Goal: Task Accomplishment & Management: Manage account settings

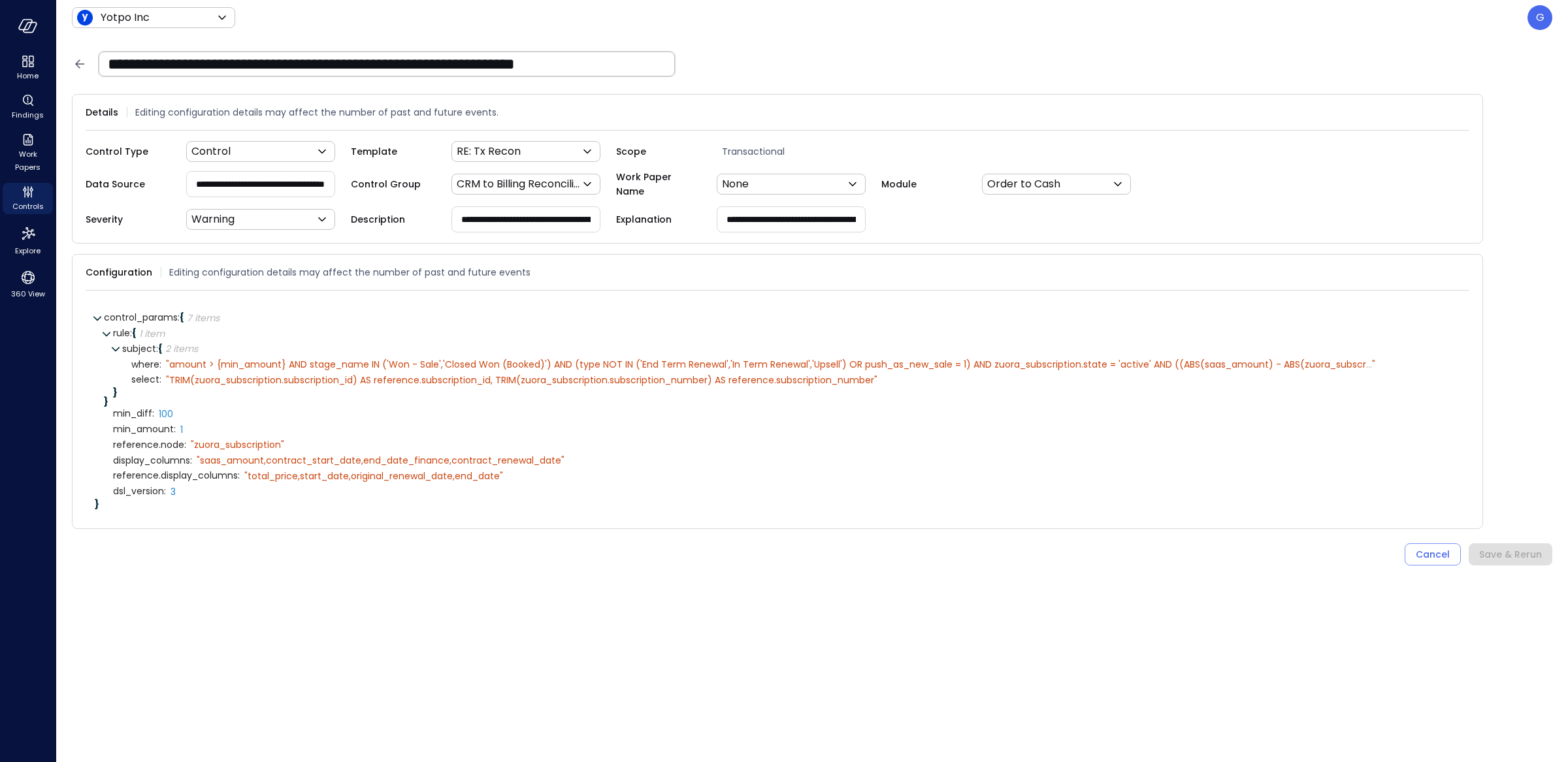
click at [82, 66] on icon at bounding box center [79, 65] width 16 height 16
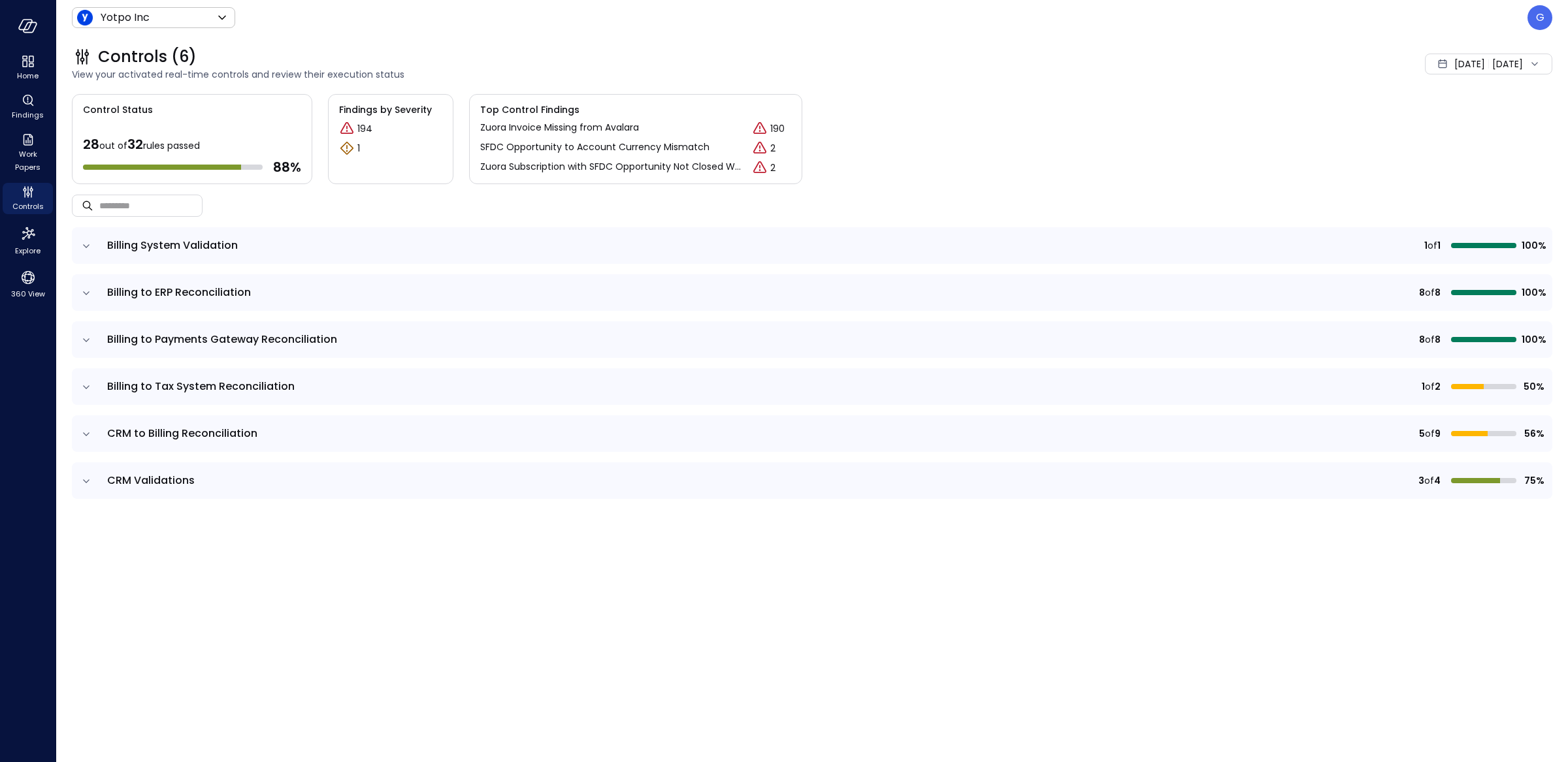
click at [208, 28] on div "Yotpo Inc ****** ​" at bounding box center [153, 17] width 163 height 21
click at [203, 18] on body "Home Findings Work Papers Controls Explore 360 View Yotpo Inc ****** ​ G Contro…" at bounding box center [784, 381] width 1568 height 762
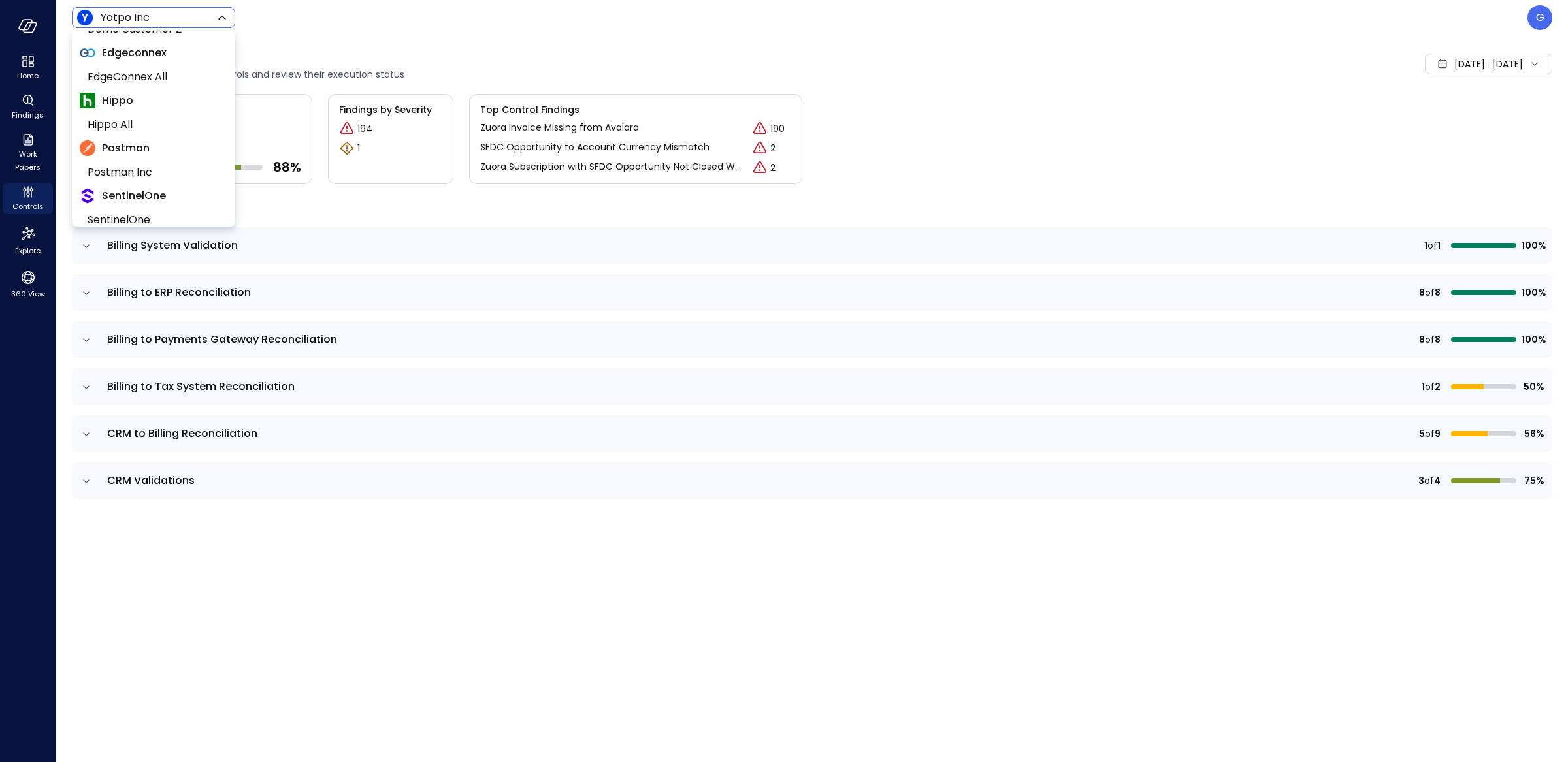
scroll to position [283, 0]
click at [153, 121] on span "Hippo All" at bounding box center [152, 124] width 129 height 16
type input "*******"
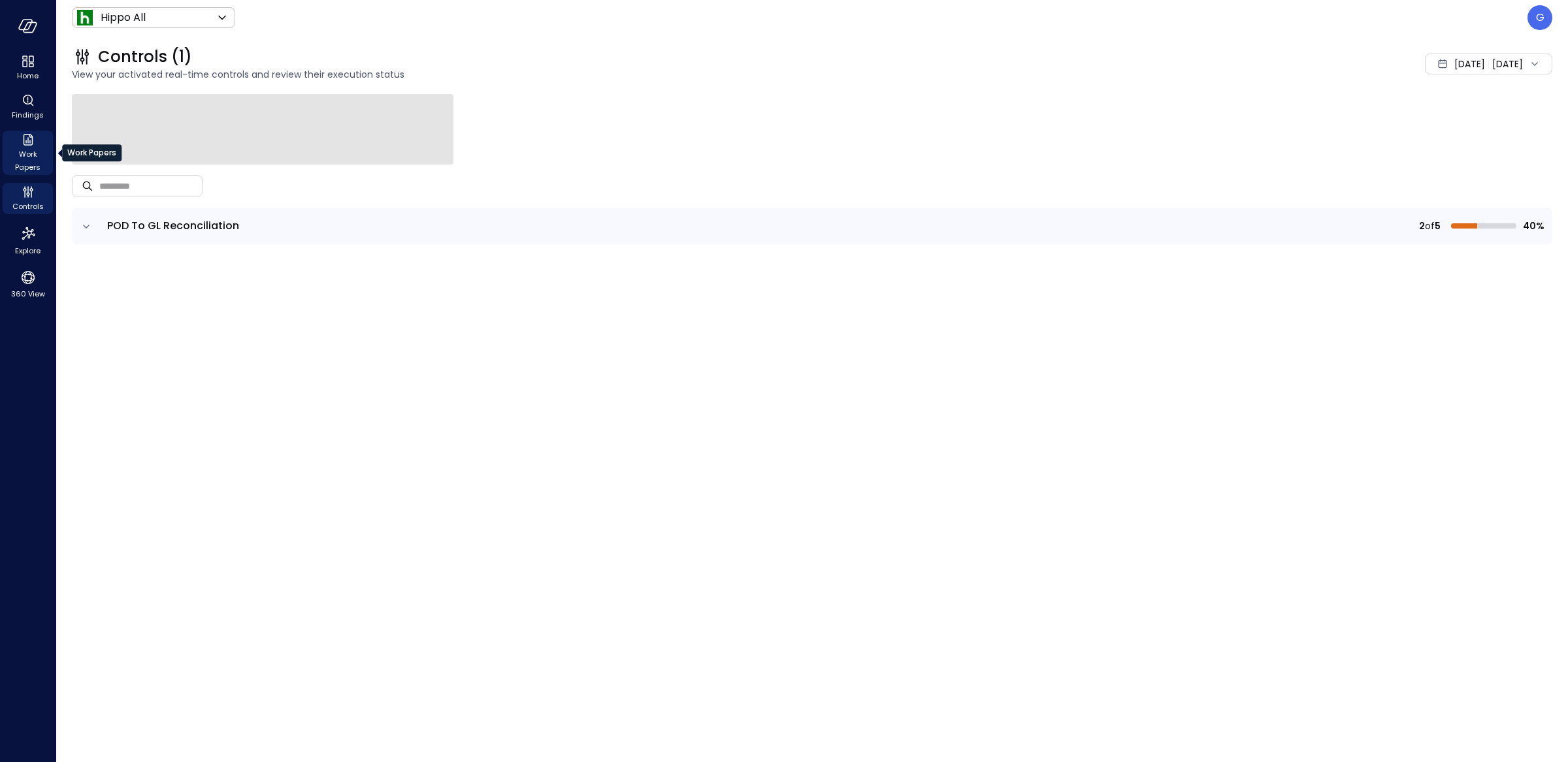
click at [39, 157] on span "Work Papers" at bounding box center [28, 161] width 40 height 26
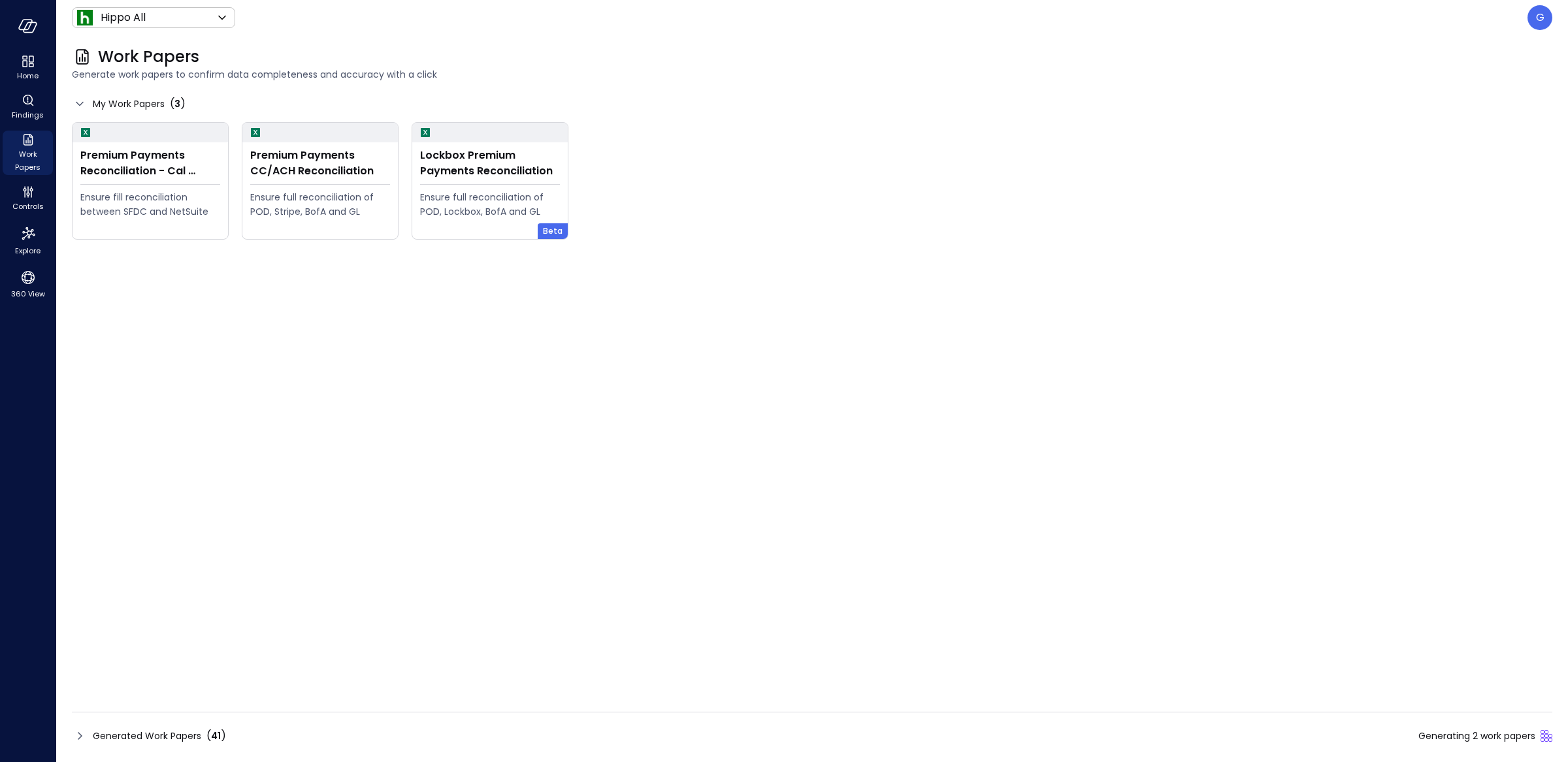
click at [313, 751] on div "Work Papers Generate work papers to confirm data completeness and accuracy with…" at bounding box center [812, 398] width 1511 height 727
click at [313, 741] on div "Generated Work Papers ( 41 ) Generating 2 work papers" at bounding box center [812, 735] width 1481 height 21
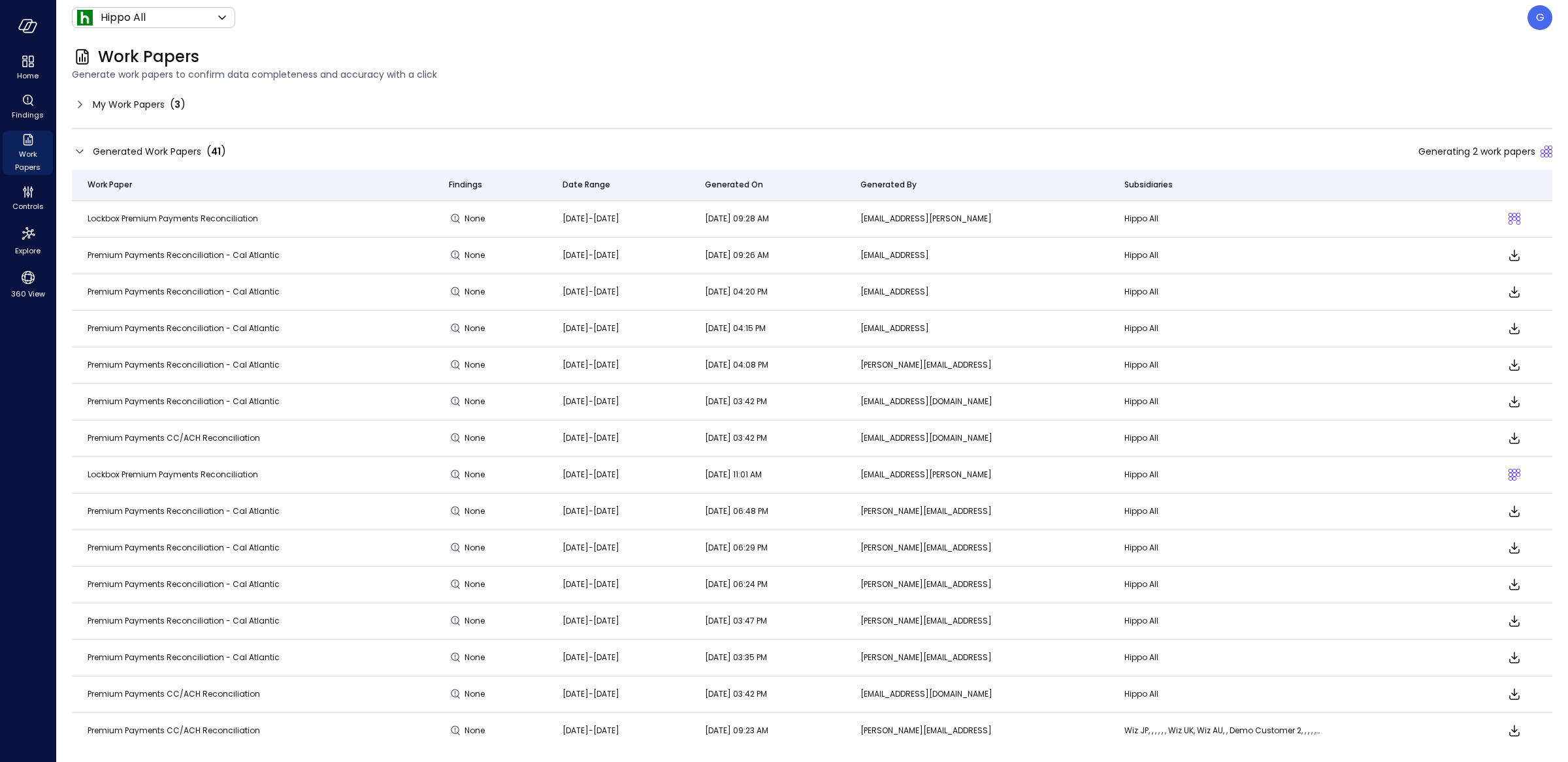
click at [150, 108] on span "My Work Papers" at bounding box center [128, 104] width 72 height 14
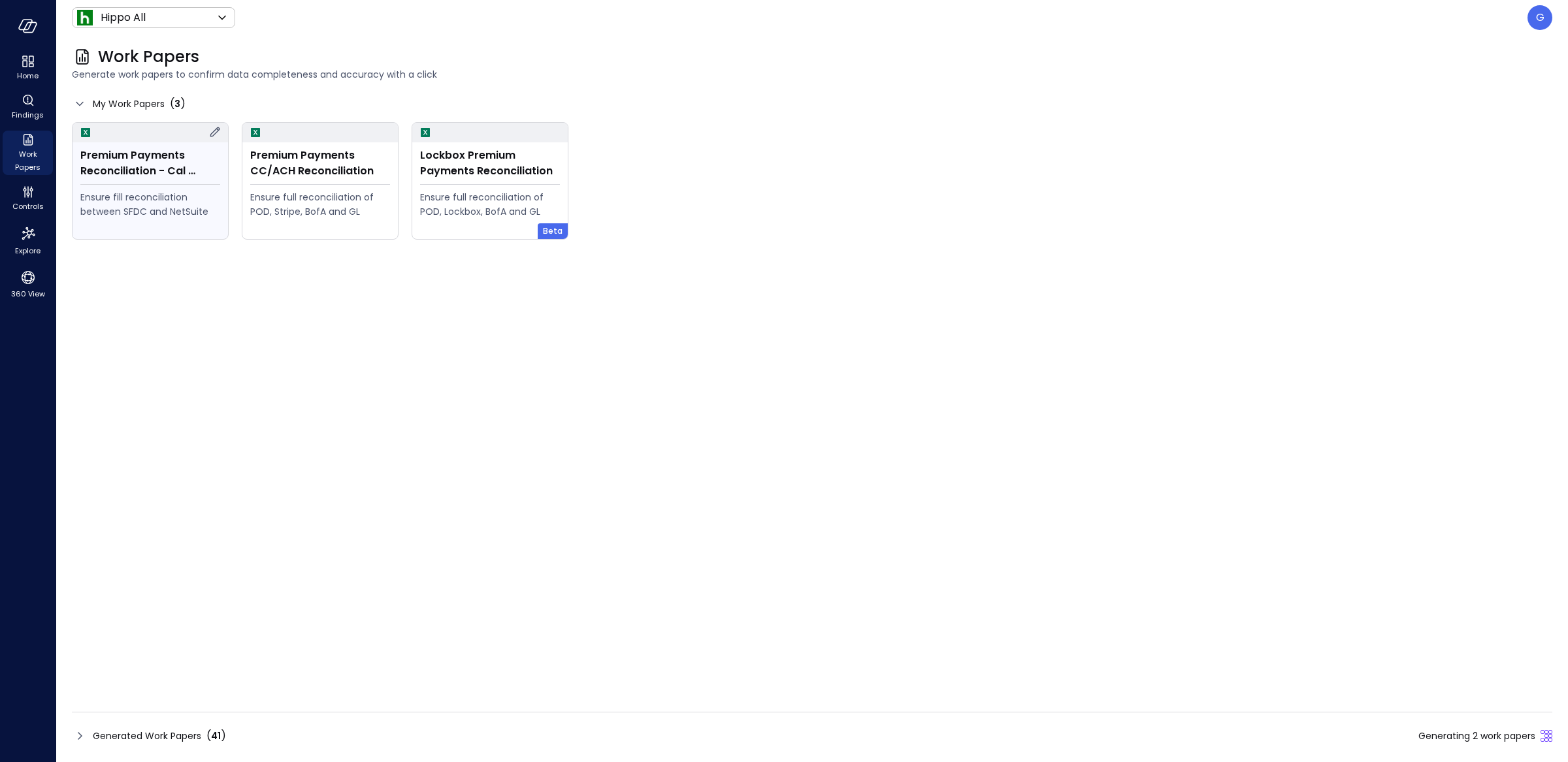
click at [140, 196] on div "Ensure fill reconciliation between SFDC and NetSuite" at bounding box center [150, 204] width 140 height 29
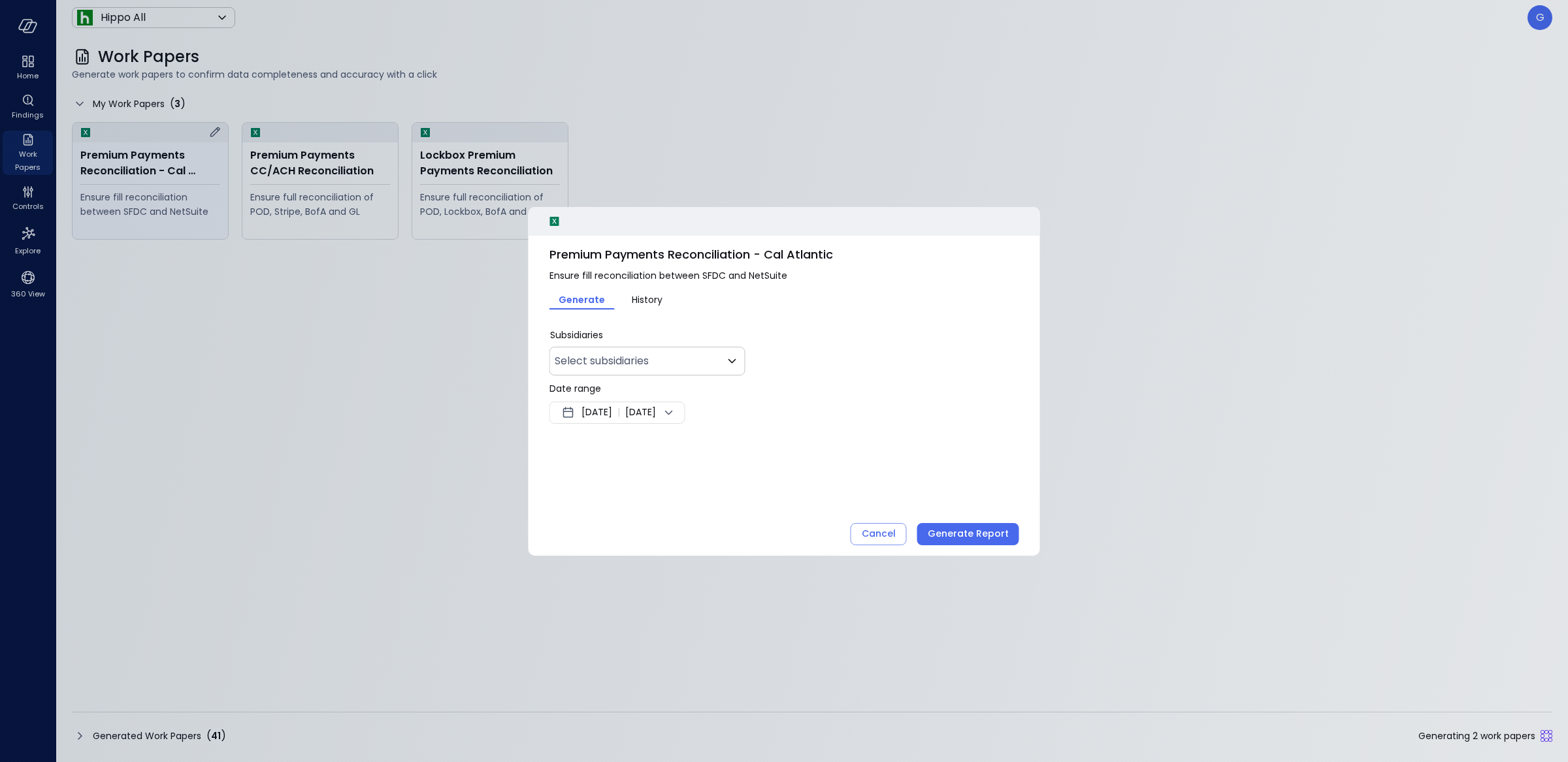
type input "***"
click at [612, 413] on span "[DATE]" at bounding box center [596, 413] width 31 height 16
click at [723, 446] on button "<" at bounding box center [716, 448] width 24 height 24
click at [705, 492] on button "1" at bounding box center [704, 494] width 14 height 14
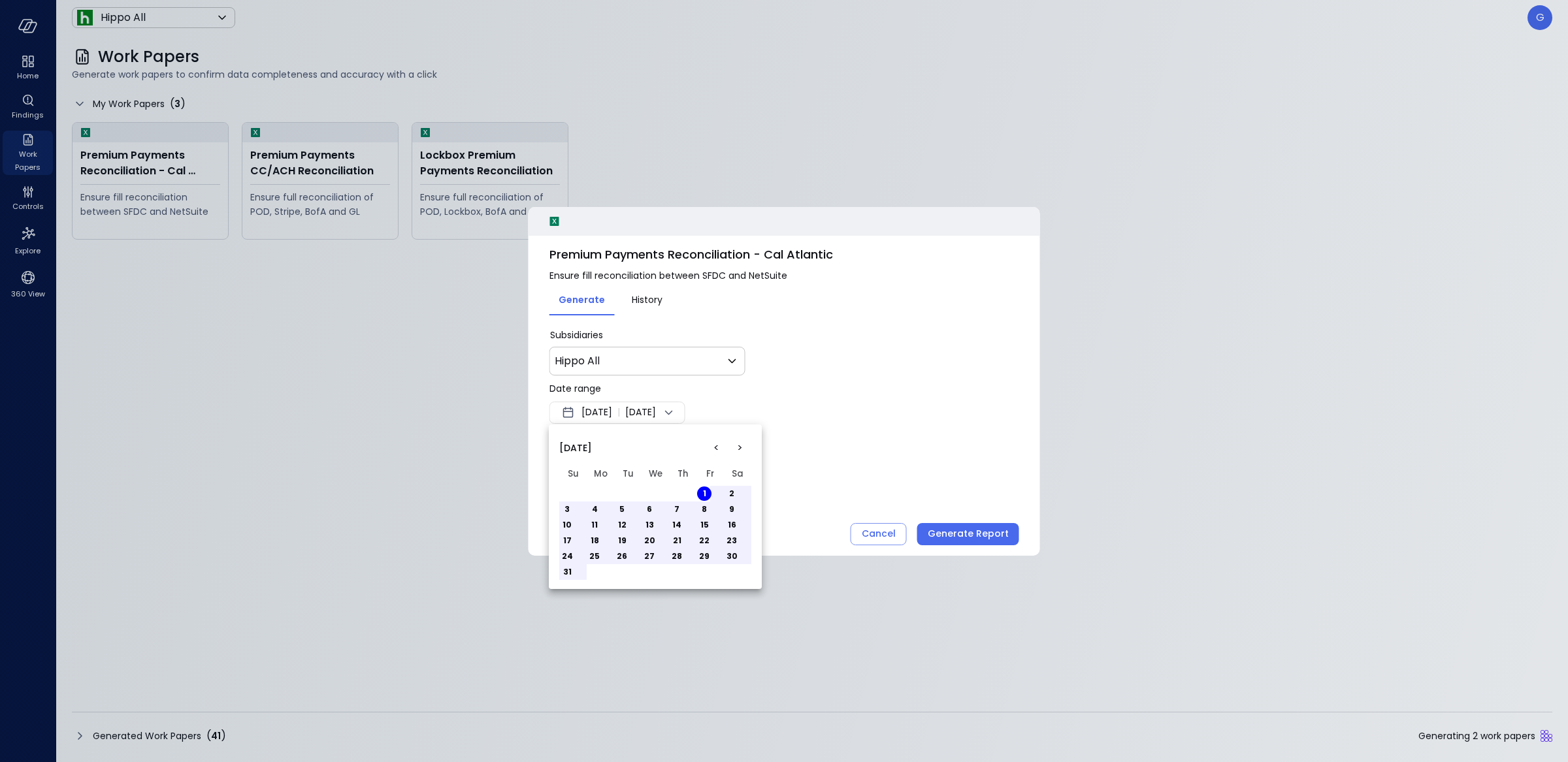
click at [564, 572] on button "31" at bounding box center [566, 572] width 14 height 14
click at [922, 440] on div at bounding box center [784, 381] width 1568 height 762
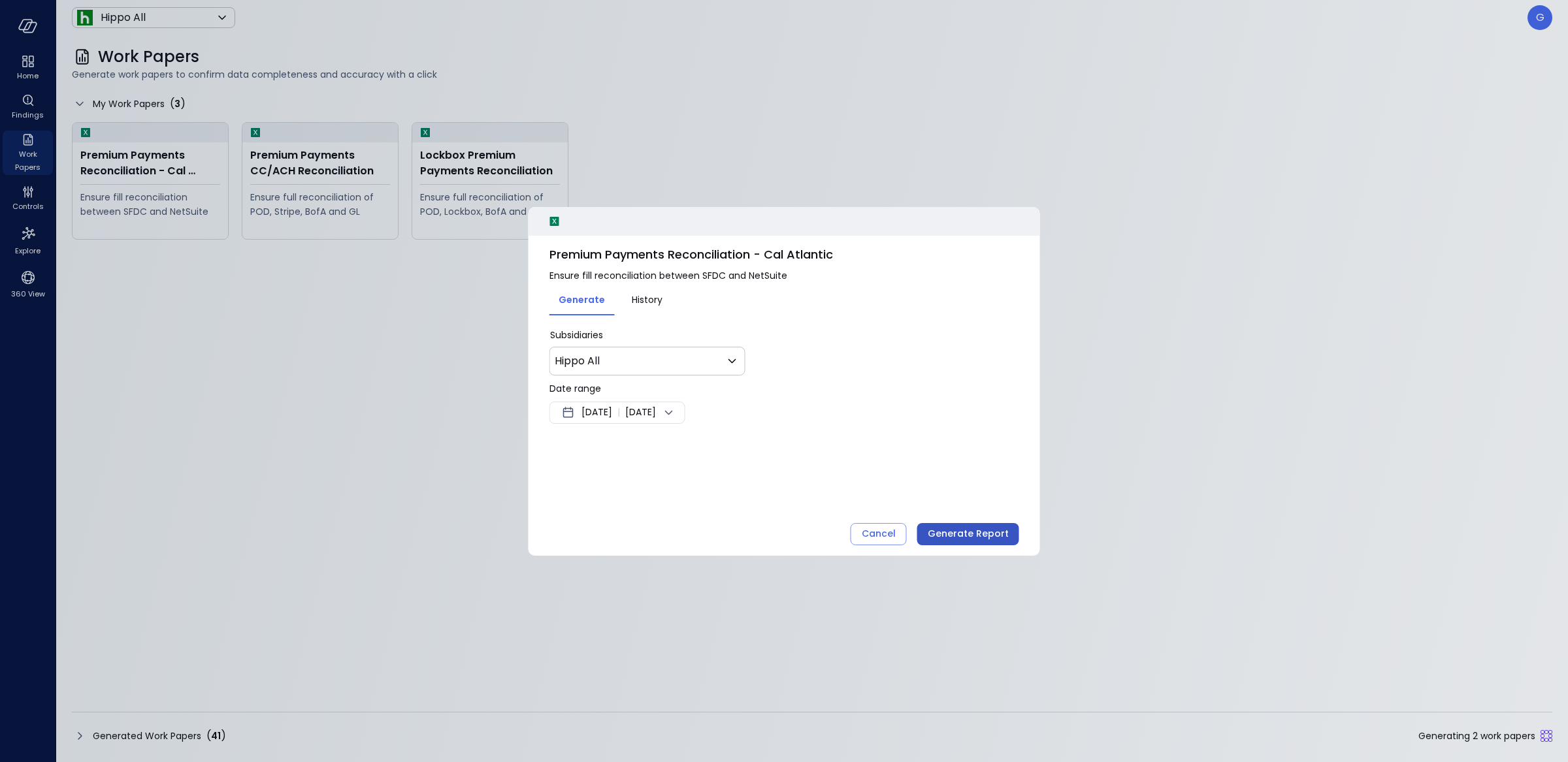
click at [1010, 539] on button "Generate Report" at bounding box center [968, 534] width 102 height 22
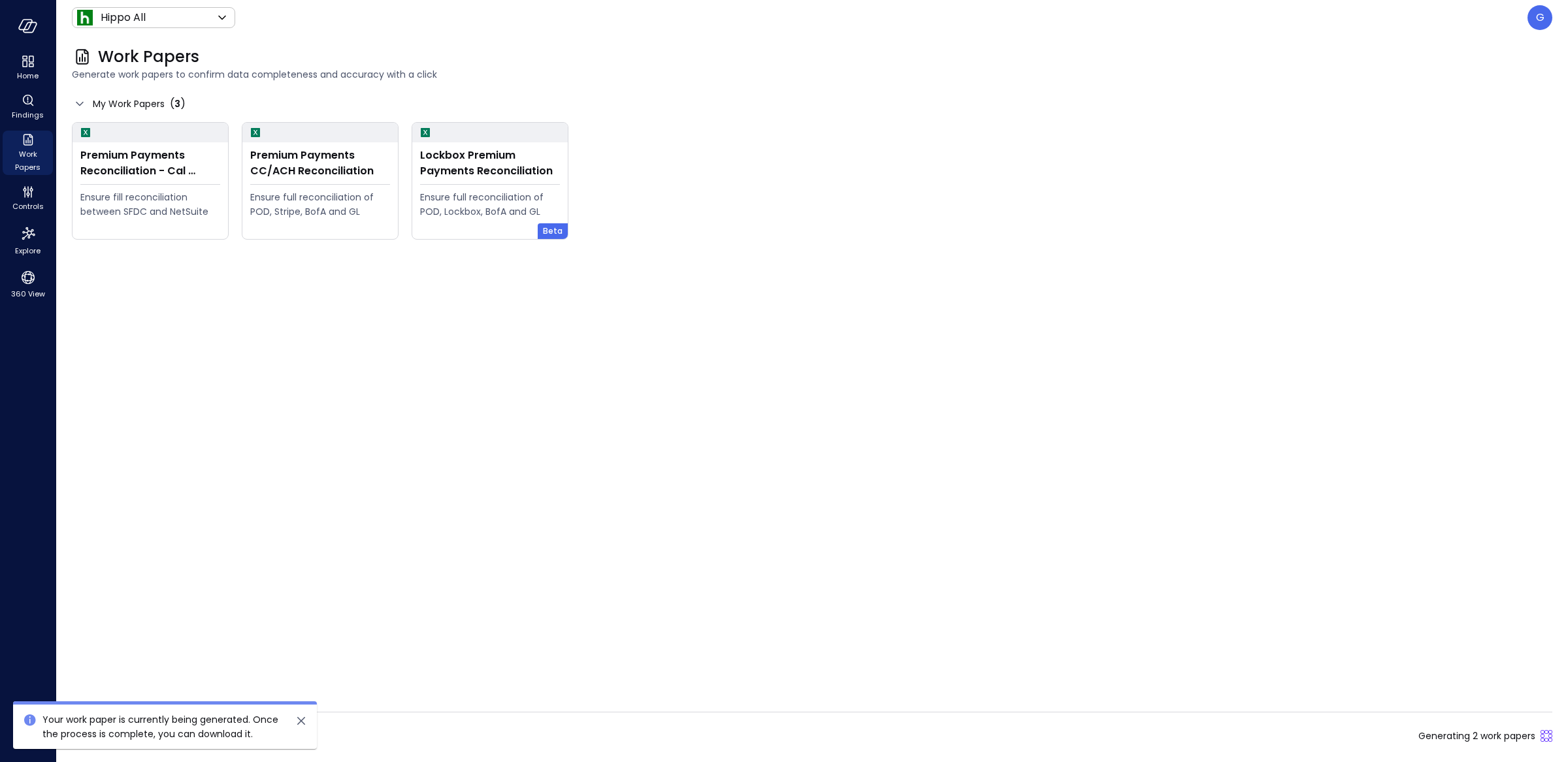
click at [603, 736] on div "Generated Work Papers ( 41 ) Generating 2 work papers" at bounding box center [812, 735] width 1481 height 21
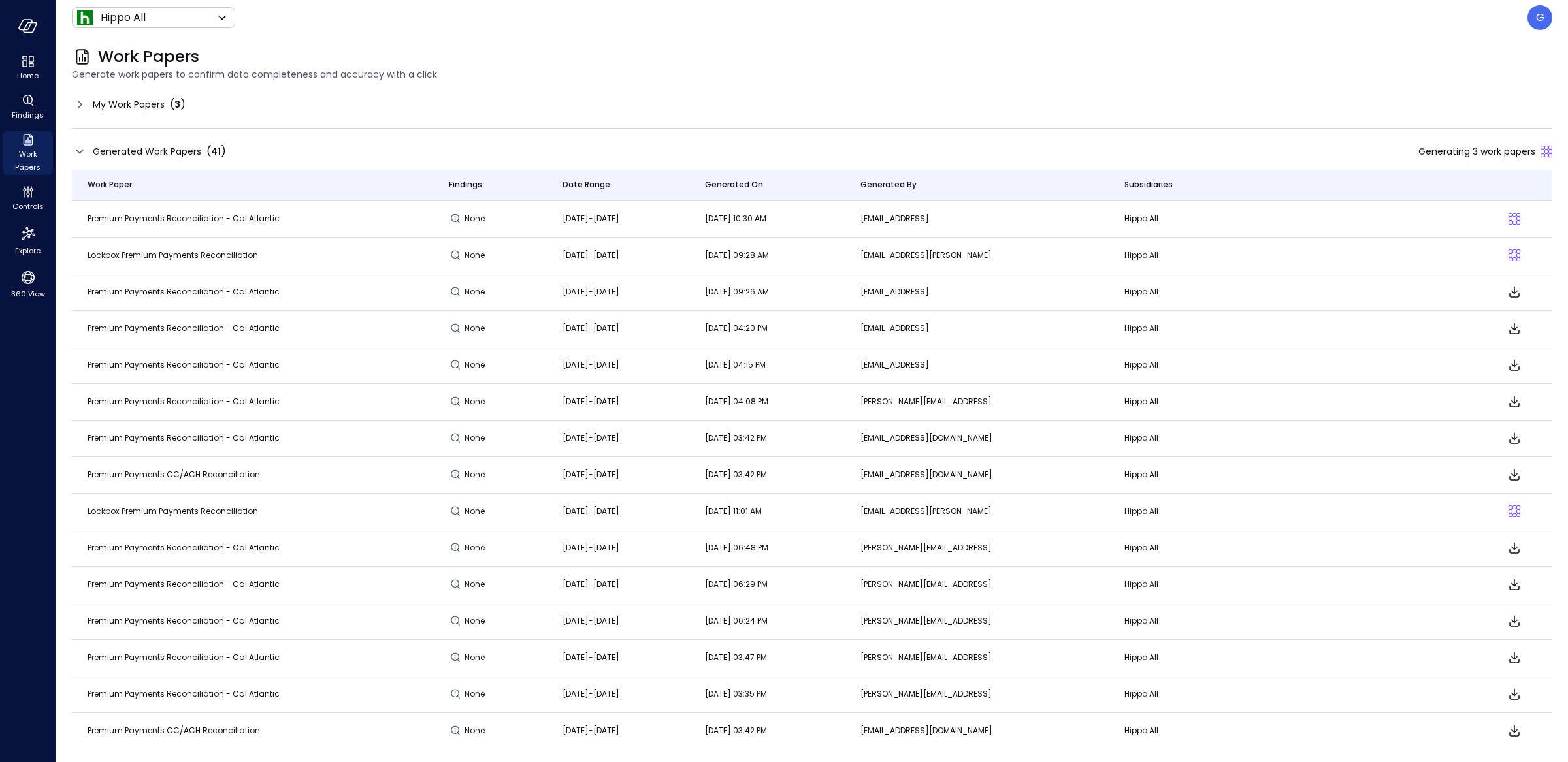
click at [549, 42] on div "Work Papers Generate work papers to confirm data completeness and accuracy with…" at bounding box center [804, 64] width 1495 height 58
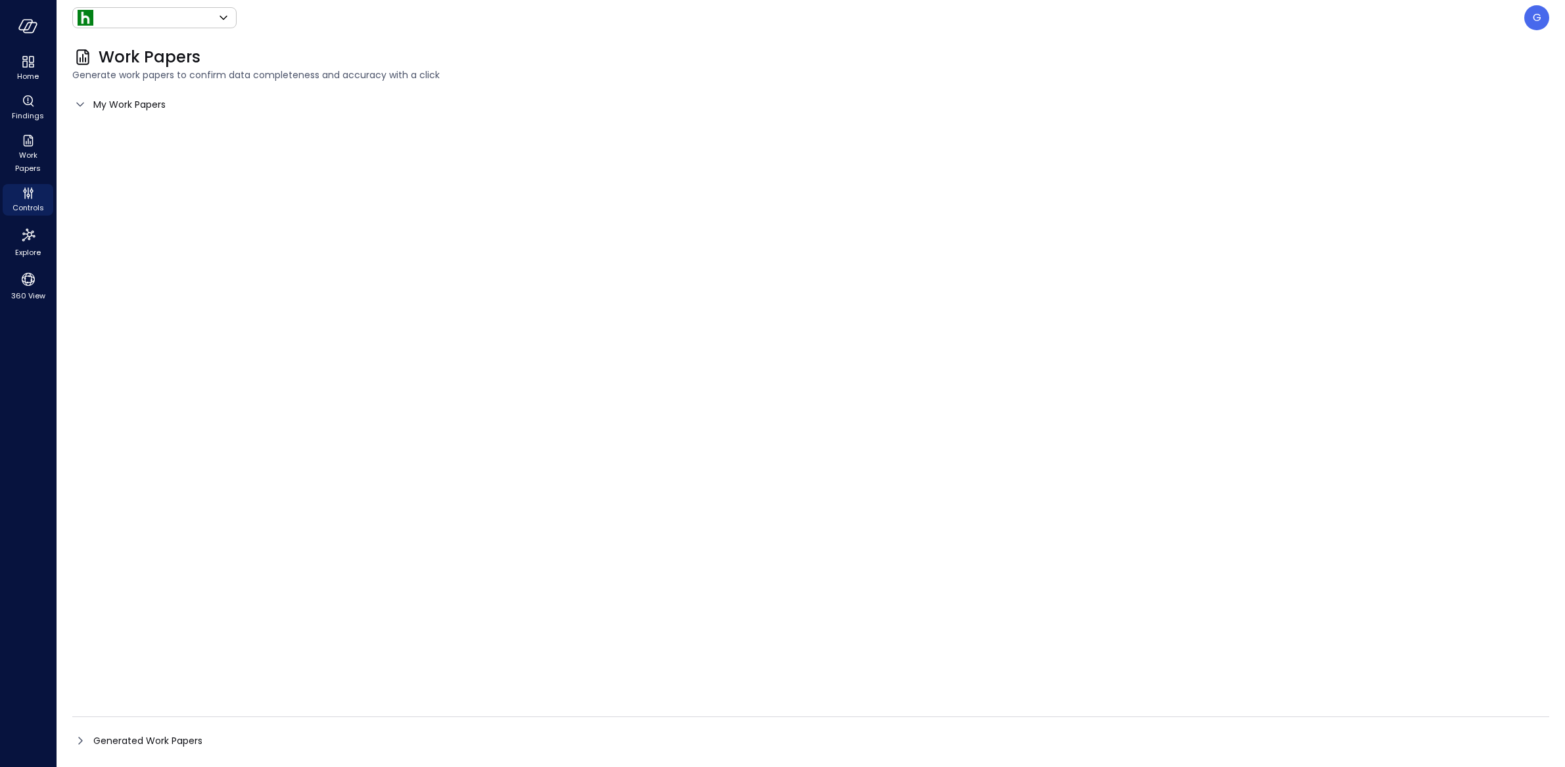
type input "*******"
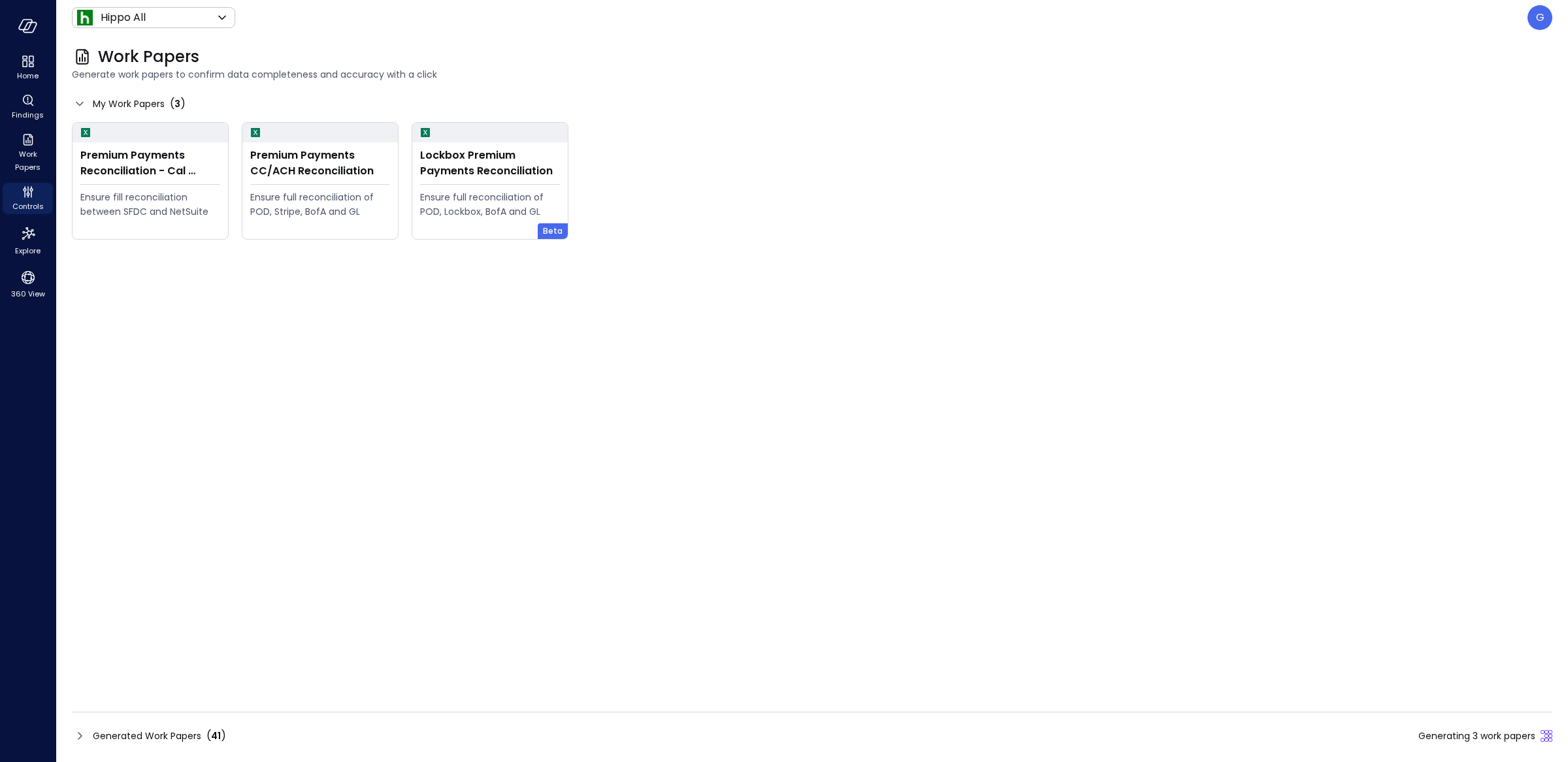
click at [271, 733] on div "Generated Work Papers ( 41 ) Generating 3 work papers" at bounding box center [812, 735] width 1481 height 21
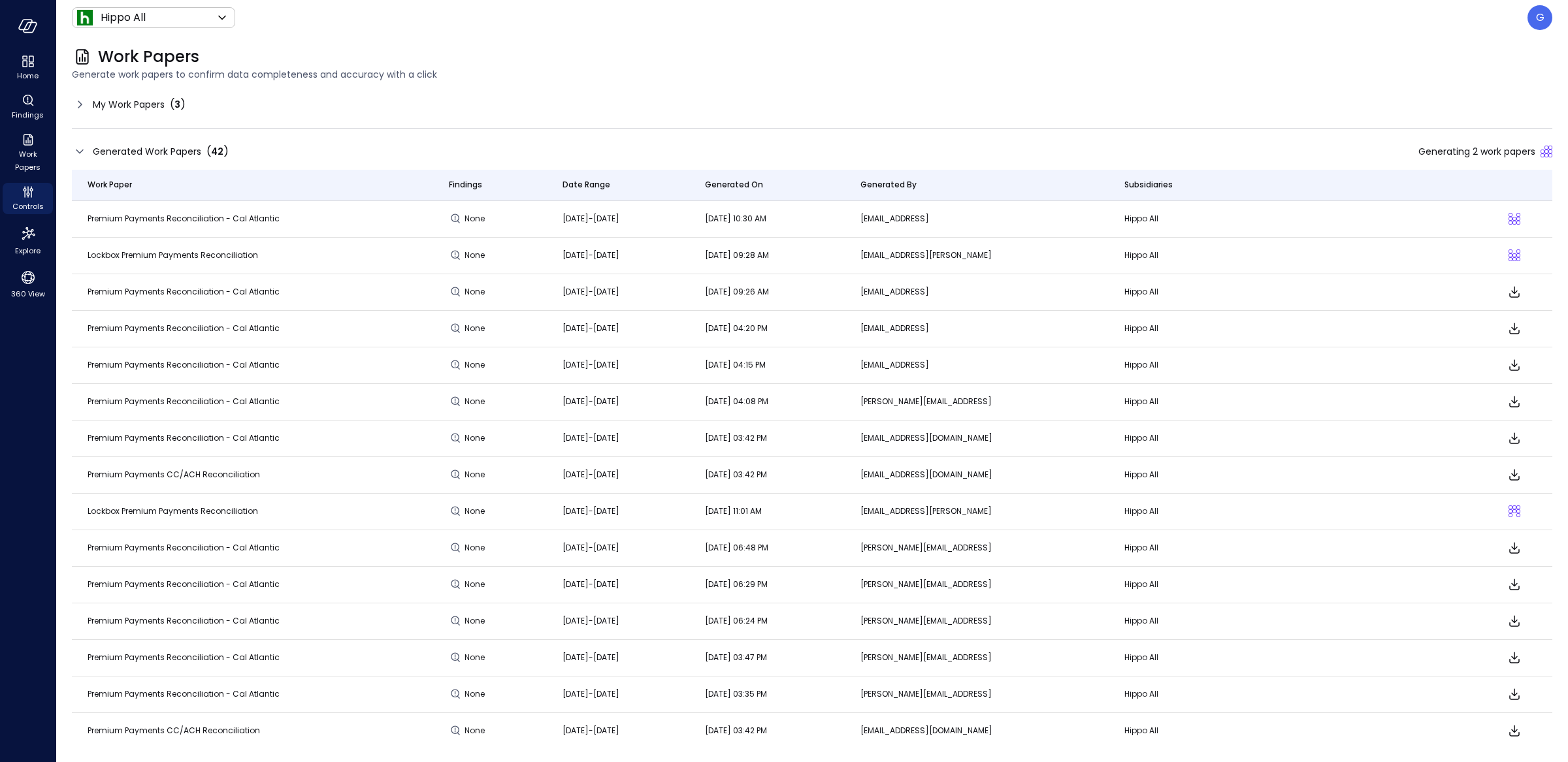
click at [455, 109] on div "My Work Papers ( 3 )" at bounding box center [812, 104] width 1481 height 21
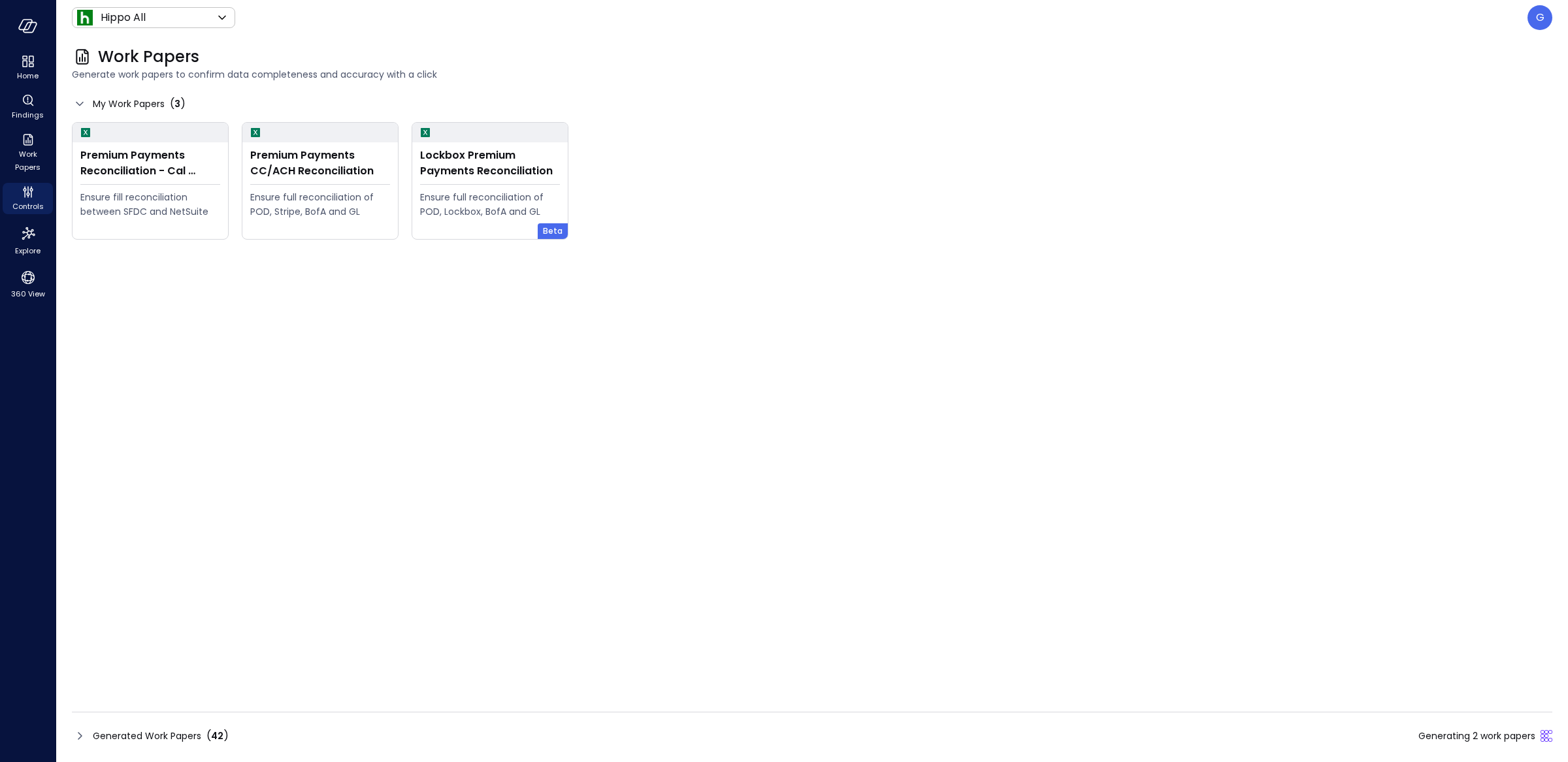
click at [1326, 726] on div "Generated Work Papers ( 42 ) Generating 2 work papers" at bounding box center [812, 735] width 1481 height 21
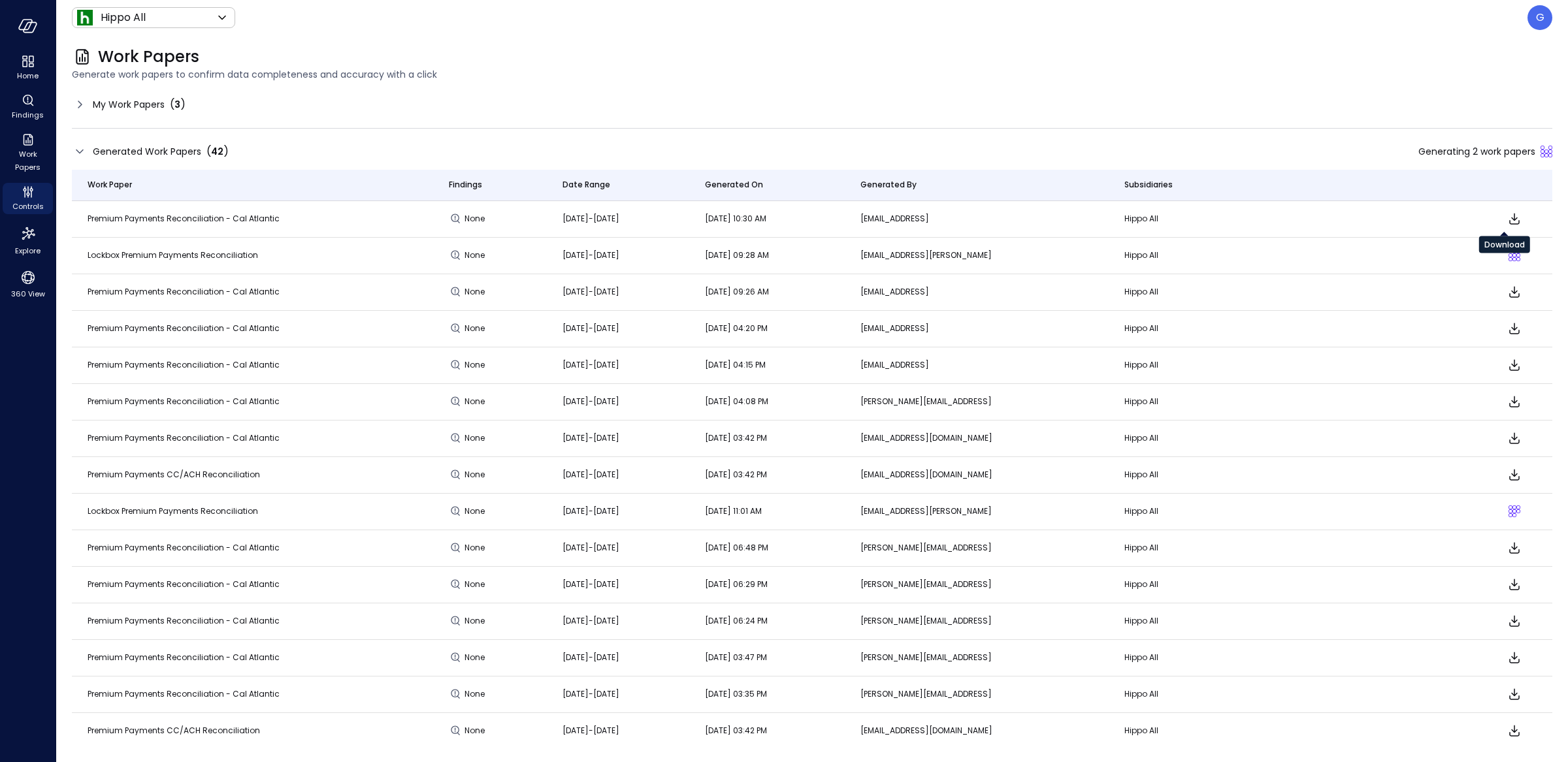
click at [1506, 217] on icon "Download" at bounding box center [1514, 219] width 16 height 16
click at [107, 22] on body "Home Findings Work Papers Controls Explore 360 View Hippo All ******* ​ G Work …" at bounding box center [784, 381] width 1568 height 762
click at [146, 184] on span "Yotpo Inc" at bounding box center [152, 189] width 129 height 16
type input "******"
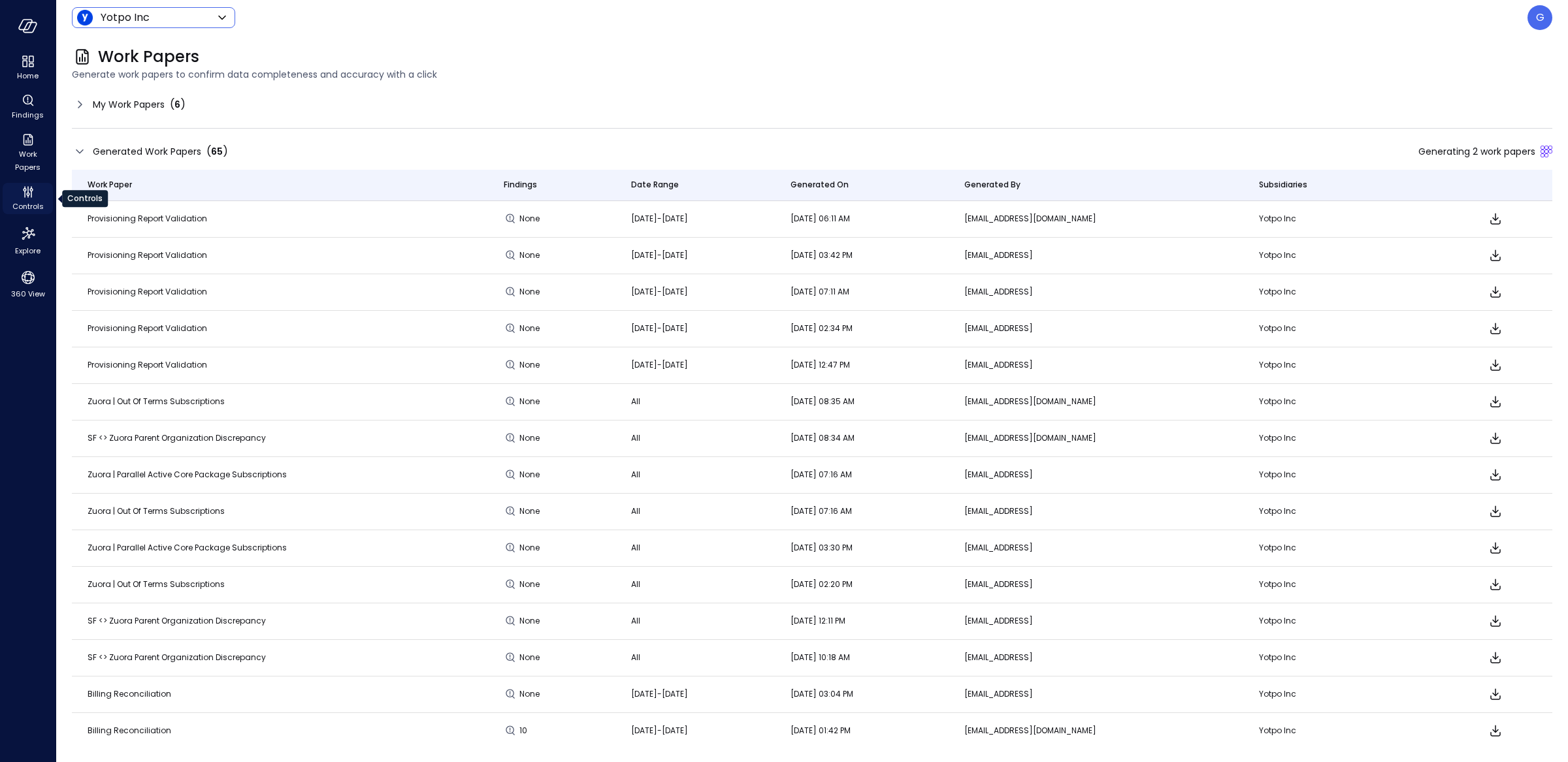
click at [34, 198] on icon "Controls" at bounding box center [28, 192] width 16 height 16
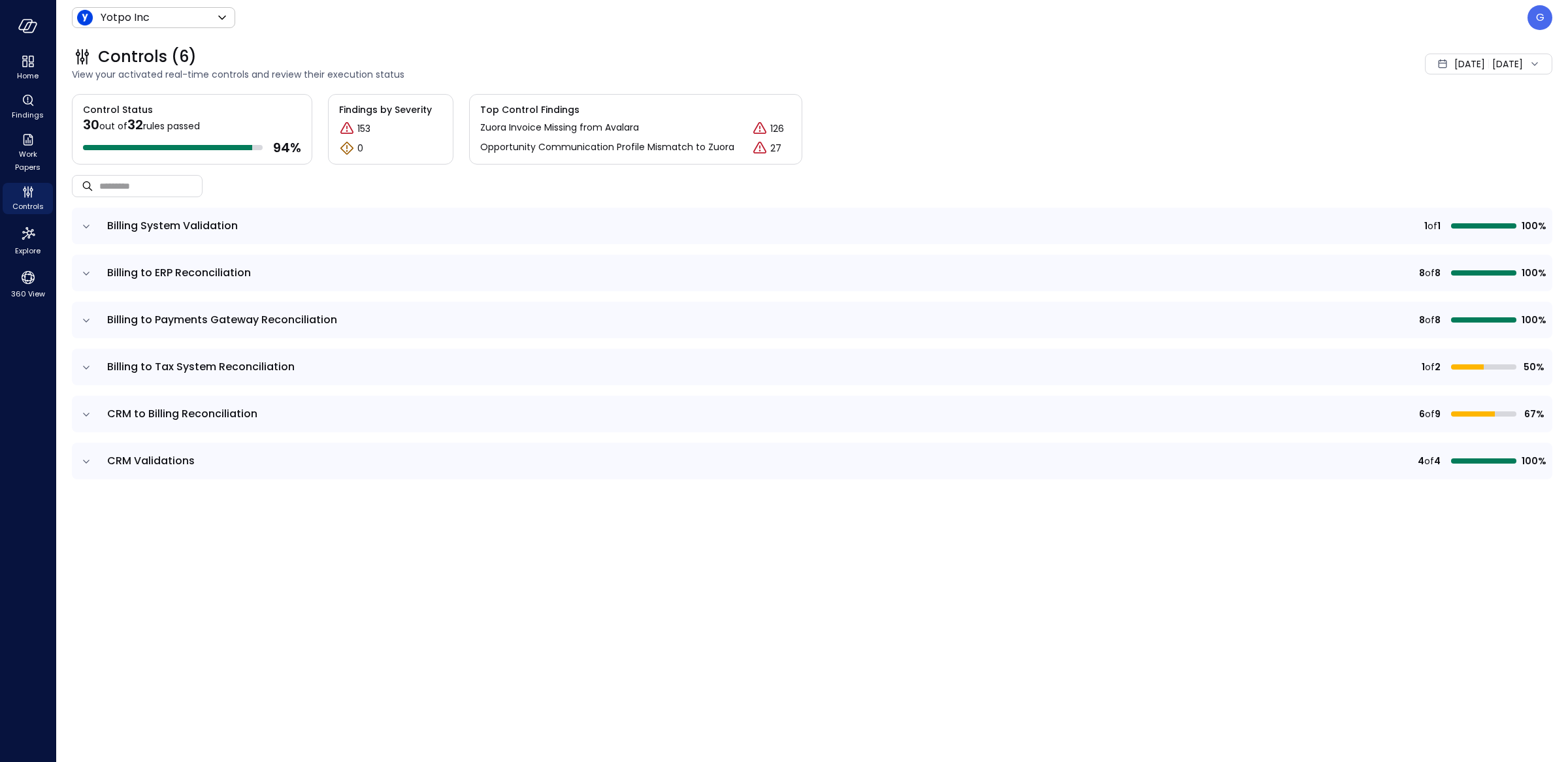
click at [82, 368] on icon "expand row" at bounding box center [85, 368] width 13 height 13
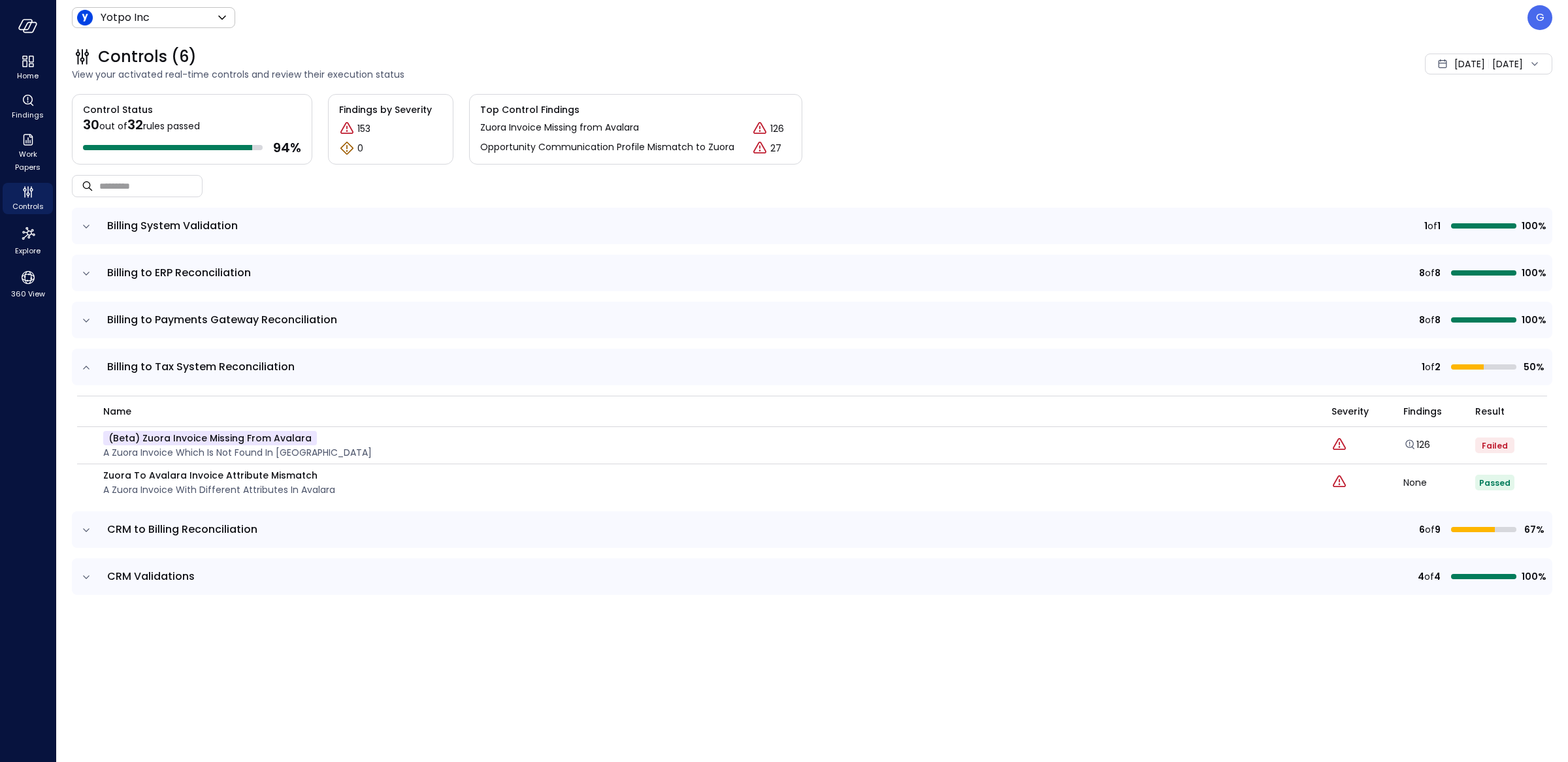
click at [1454, 67] on span "Sep 1, 2025" at bounding box center [1469, 64] width 31 height 14
click at [1439, 115] on li "[DATE]" at bounding box center [1457, 121] width 104 height 22
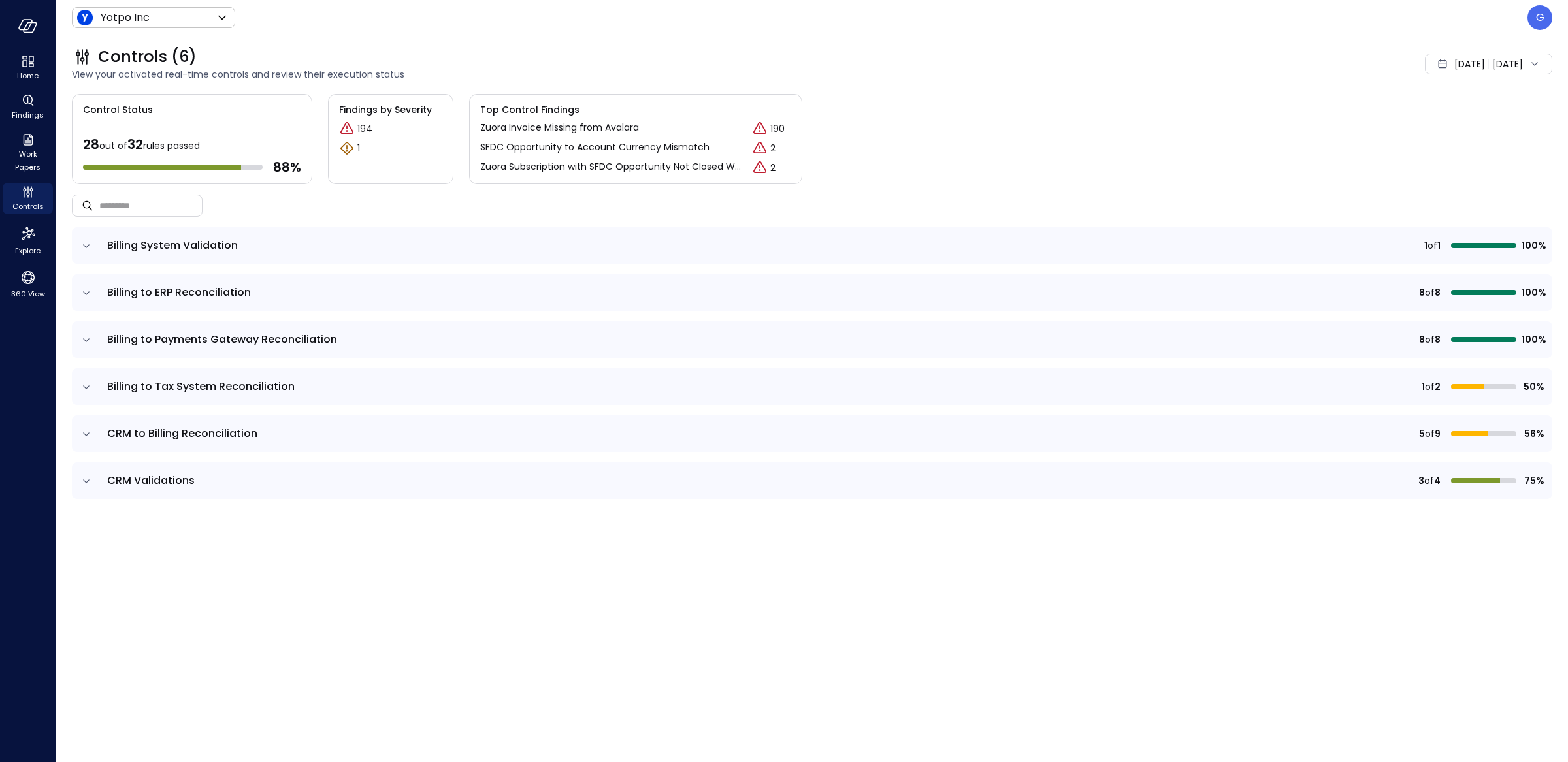
click at [84, 382] on icon "expand row" at bounding box center [85, 386] width 13 height 13
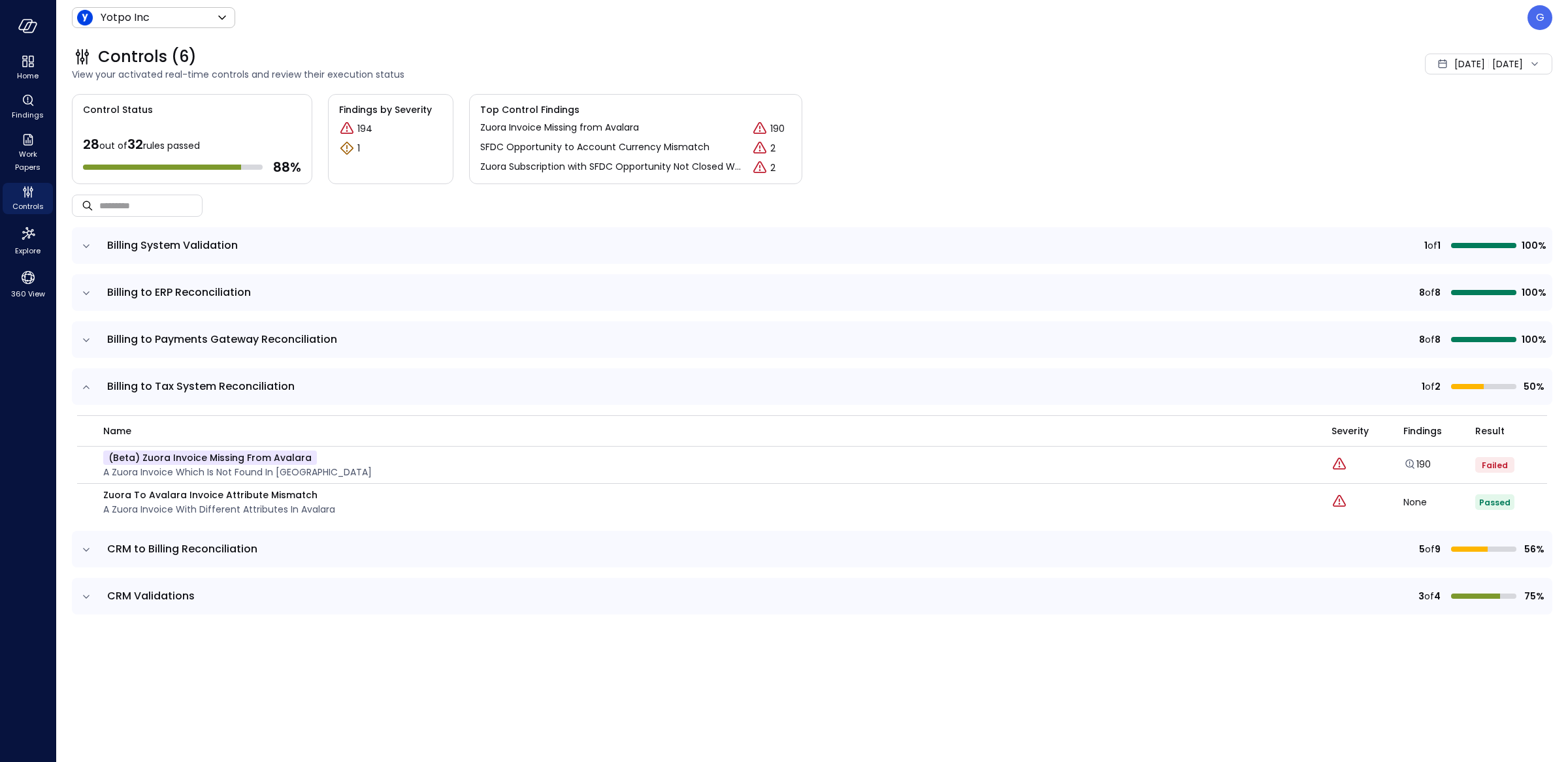
click at [1487, 54] on div "Aug 1, 2025 Sep 1, 2025" at bounding box center [1489, 64] width 127 height 21
click at [1453, 140] on li "Current Year 2025" at bounding box center [1458, 143] width 104 height 22
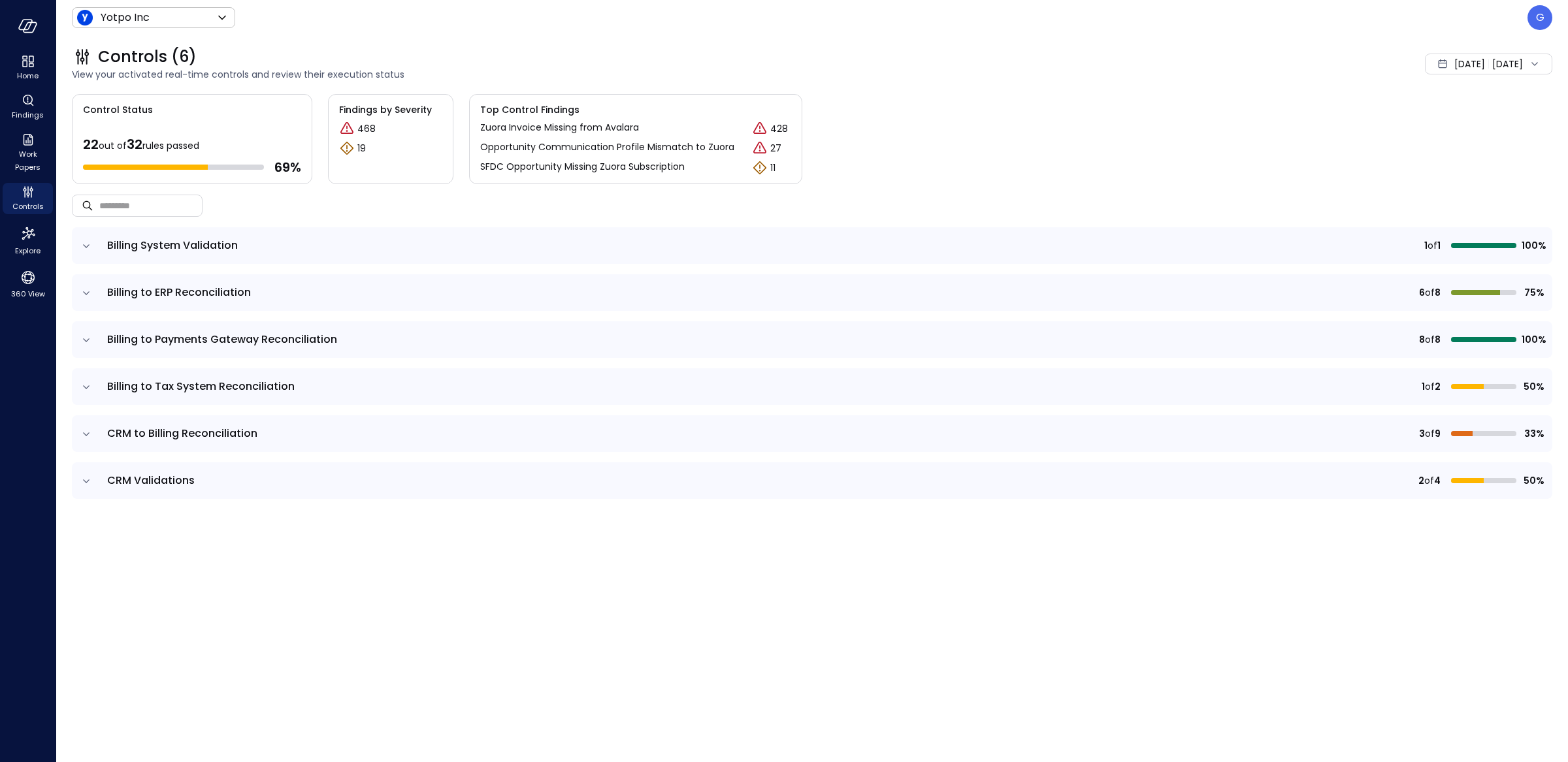
click at [88, 390] on icon "expand row" at bounding box center [85, 386] width 13 height 13
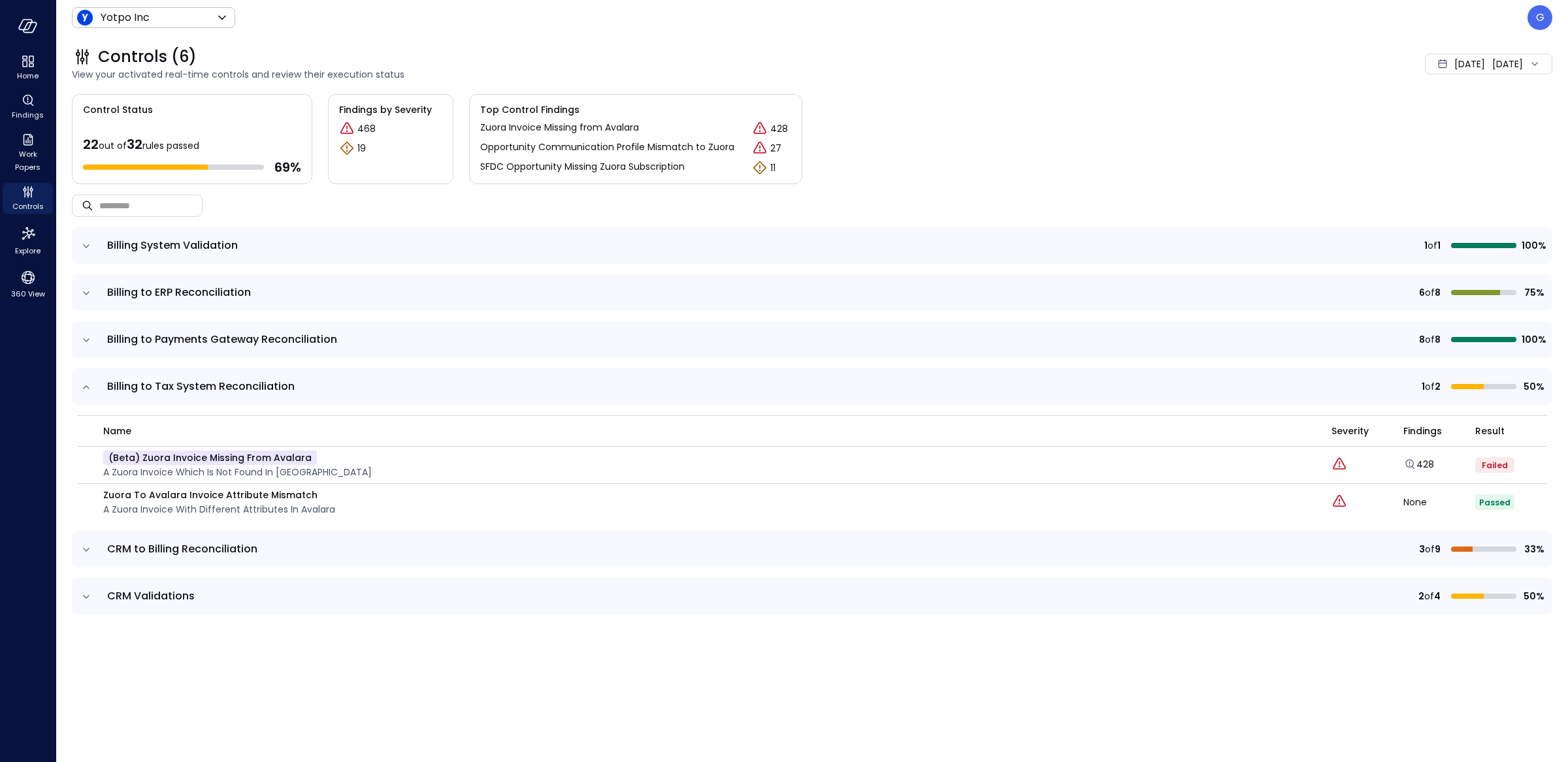
click at [92, 291] on icon "expand row" at bounding box center [85, 293] width 13 height 13
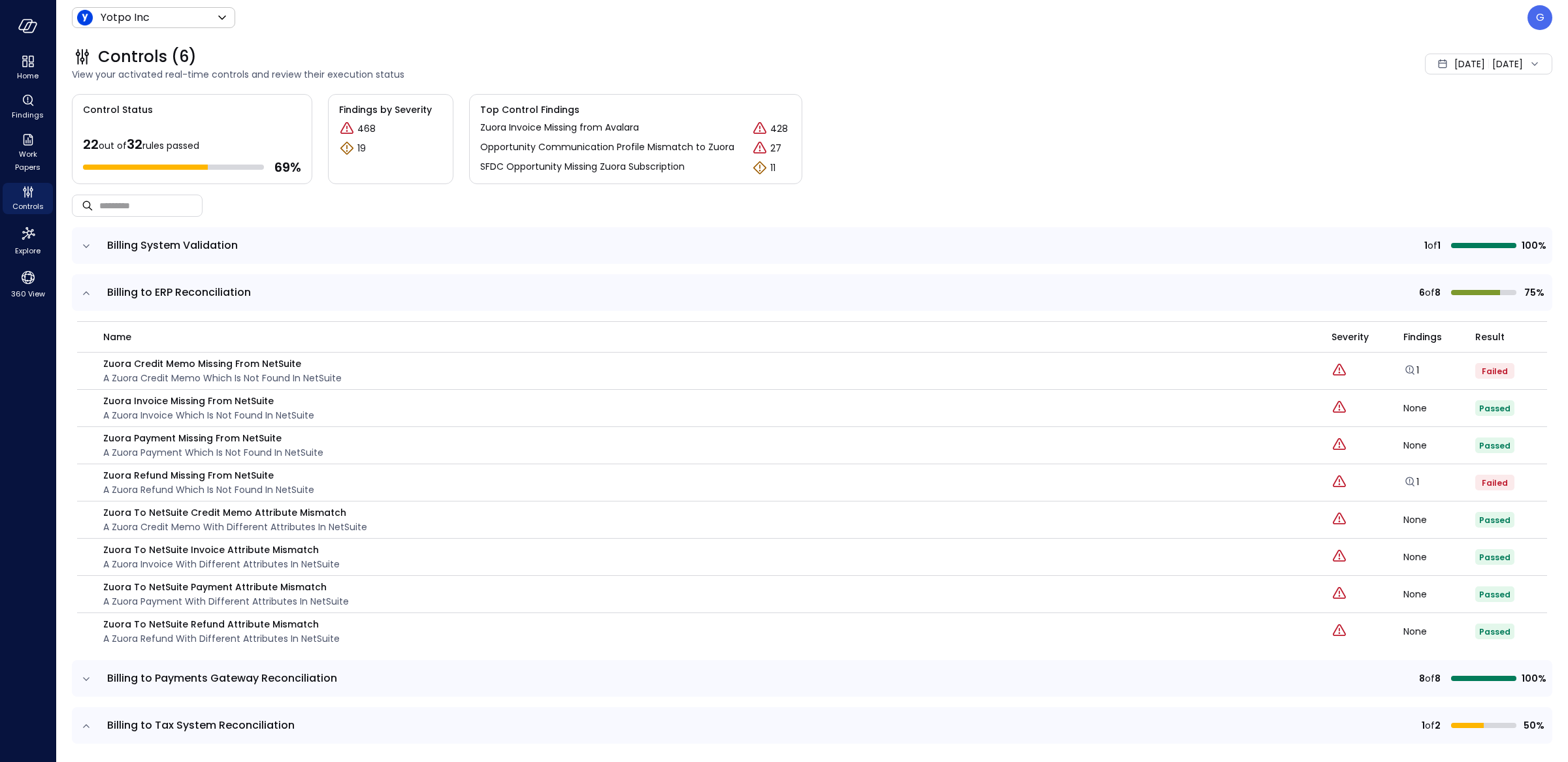
click at [88, 245] on icon "expand row" at bounding box center [85, 245] width 13 height 13
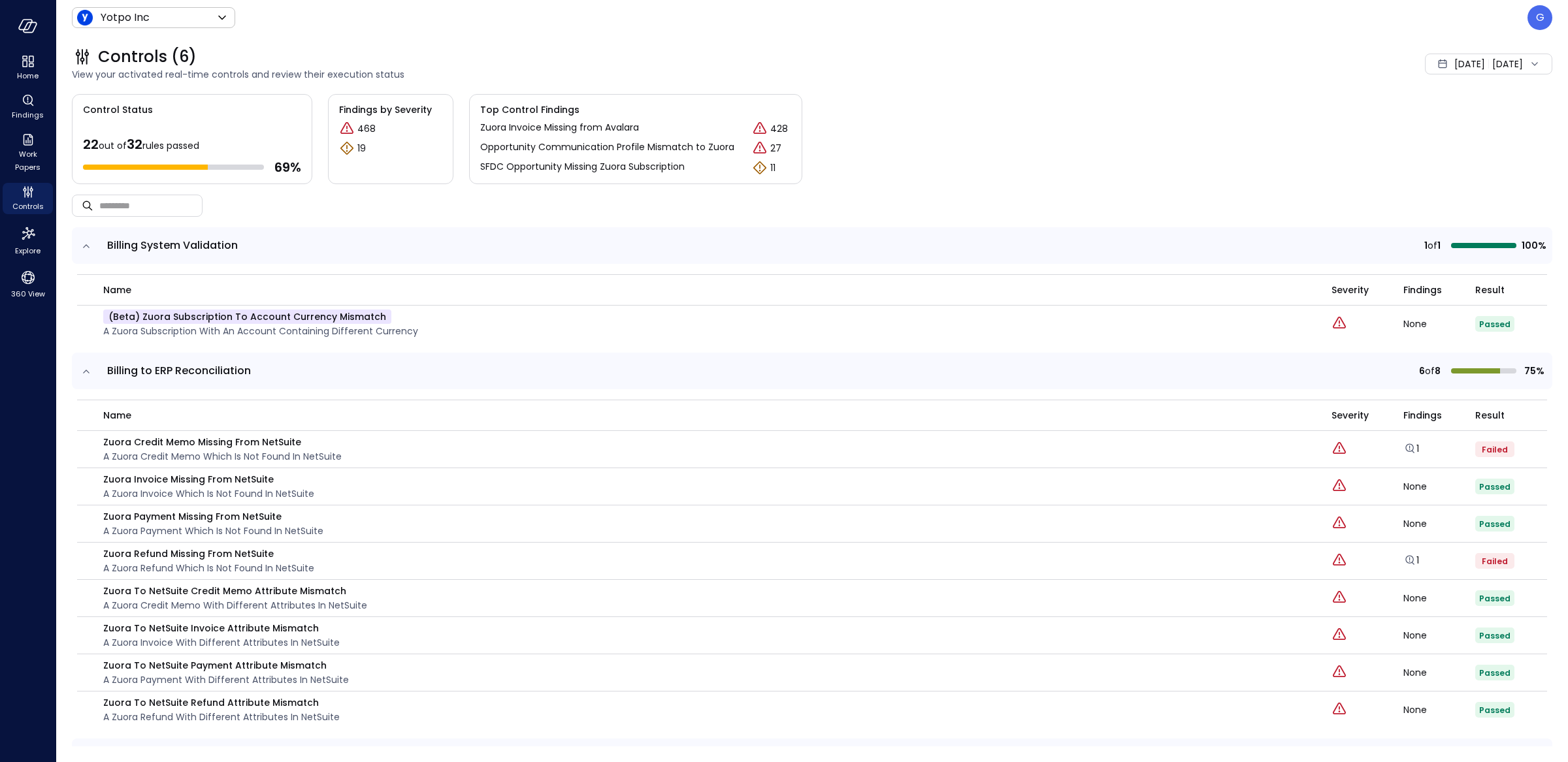
click at [88, 245] on icon "expand row" at bounding box center [85, 245] width 13 height 13
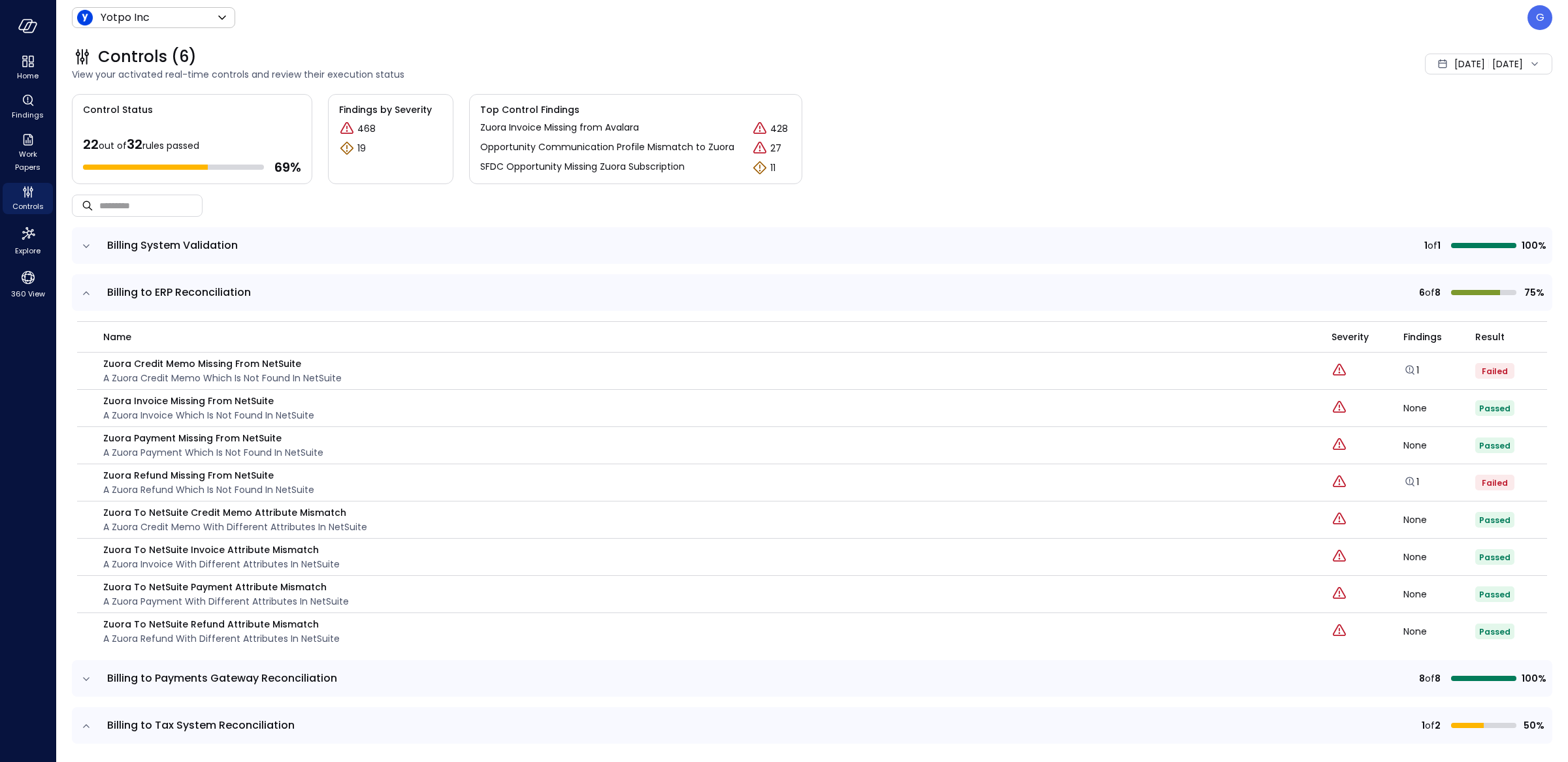
click at [85, 285] on td at bounding box center [85, 292] width 28 height 37
click at [86, 290] on icon "expand row" at bounding box center [85, 293] width 13 height 13
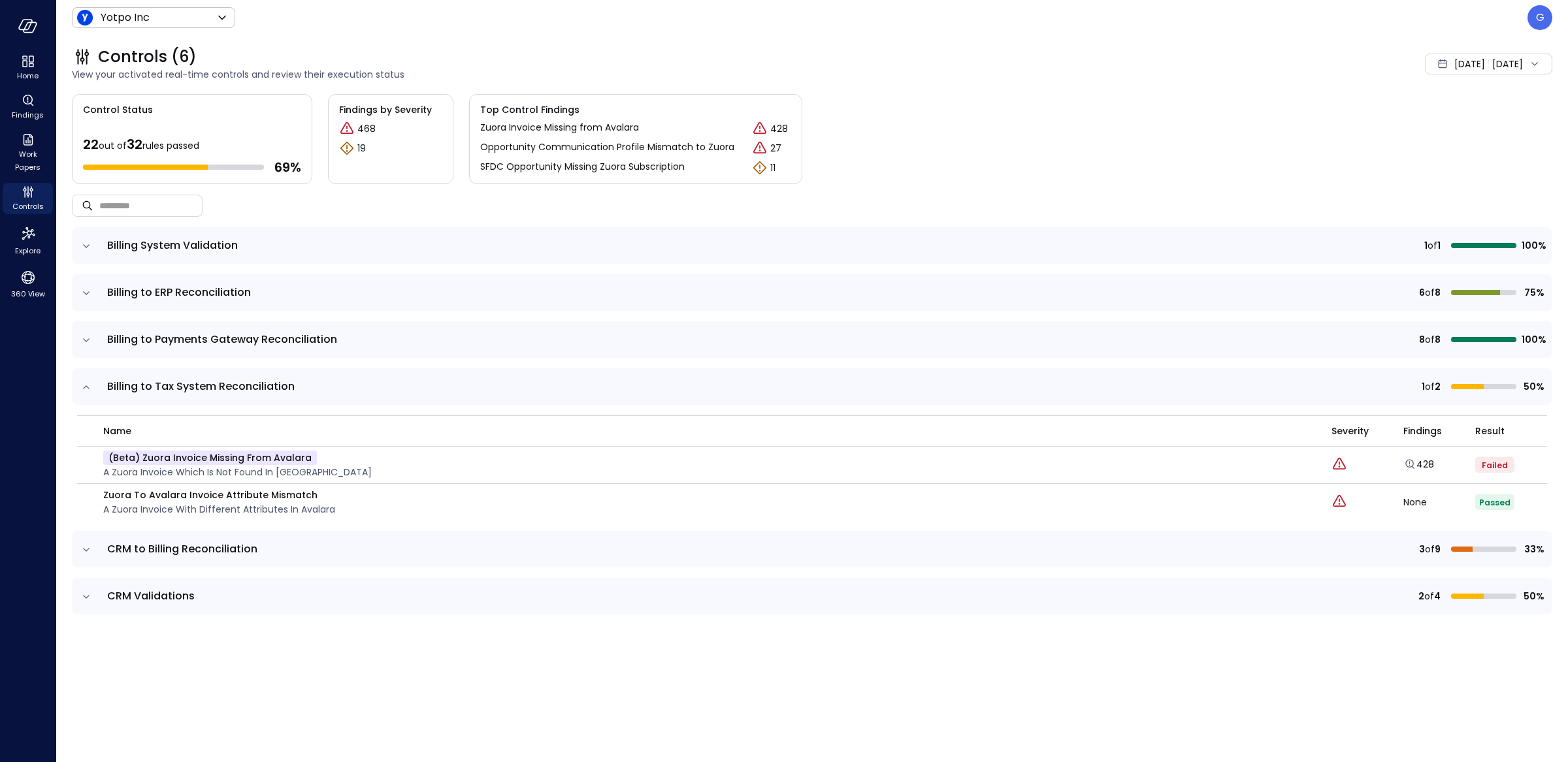
click at [85, 341] on icon "expand row" at bounding box center [85, 340] width 7 height 3
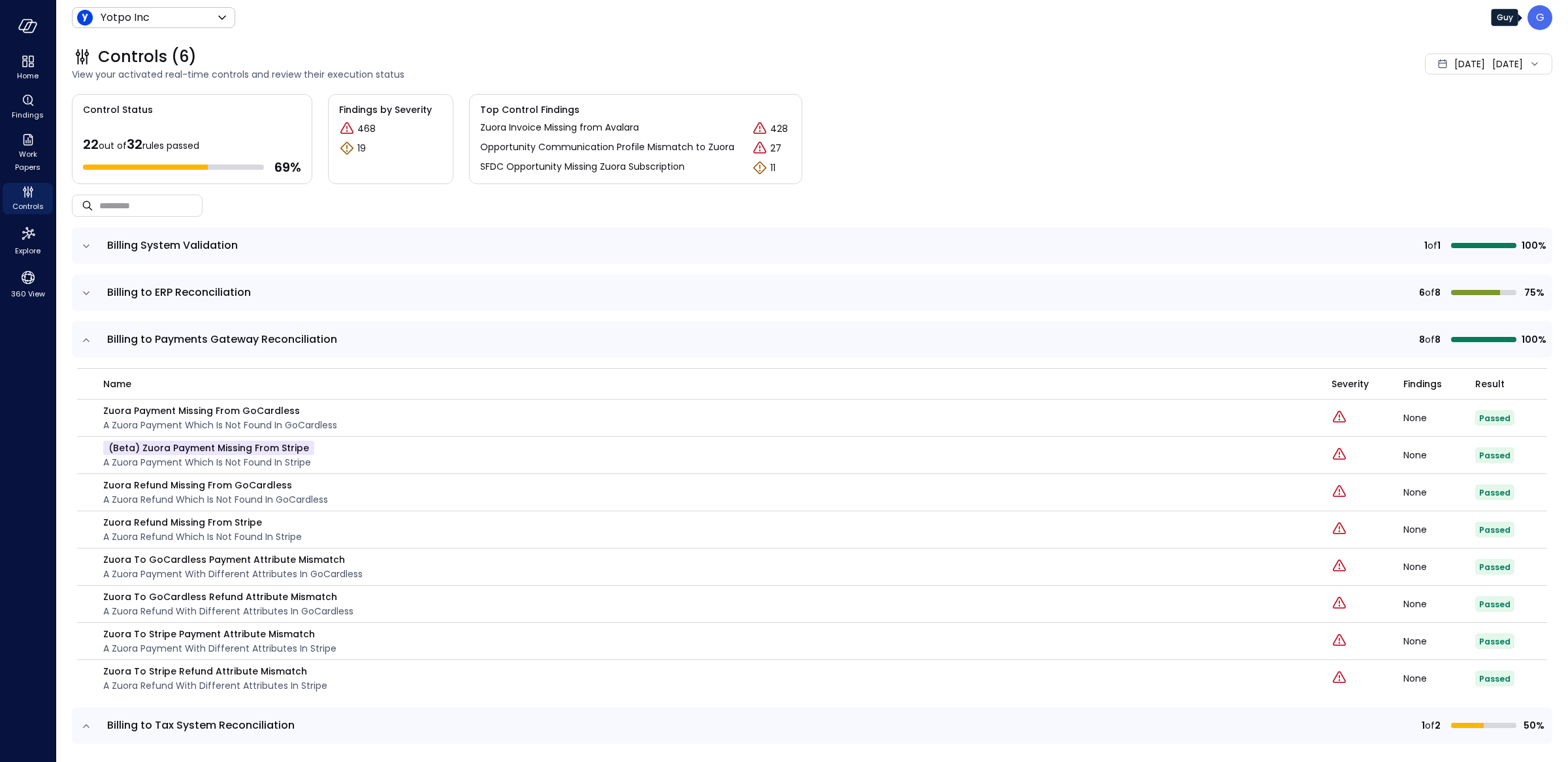
click at [1539, 20] on p "G" at bounding box center [1539, 18] width 9 height 16
click at [1448, 130] on li "Builder" at bounding box center [1486, 132] width 129 height 26
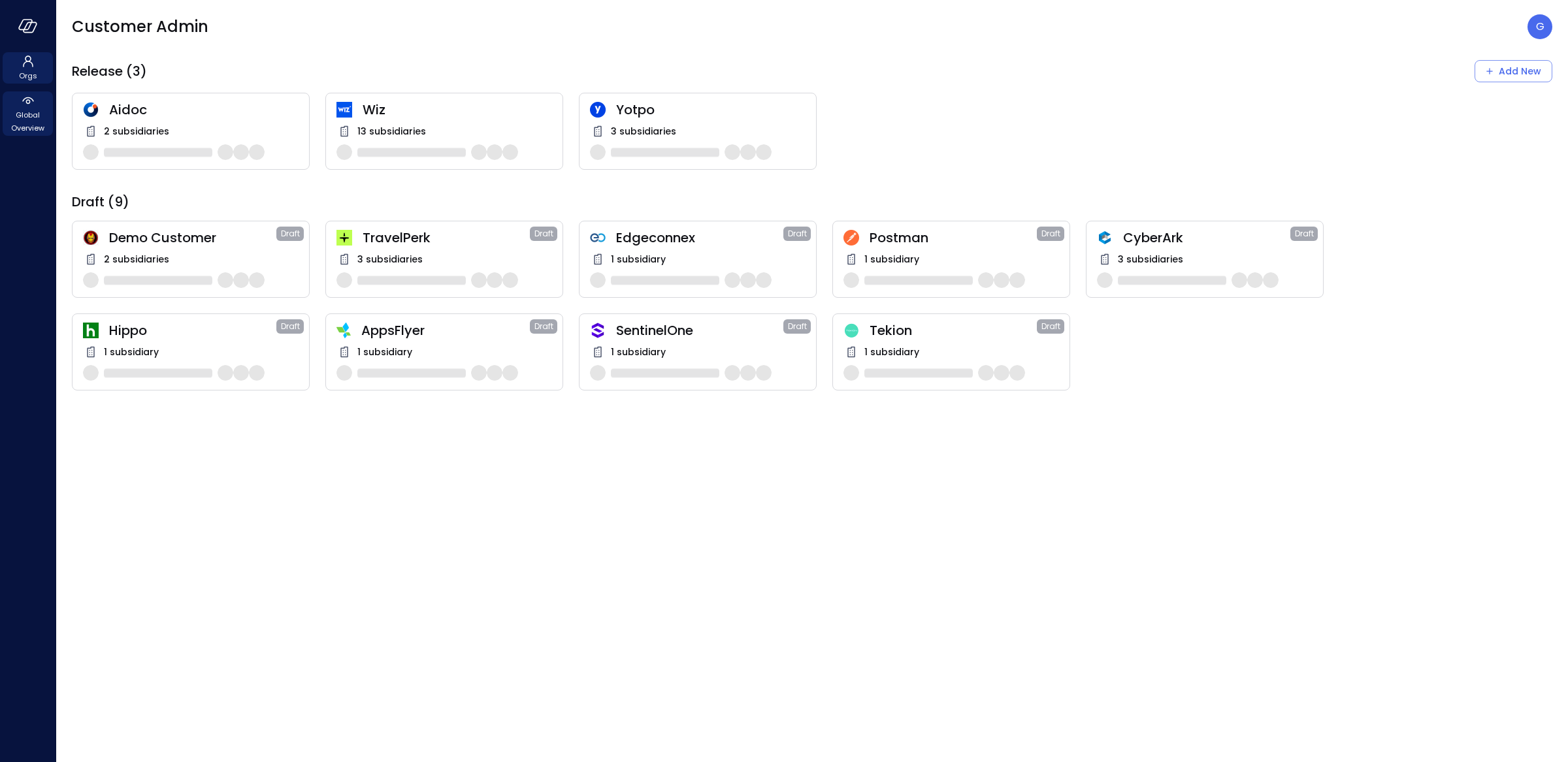
click at [37, 117] on span "Global Overview" at bounding box center [28, 121] width 40 height 26
click at [33, 100] on icon at bounding box center [28, 99] width 12 height 5
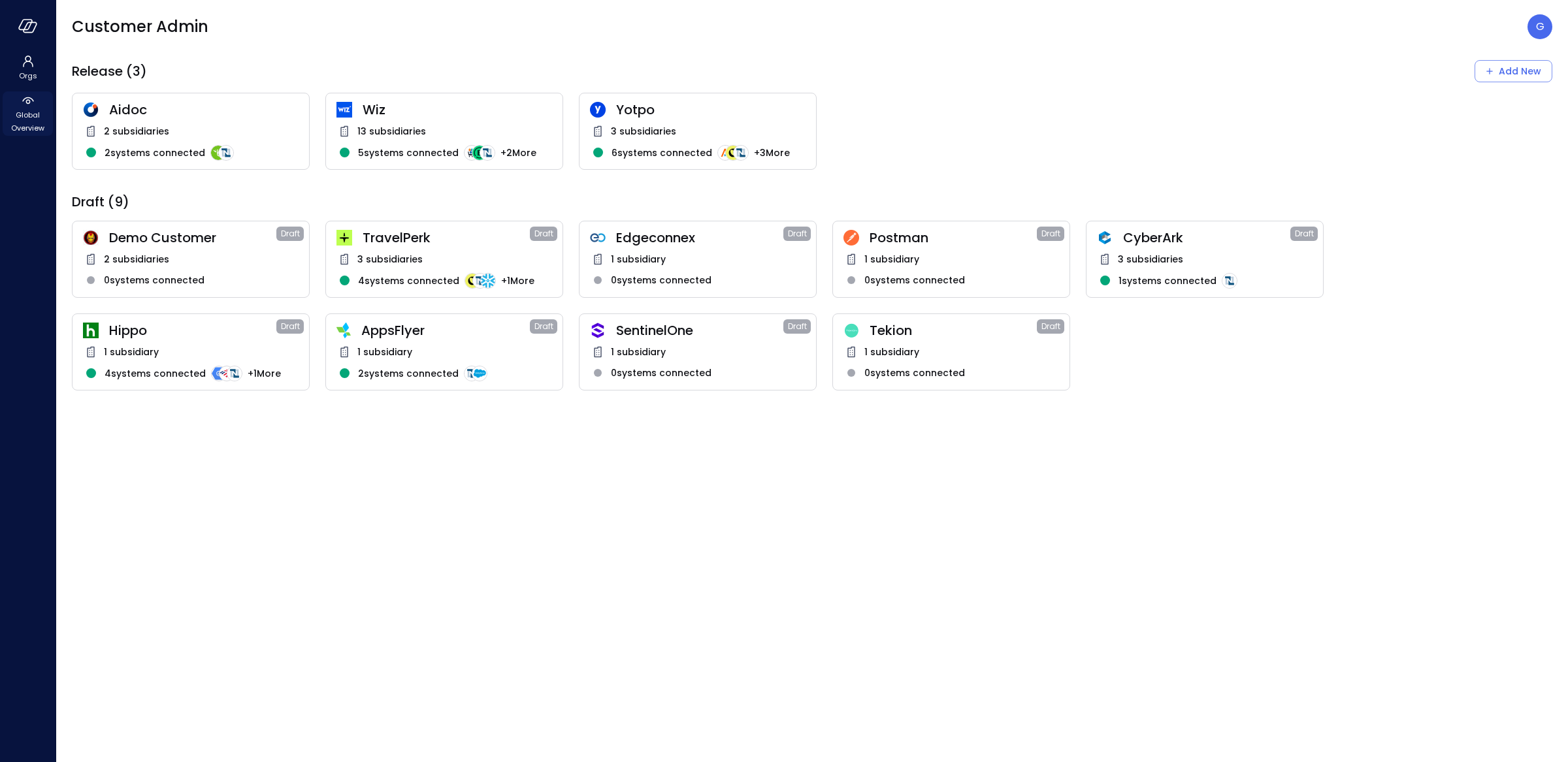
click at [29, 122] on span "Global Overview" at bounding box center [28, 121] width 40 height 26
click at [31, 55] on icon at bounding box center [28, 62] width 16 height 16
click at [17, 104] on div "Global Overview" at bounding box center [28, 113] width 51 height 45
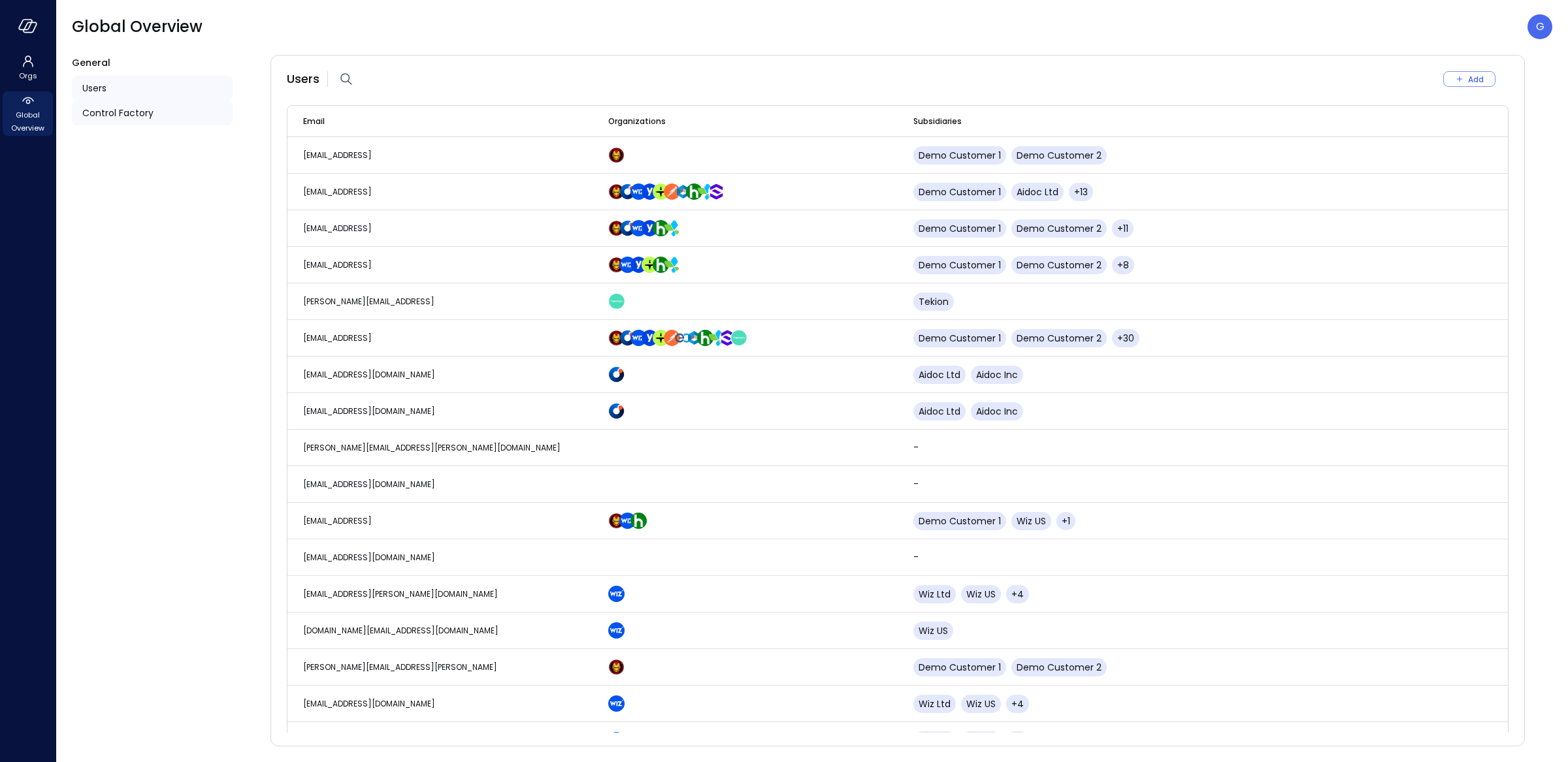
click at [155, 111] on div "Control Factory" at bounding box center [152, 112] width 161 height 25
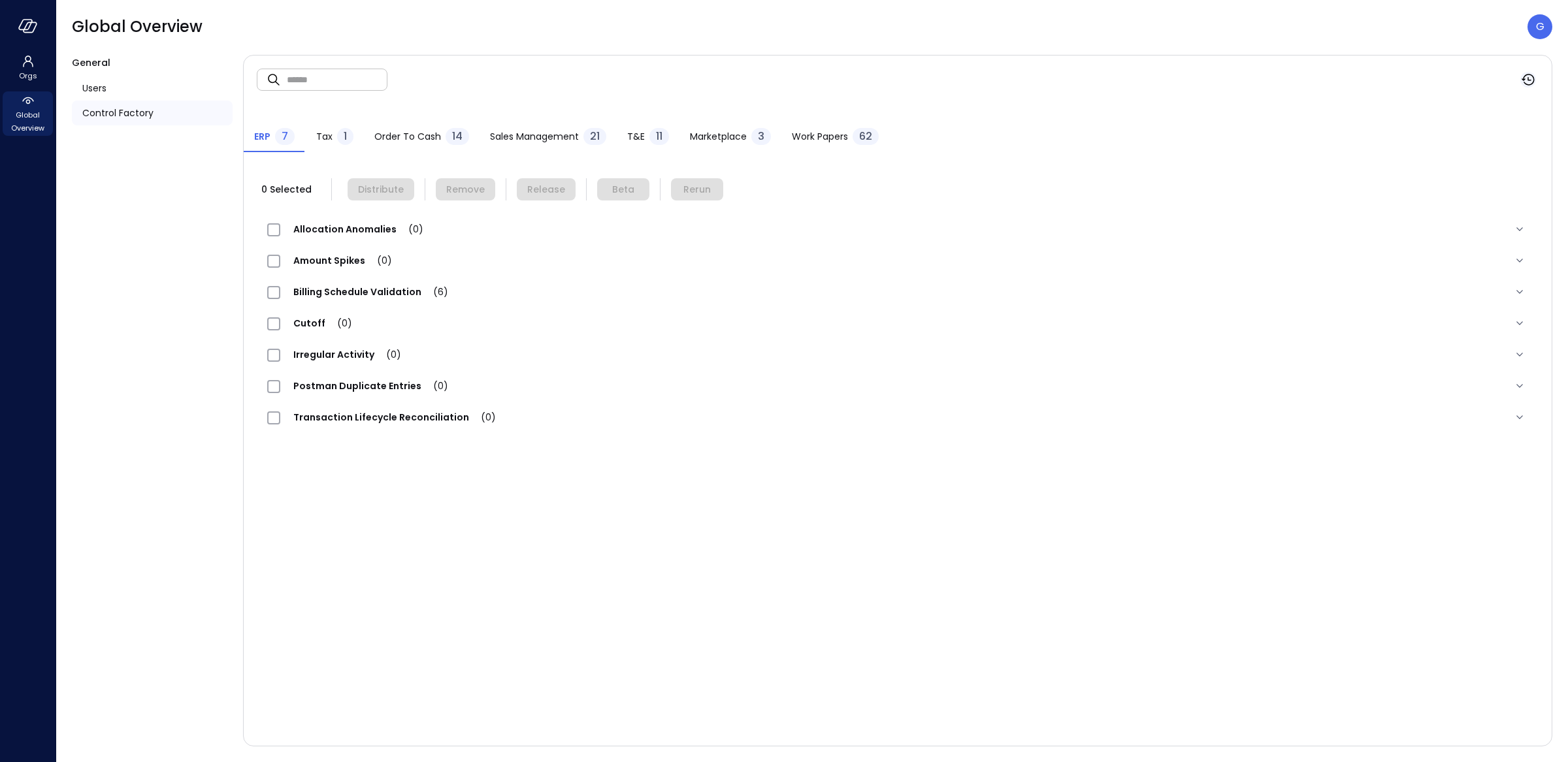
click at [1531, 77] on icon "button" at bounding box center [1528, 79] width 16 height 16
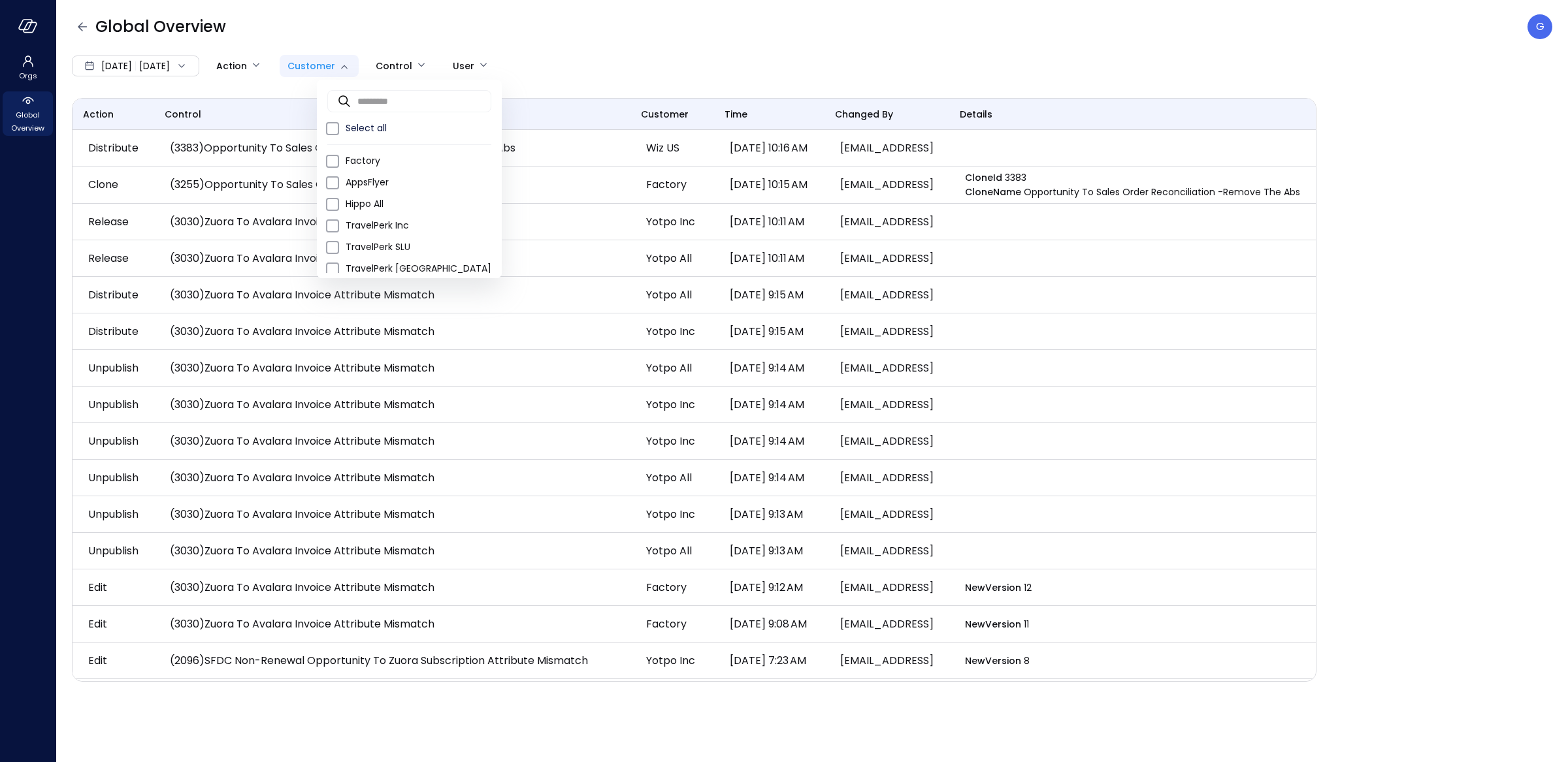
click at [361, 69] on body "Orgs Global Overview Global Overview G Sep 1, 2025 Sep 7, 2025 Action Customer …" at bounding box center [784, 381] width 1568 height 762
click at [363, 94] on input "text" at bounding box center [424, 100] width 134 height 35
type input "*****"
click at [394, 176] on span "Yotpo Inc" at bounding box center [392, 183] width 91 height 14
type input "**"
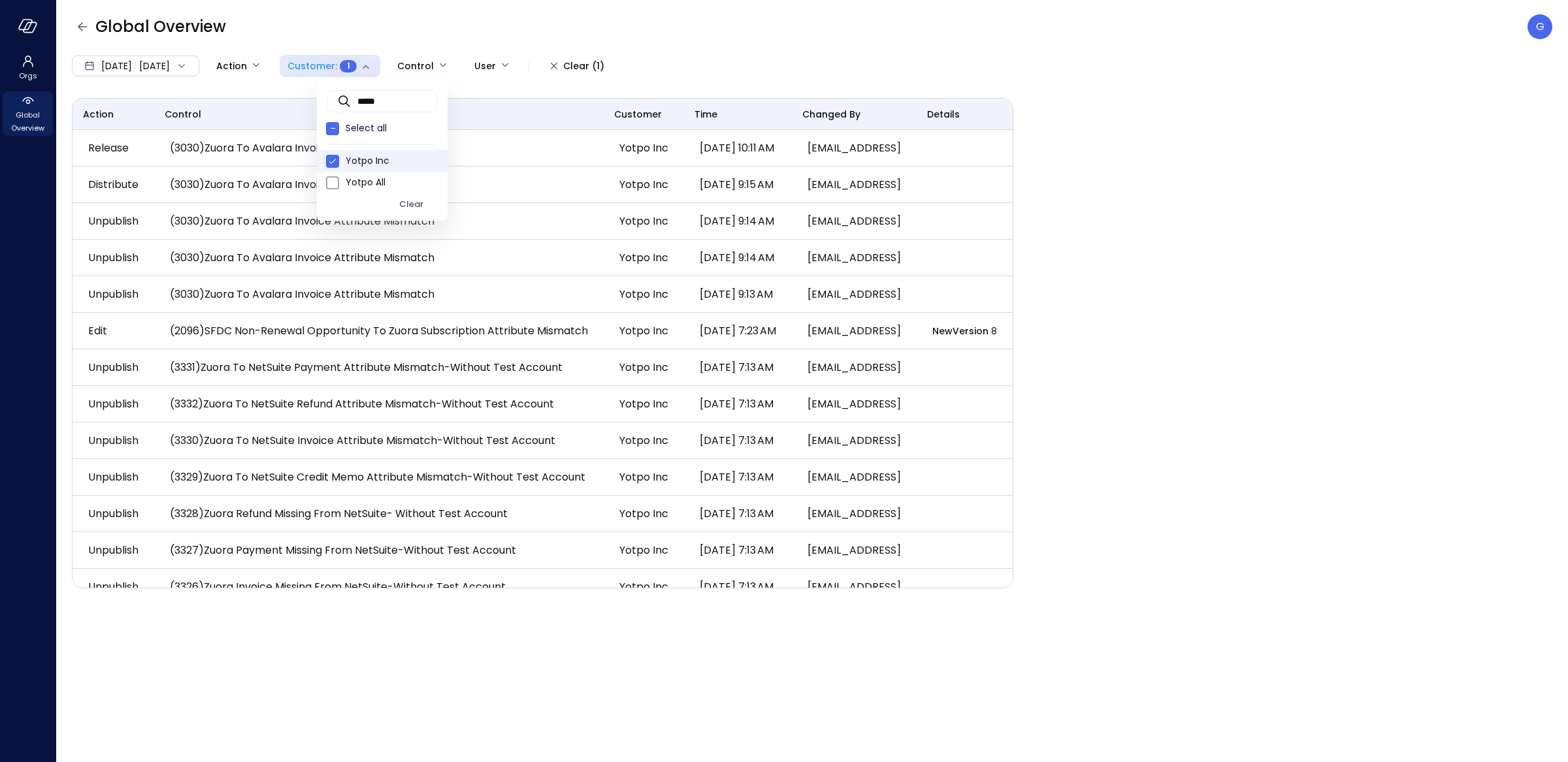
click at [580, 24] on div at bounding box center [784, 381] width 1568 height 762
click at [465, 66] on body "Orgs Global Overview Global Overview G Sep 1, 2025 Sep 7, 2025 Action Customer …" at bounding box center [784, 381] width 1568 height 762
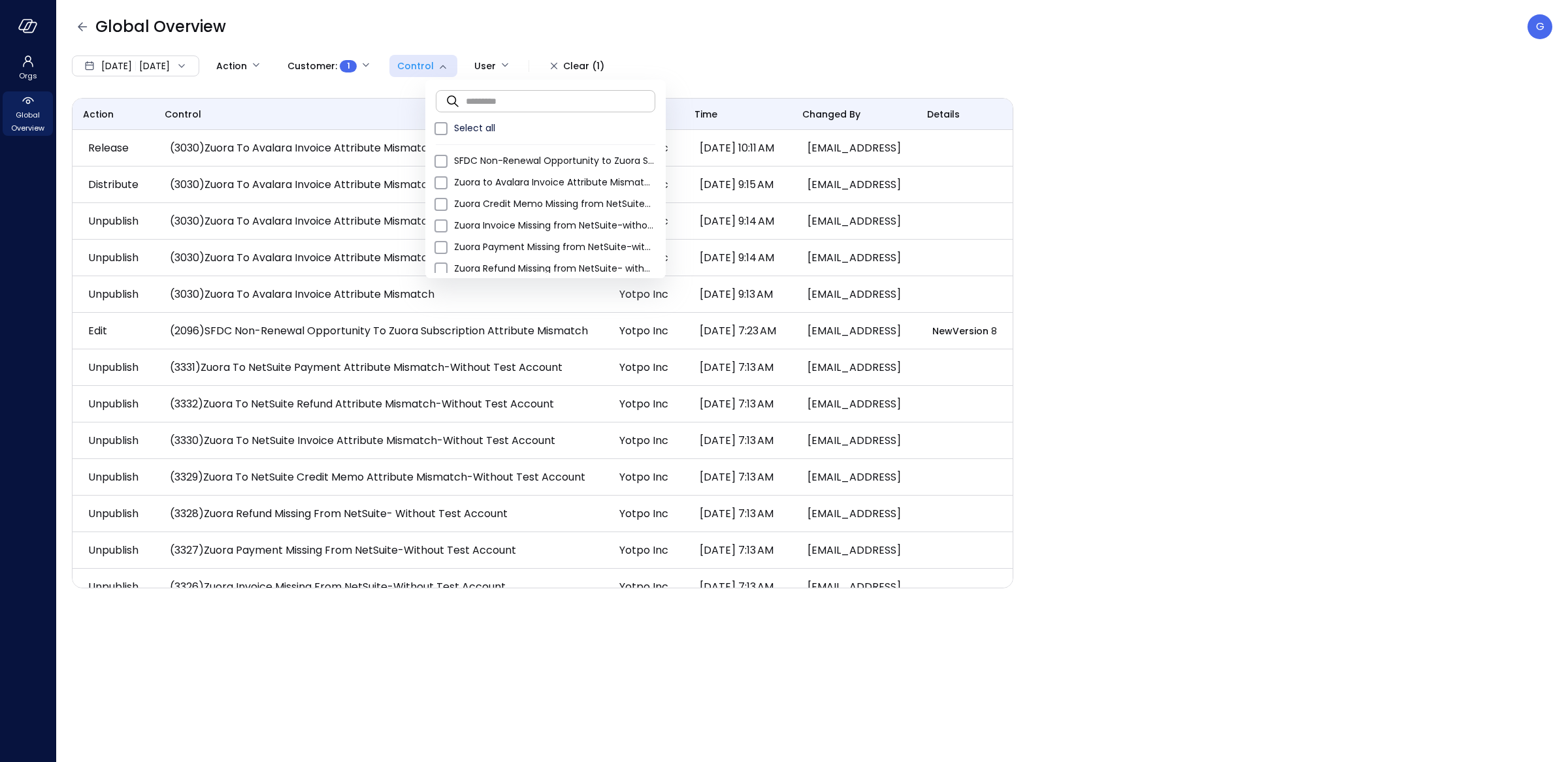
click at [501, 109] on input "text" at bounding box center [560, 100] width 190 height 35
type input "*"
type input "******"
click at [162, 67] on div at bounding box center [784, 381] width 1568 height 762
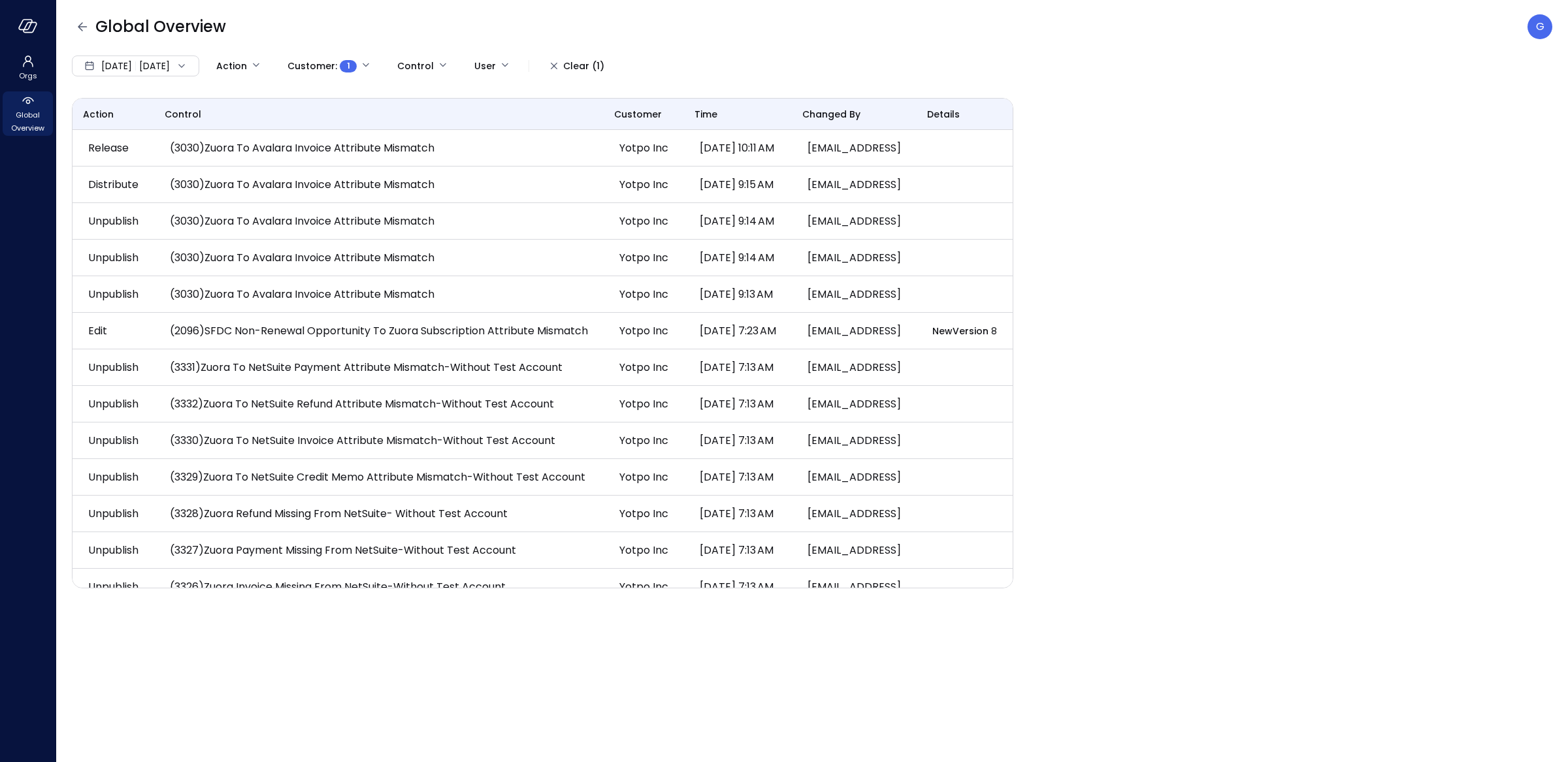
click at [171, 69] on div "Sep 1, 2025 Sep 7, 2025" at bounding box center [135, 66] width 127 height 21
click at [164, 147] on li "Current Year 2025" at bounding box center [142, 145] width 104 height 22
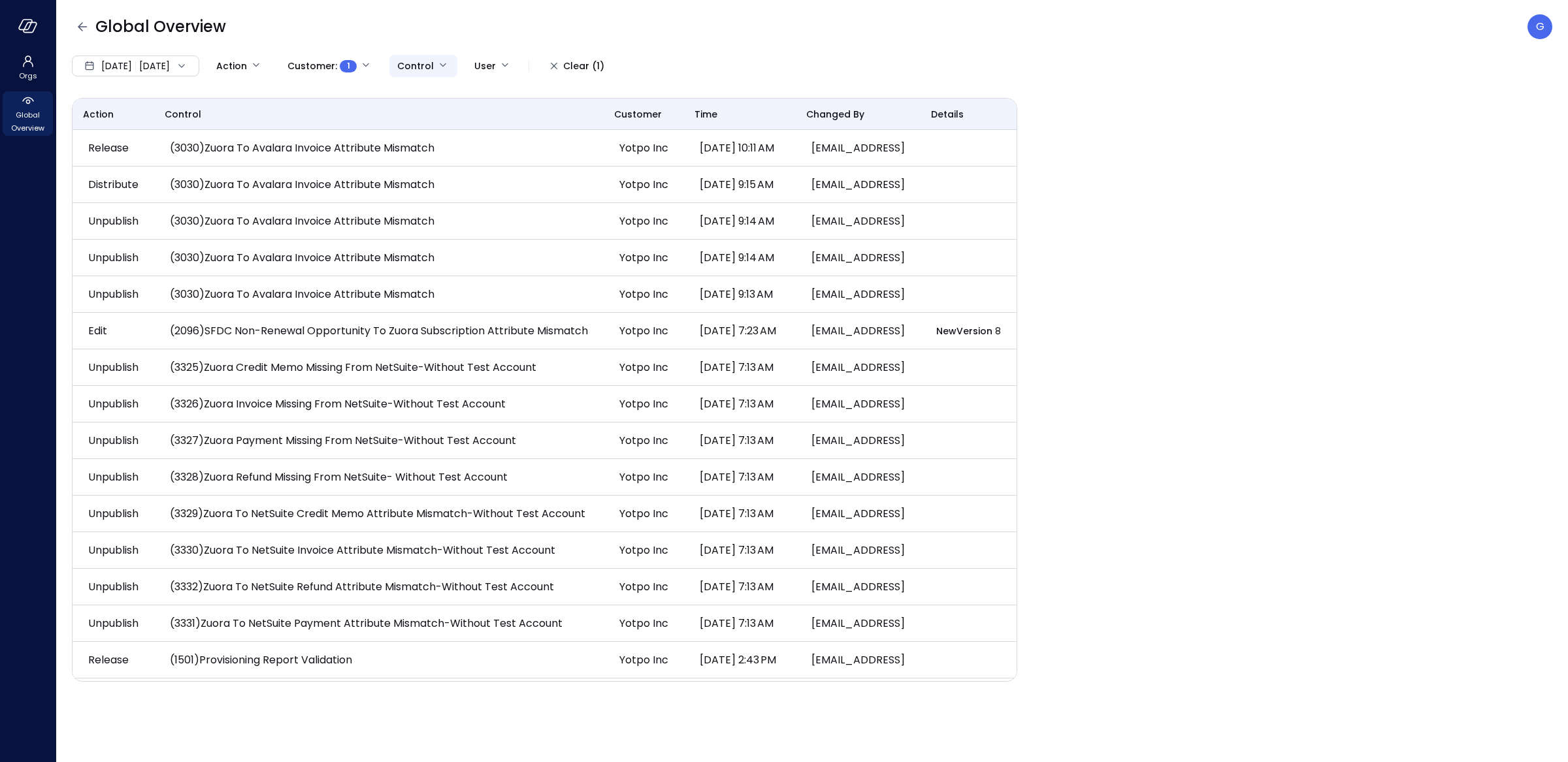
click at [470, 70] on body "Orgs Global Overview Global Overview G Jan 1, 2025 Sep 7, 2025 Action Customer …" at bounding box center [784, 381] width 1568 height 762
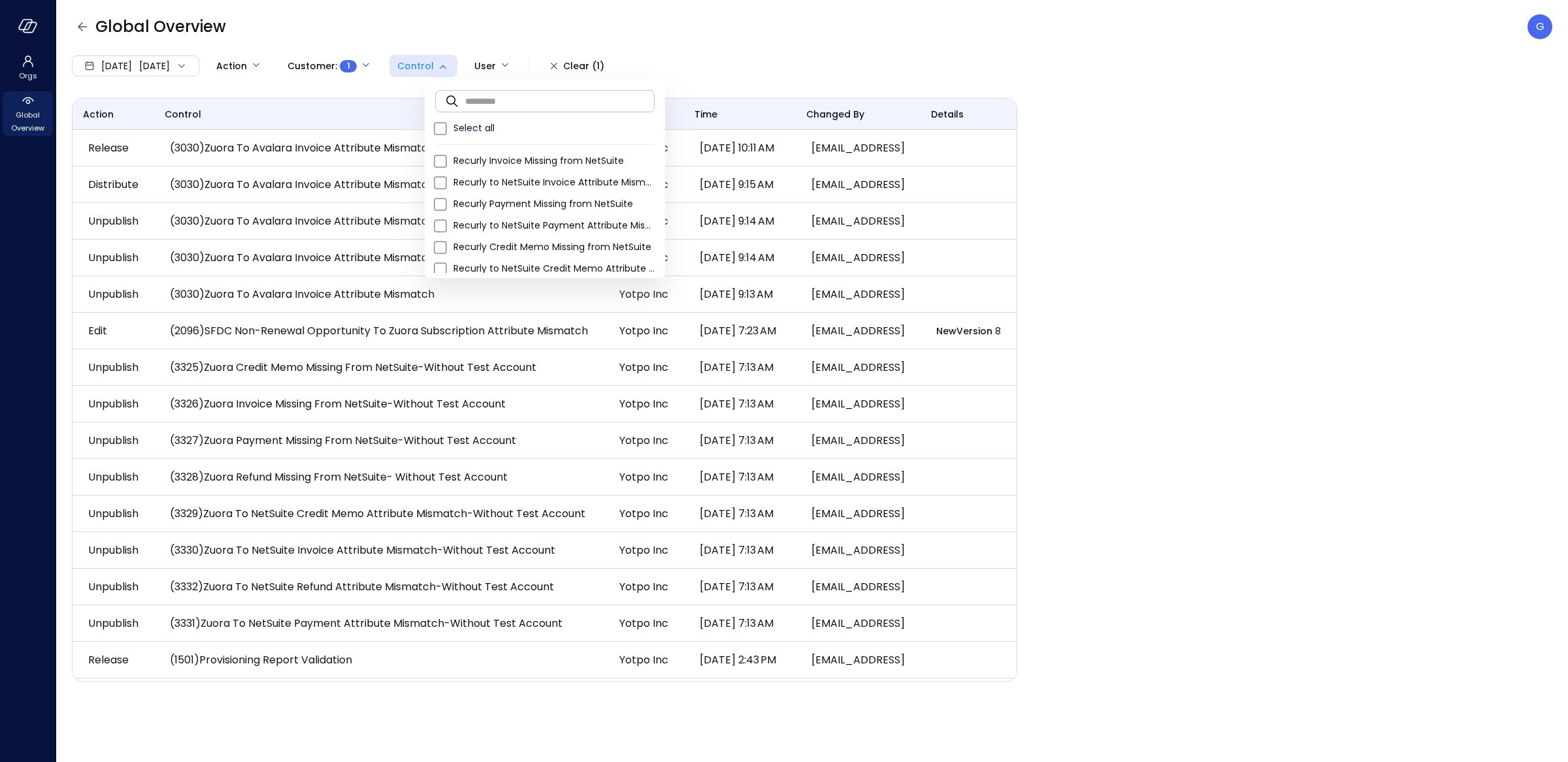
click at [476, 105] on input "text" at bounding box center [559, 100] width 190 height 35
type input "*********"
click at [620, 202] on span "Zuora Payment Missing from Stripe" at bounding box center [546, 205] width 186 height 14
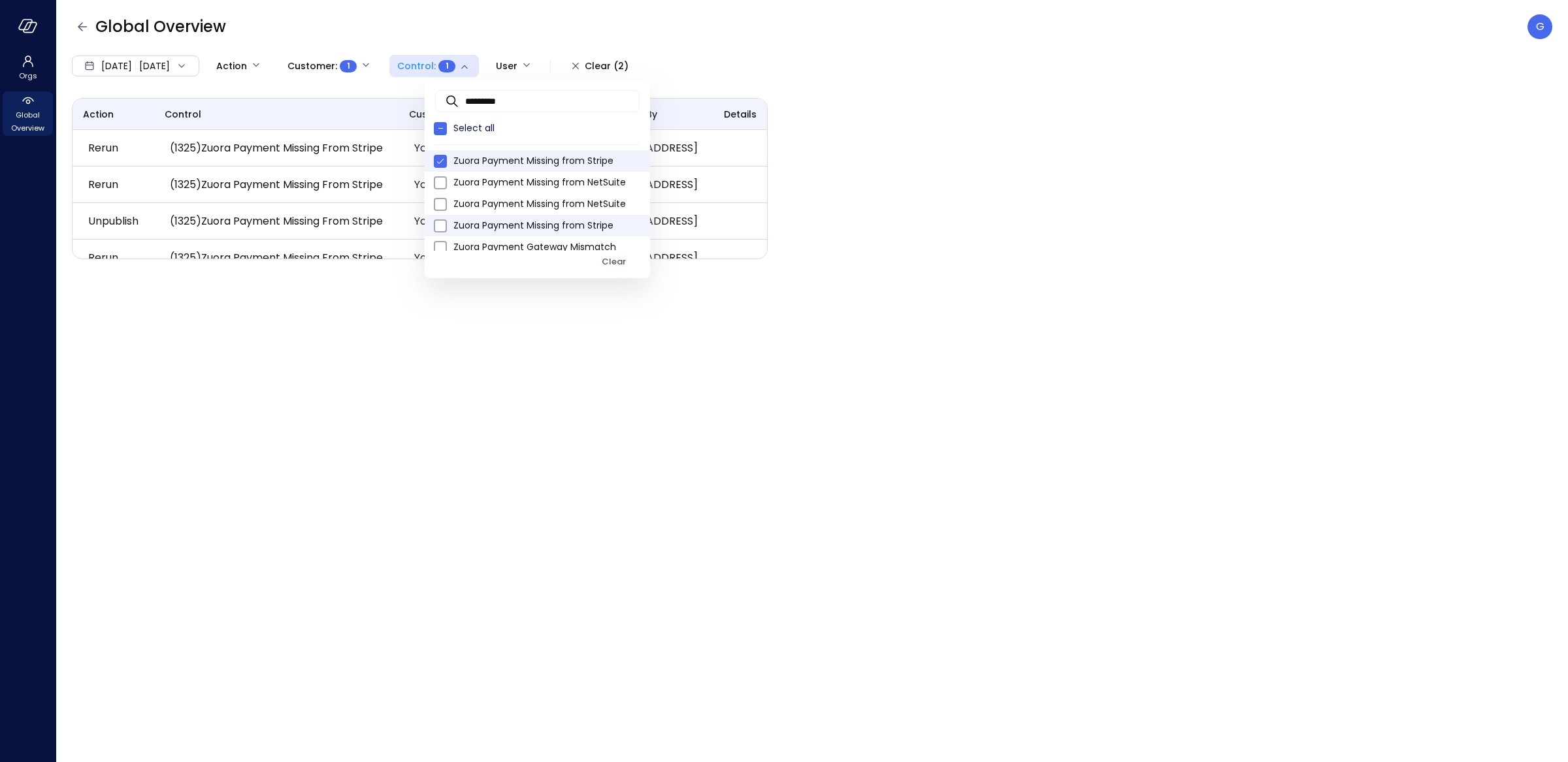
click at [601, 224] on span "Zuora Payment Missing from Stripe" at bounding box center [546, 226] width 186 height 14
click at [1070, 168] on div at bounding box center [784, 381] width 1568 height 762
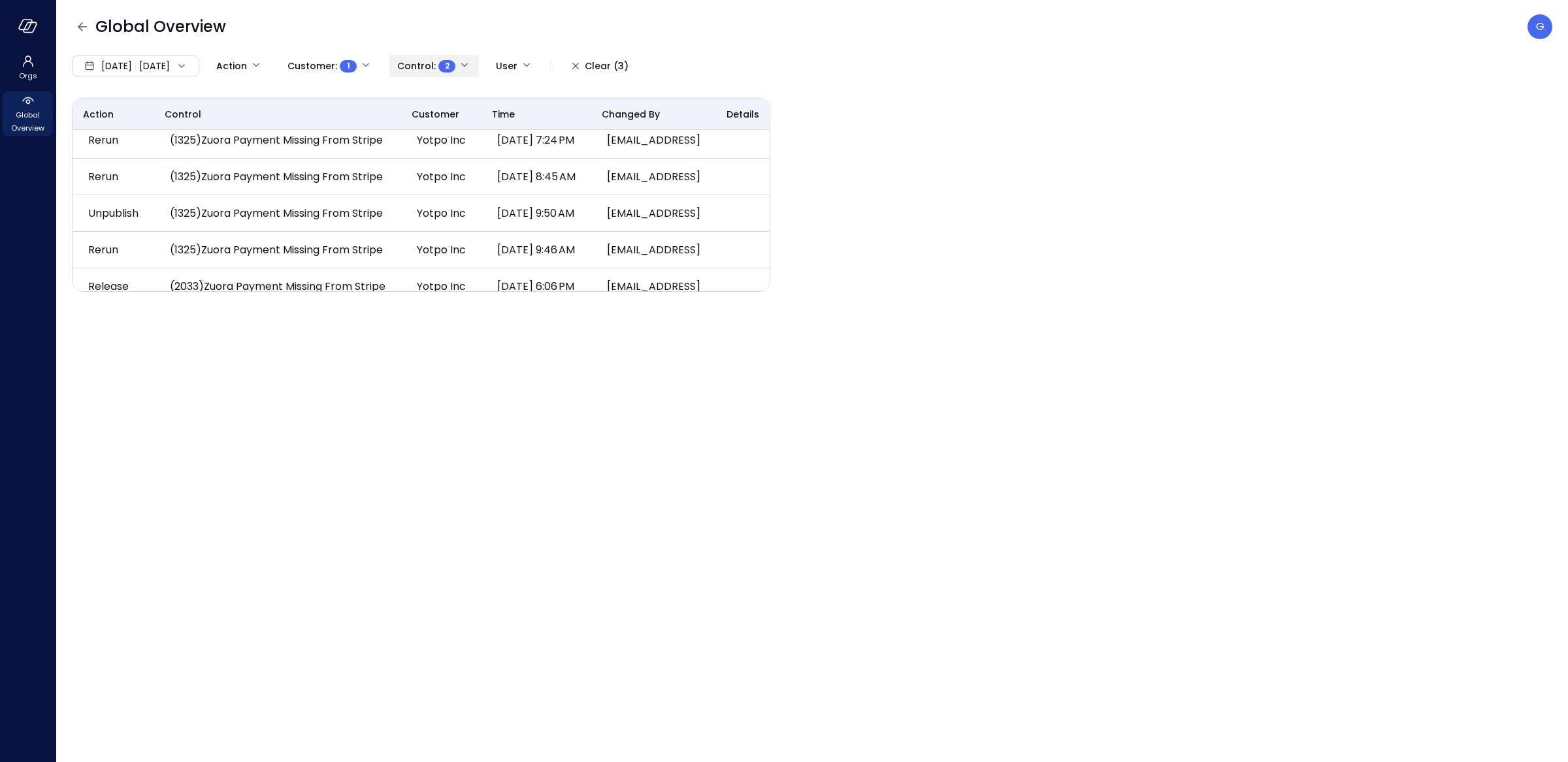
scroll to position [0, 0]
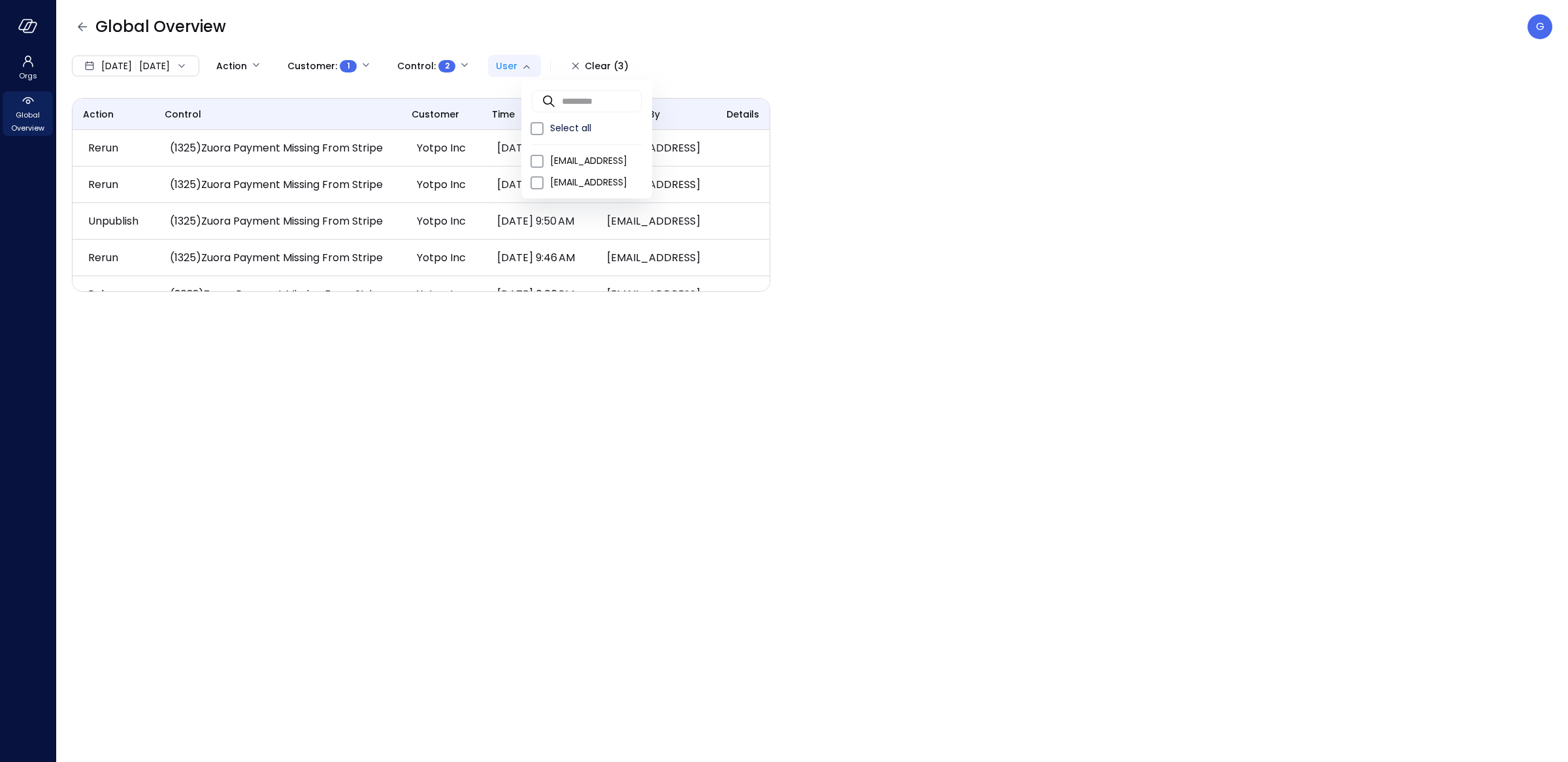
click at [552, 65] on body "Orgs Global Overview Global Overview G Jan 1, 2025 Sep 7, 2025 Action Customer …" at bounding box center [784, 381] width 1568 height 762
click at [263, 57] on div at bounding box center [784, 381] width 1568 height 762
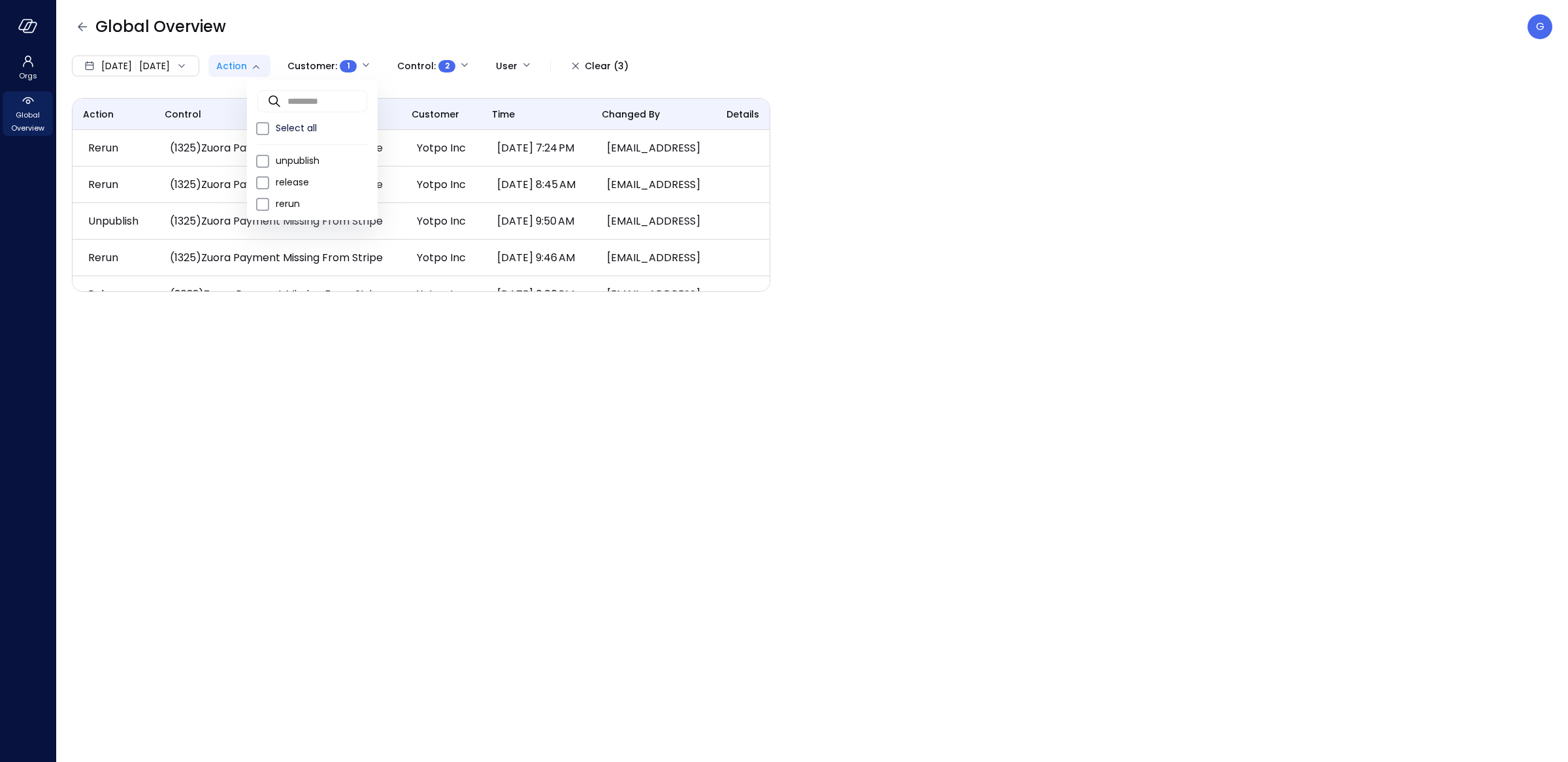
click at [273, 62] on body "Orgs Global Overview Global Overview G Jan 1, 2025 Sep 7, 2025 Action Customer …" at bounding box center [784, 381] width 1568 height 762
click at [329, 11] on div at bounding box center [784, 381] width 1568 height 762
click at [287, 68] on body "Orgs Global Overview Global Overview G Jan 1, 2025 Sep 7, 2025 Action Customer …" at bounding box center [784, 381] width 1568 height 762
click at [354, 20] on div at bounding box center [784, 381] width 1568 height 762
click at [473, 68] on body "Orgs Global Overview Global Overview G Jan 1, 2025 Sep 7, 2025 Action Customer …" at bounding box center [784, 381] width 1568 height 762
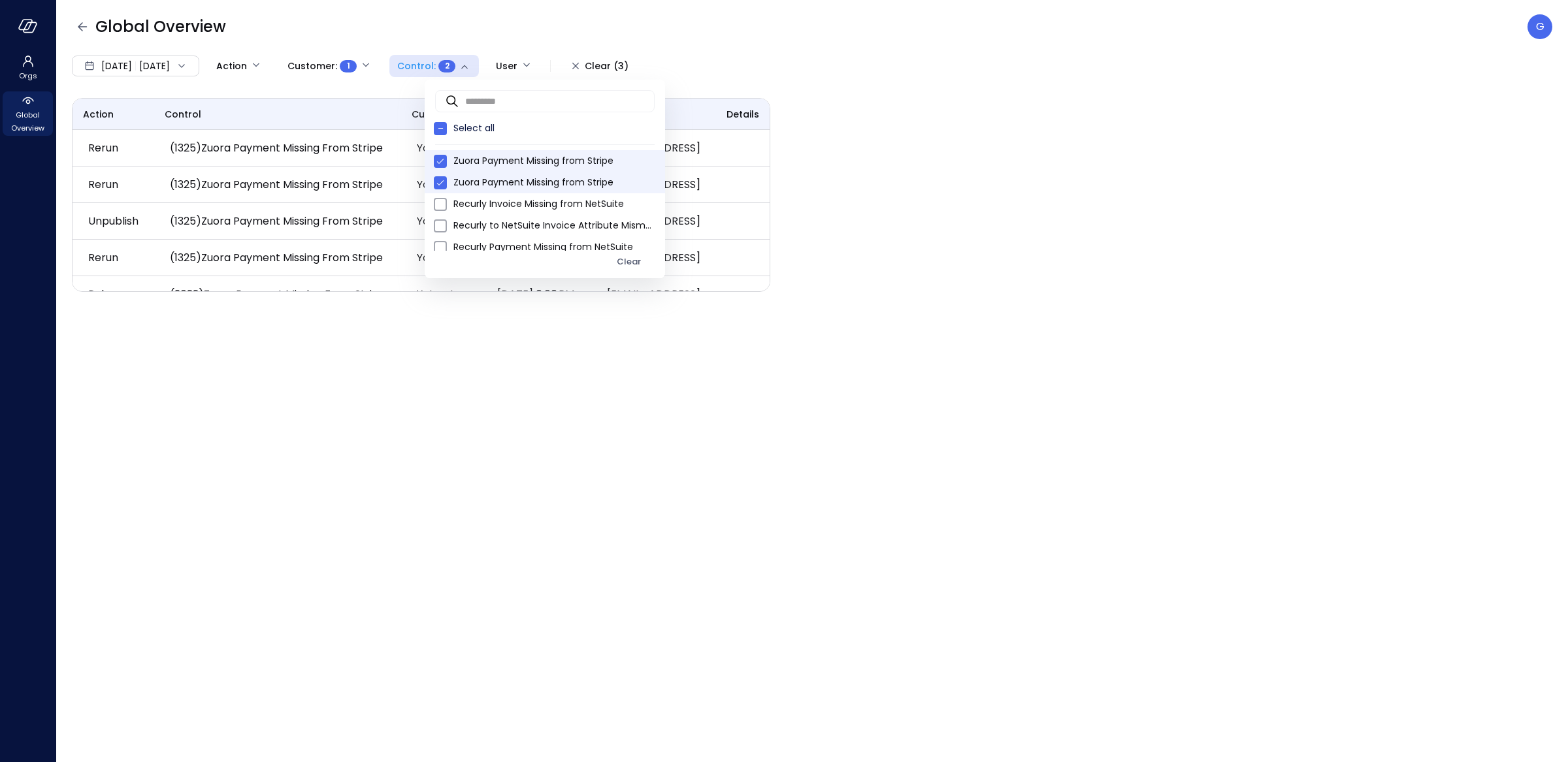
click at [497, 180] on span "Zuora Payment Missing from Stripe" at bounding box center [553, 183] width 201 height 14
type input "****"
drag, startPoint x: 1030, startPoint y: 202, endPoint x: 1021, endPoint y: 203, distance: 9.1
click at [1030, 202] on div at bounding box center [784, 381] width 1568 height 762
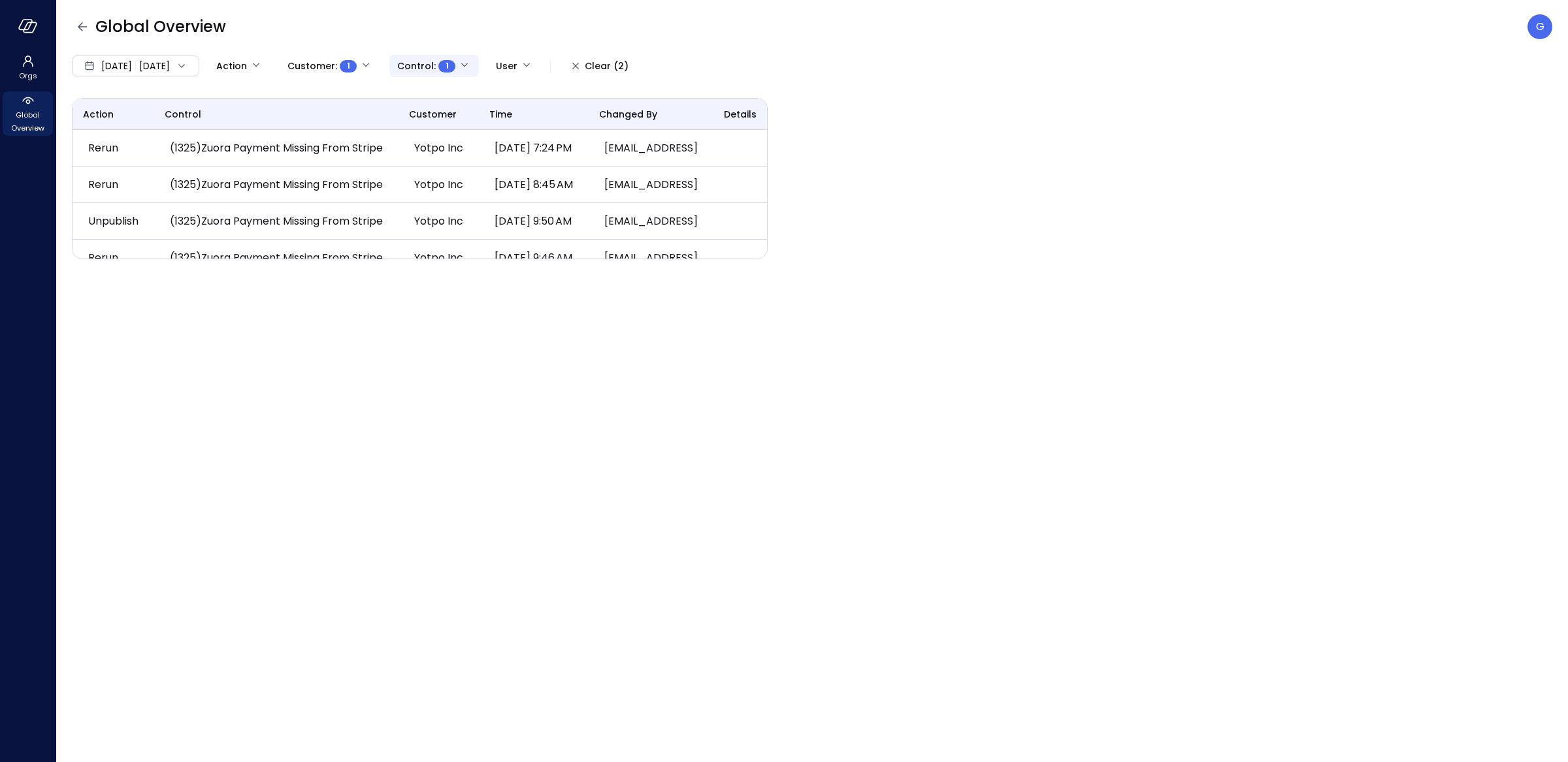
click at [464, 68] on body "Orgs Global Overview Global Overview G Jan 1, 2025 Sep 7, 2025 Action Customer …" at bounding box center [784, 381] width 1568 height 762
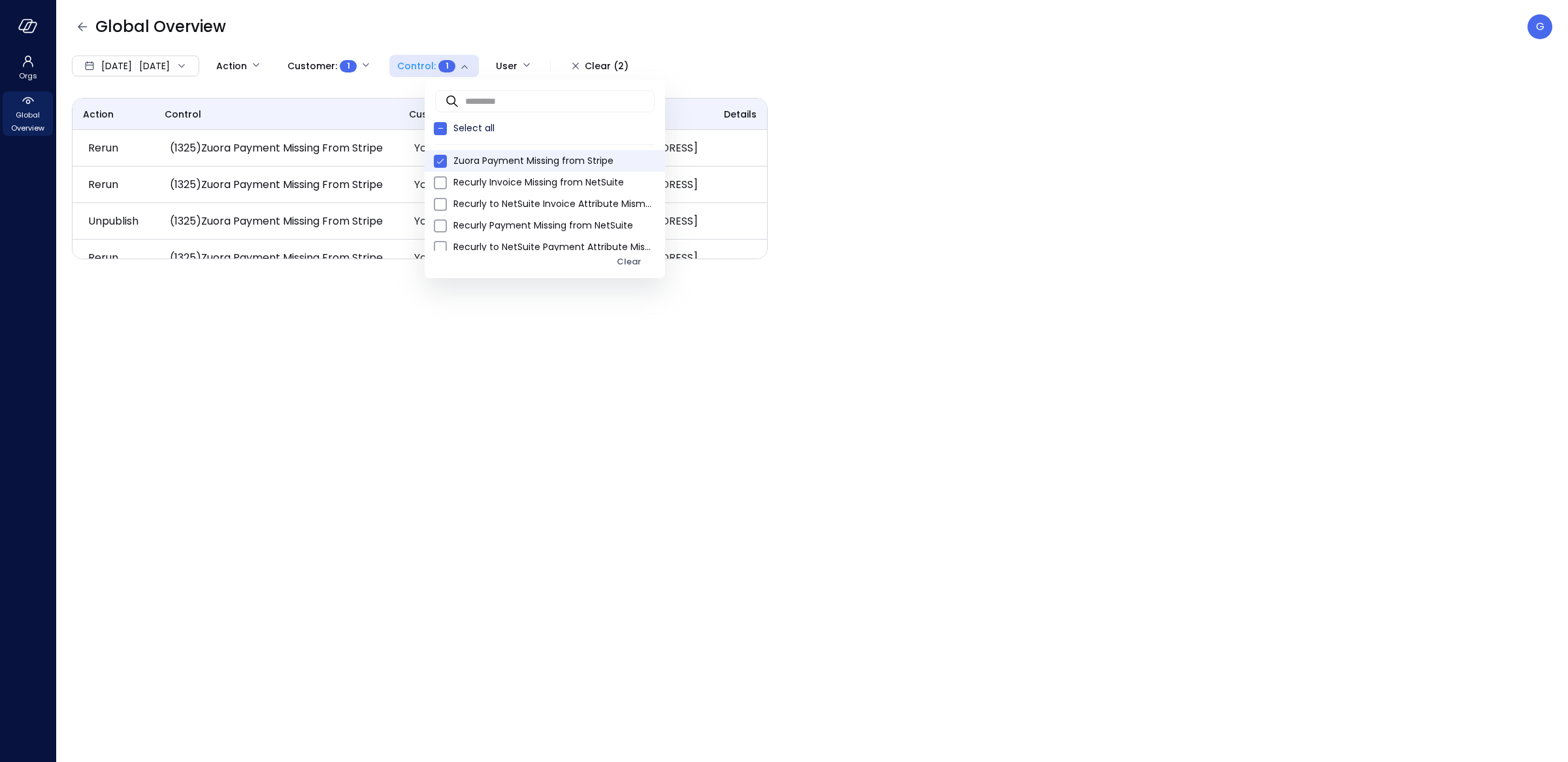
click at [470, 155] on span "Zuora Payment Missing from Stripe" at bounding box center [553, 161] width 201 height 14
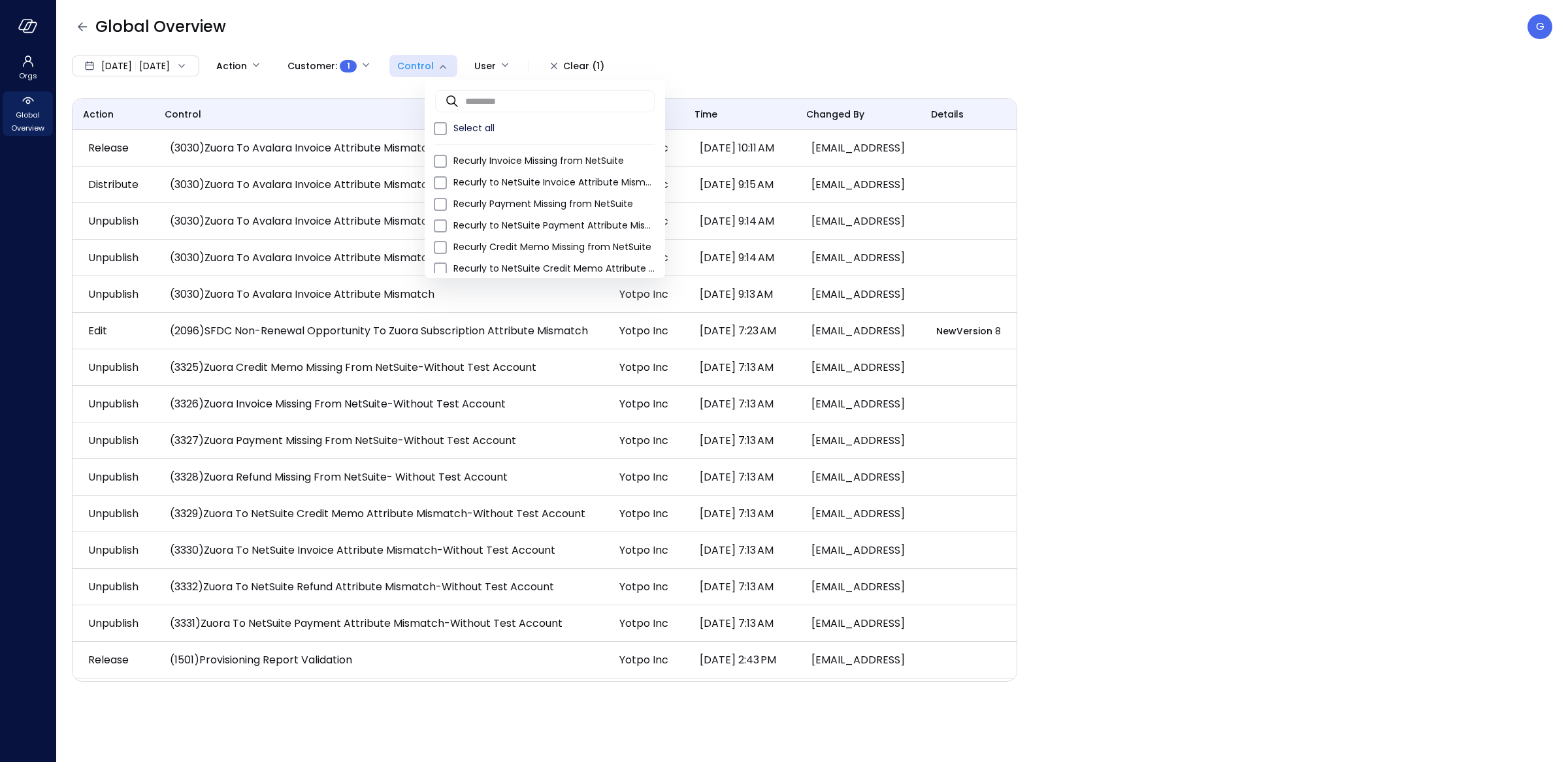
click at [455, 30] on div at bounding box center [784, 381] width 1568 height 762
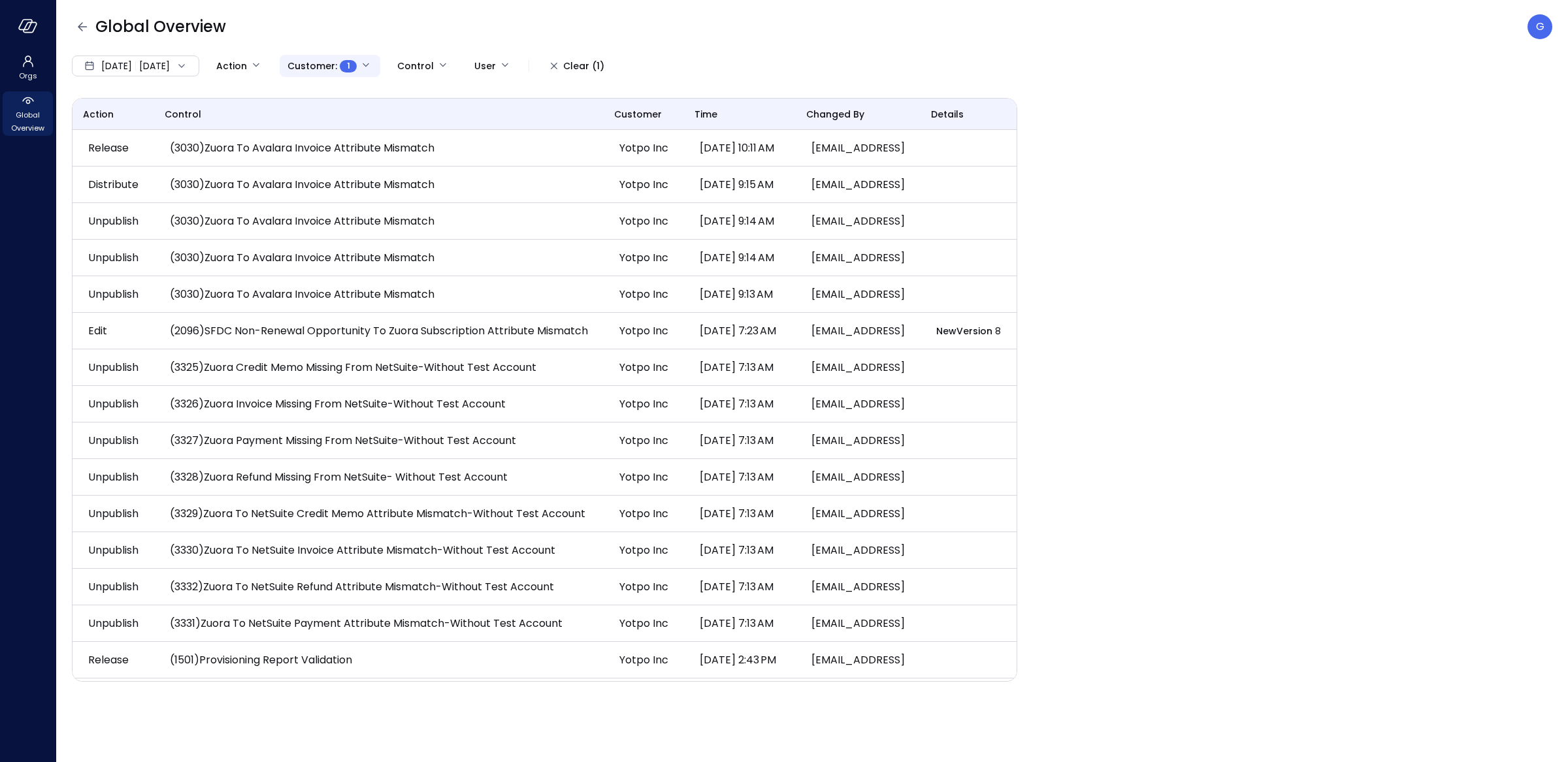
click at [388, 66] on body "Orgs Global Overview Global Overview G Jan 1, 2025 Sep 7, 2025 Action Customer …" at bounding box center [784, 381] width 1568 height 762
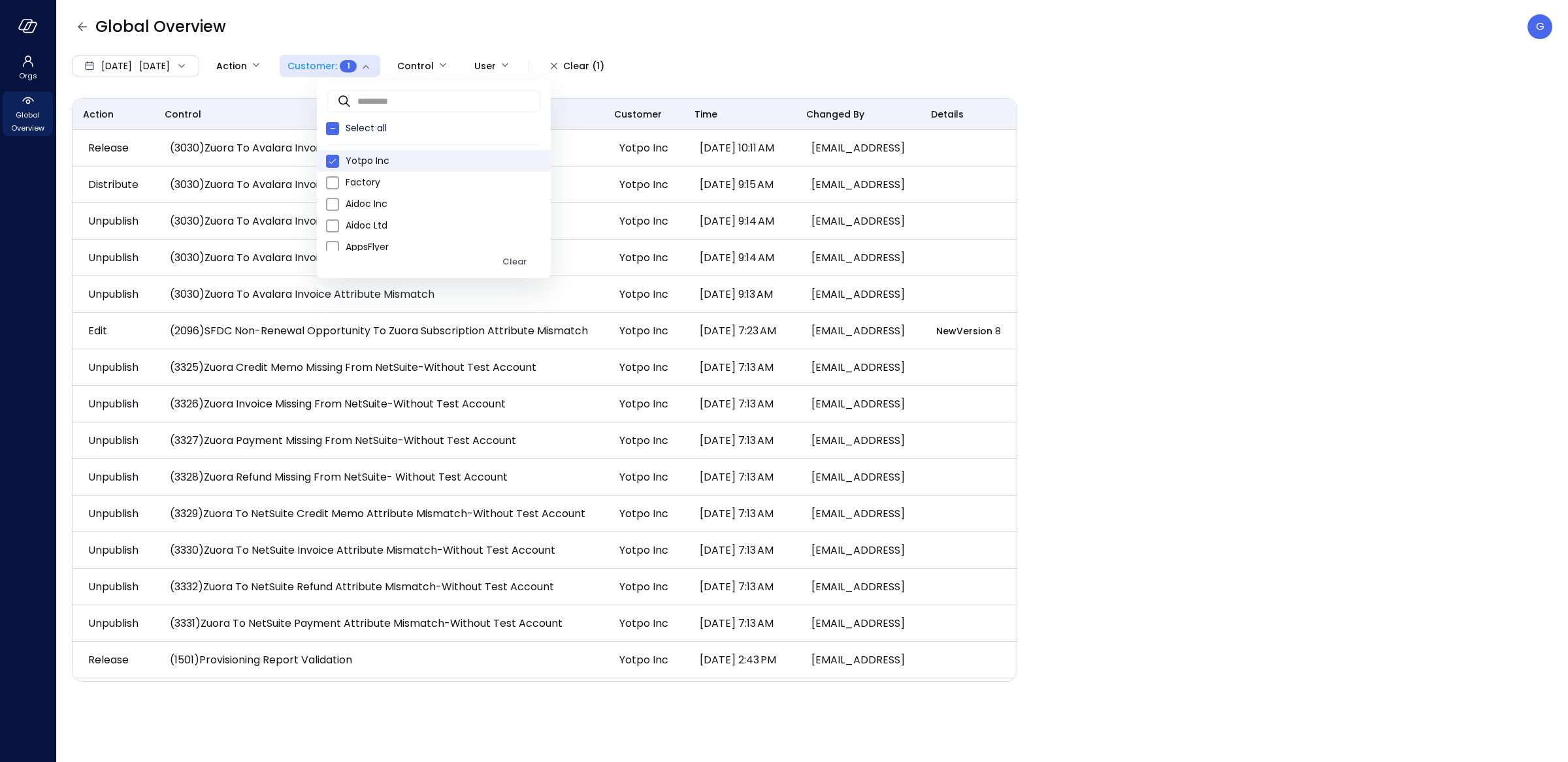
click at [317, 13] on div at bounding box center [784, 381] width 1568 height 762
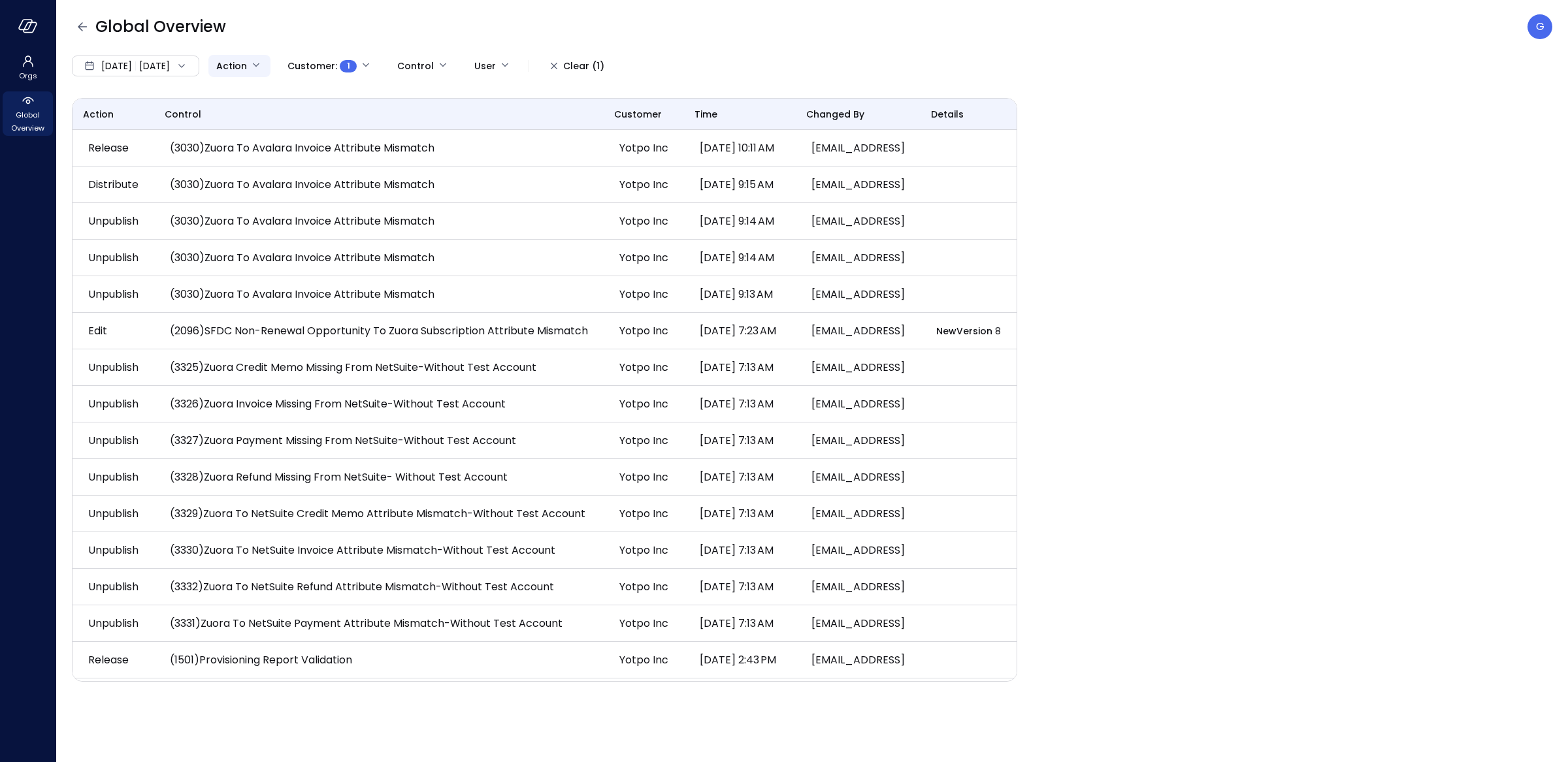
click at [295, 55] on body "Orgs Global Overview Global Overview G Jan 1, 2025 Sep 7, 2025 Action Customer …" at bounding box center [784, 381] width 1568 height 762
click at [325, 181] on span "distribute" at bounding box center [321, 183] width 91 height 14
type input "**********"
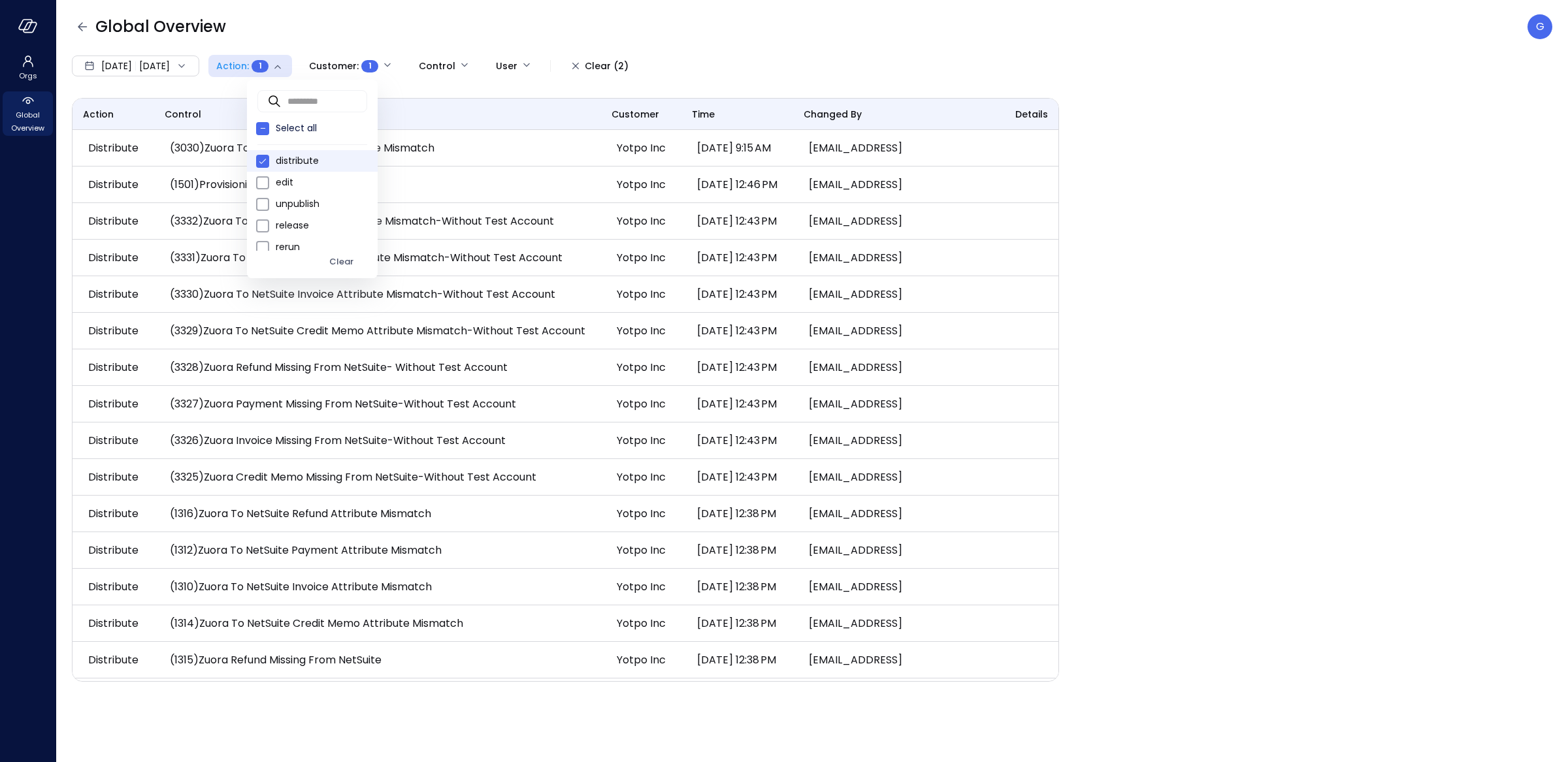
click at [855, 59] on div at bounding box center [784, 381] width 1568 height 762
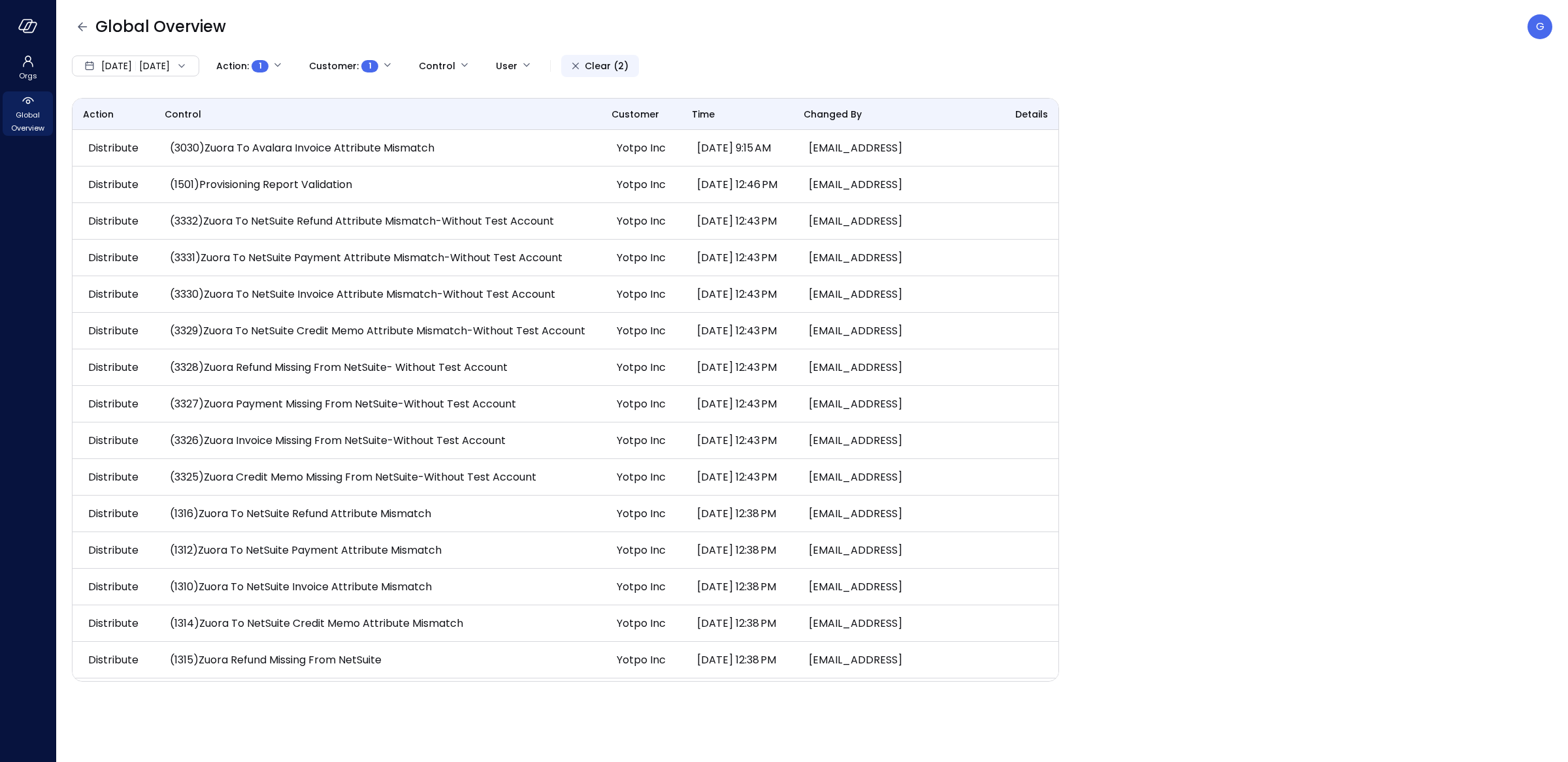
click at [628, 60] on div "Clear (2)" at bounding box center [606, 67] width 44 height 16
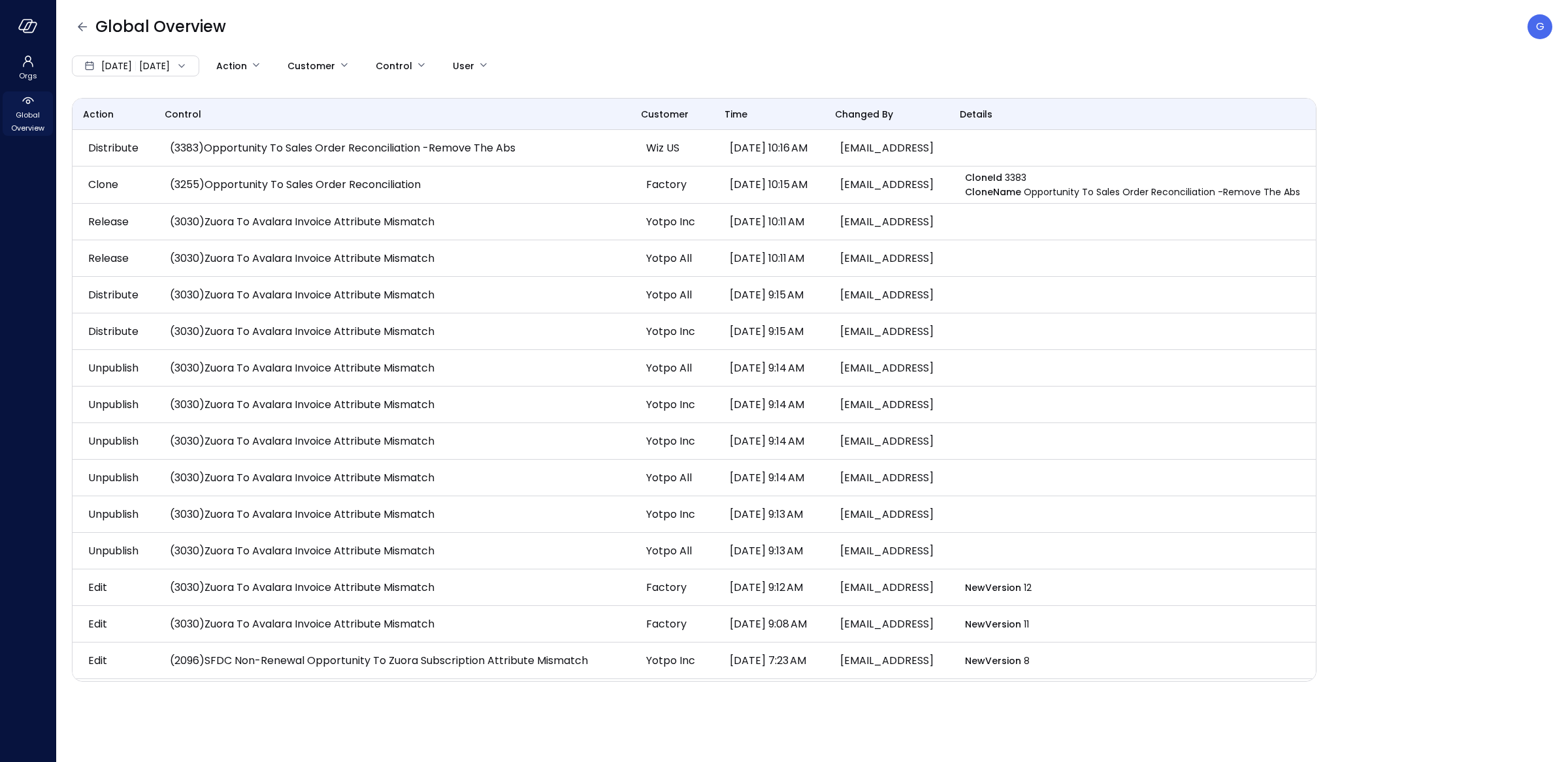
click at [31, 128] on span "Global Overview" at bounding box center [28, 121] width 40 height 26
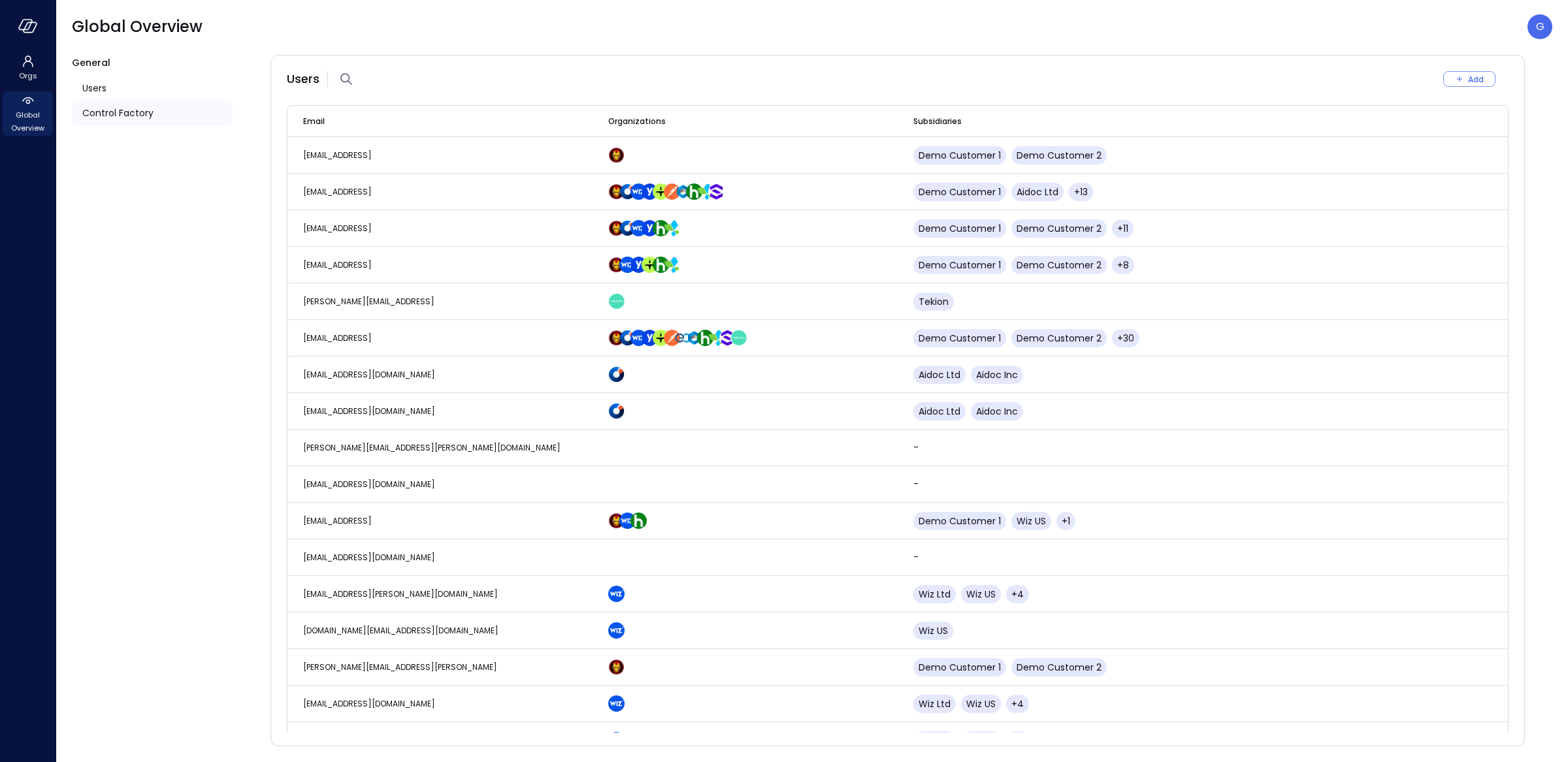
click at [140, 113] on span "Control Factory" at bounding box center [118, 112] width 72 height 14
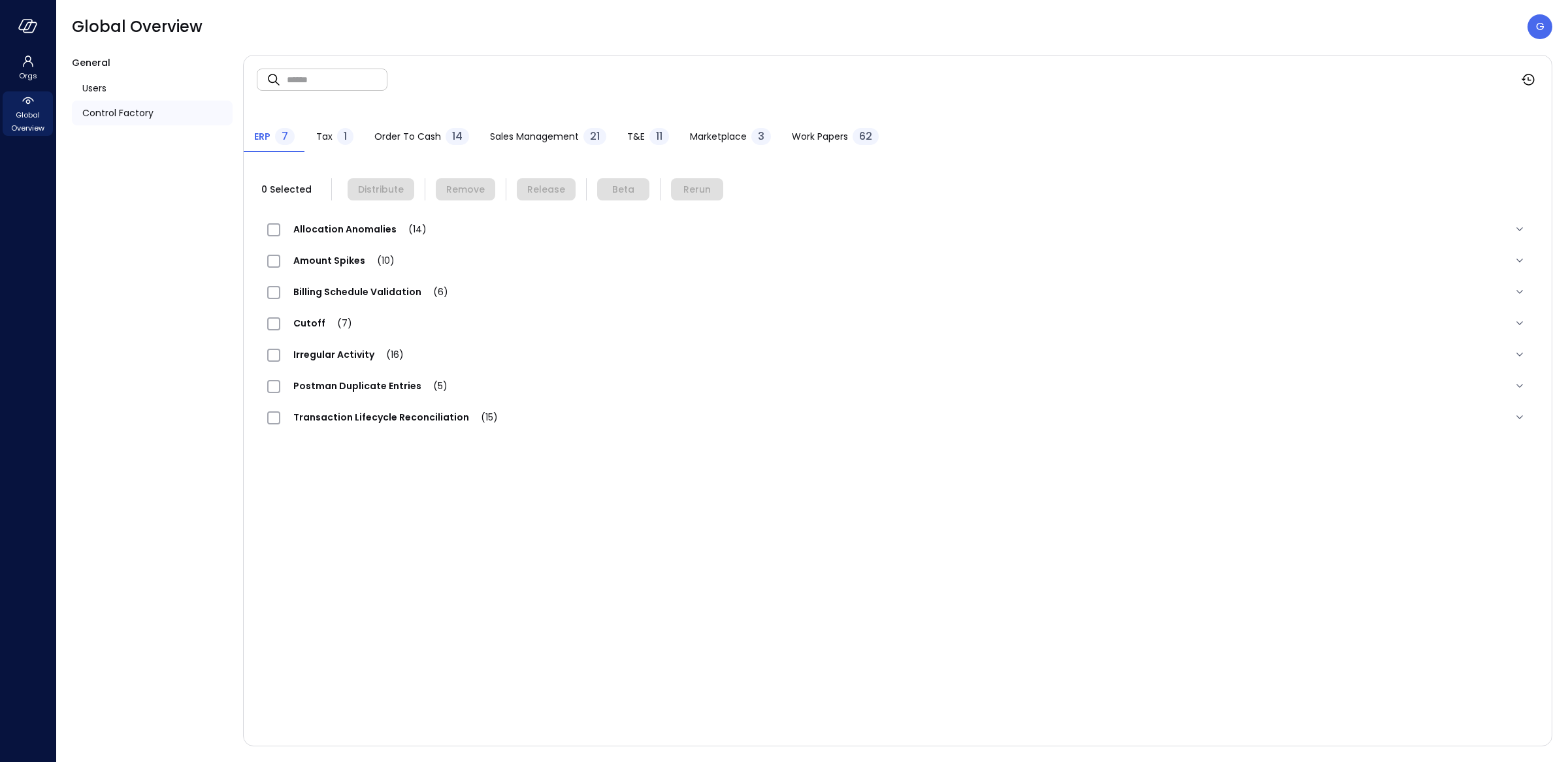
click at [394, 138] on span "Order to Cash" at bounding box center [407, 136] width 67 height 14
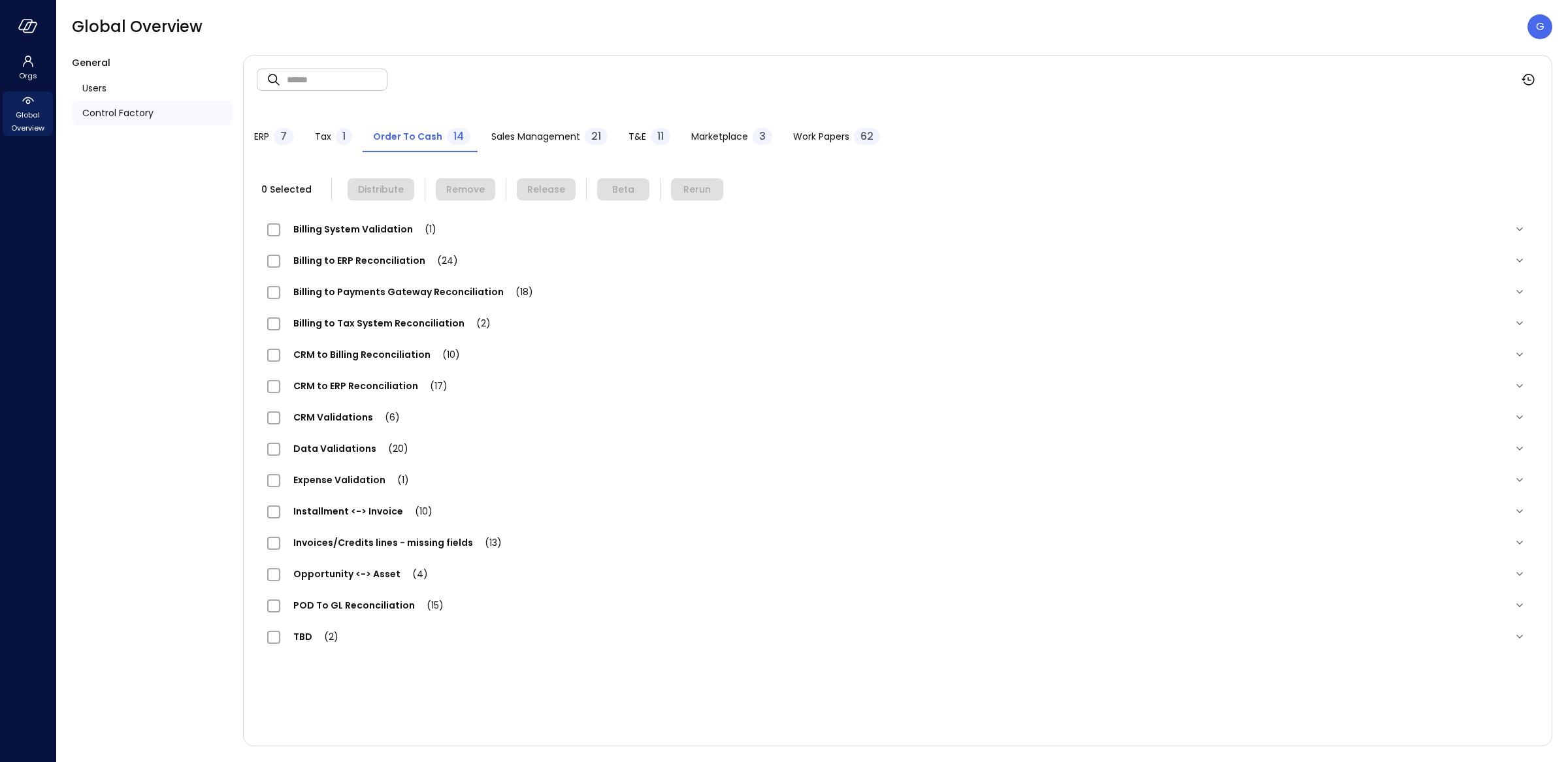
click at [399, 294] on span "Billing to Payments Gateway Reconciliation (18)" at bounding box center [413, 291] width 266 height 13
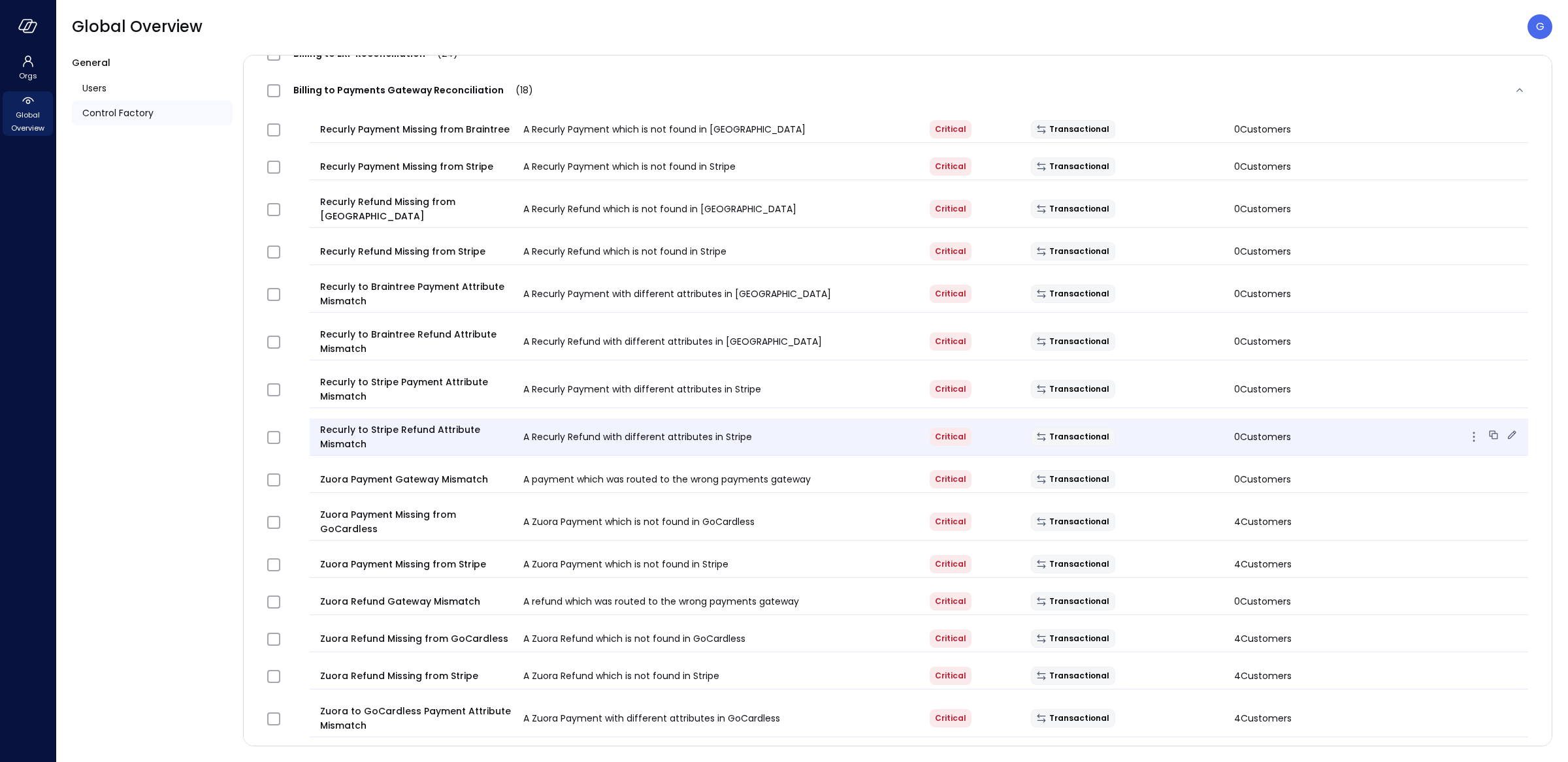
scroll to position [226, 0]
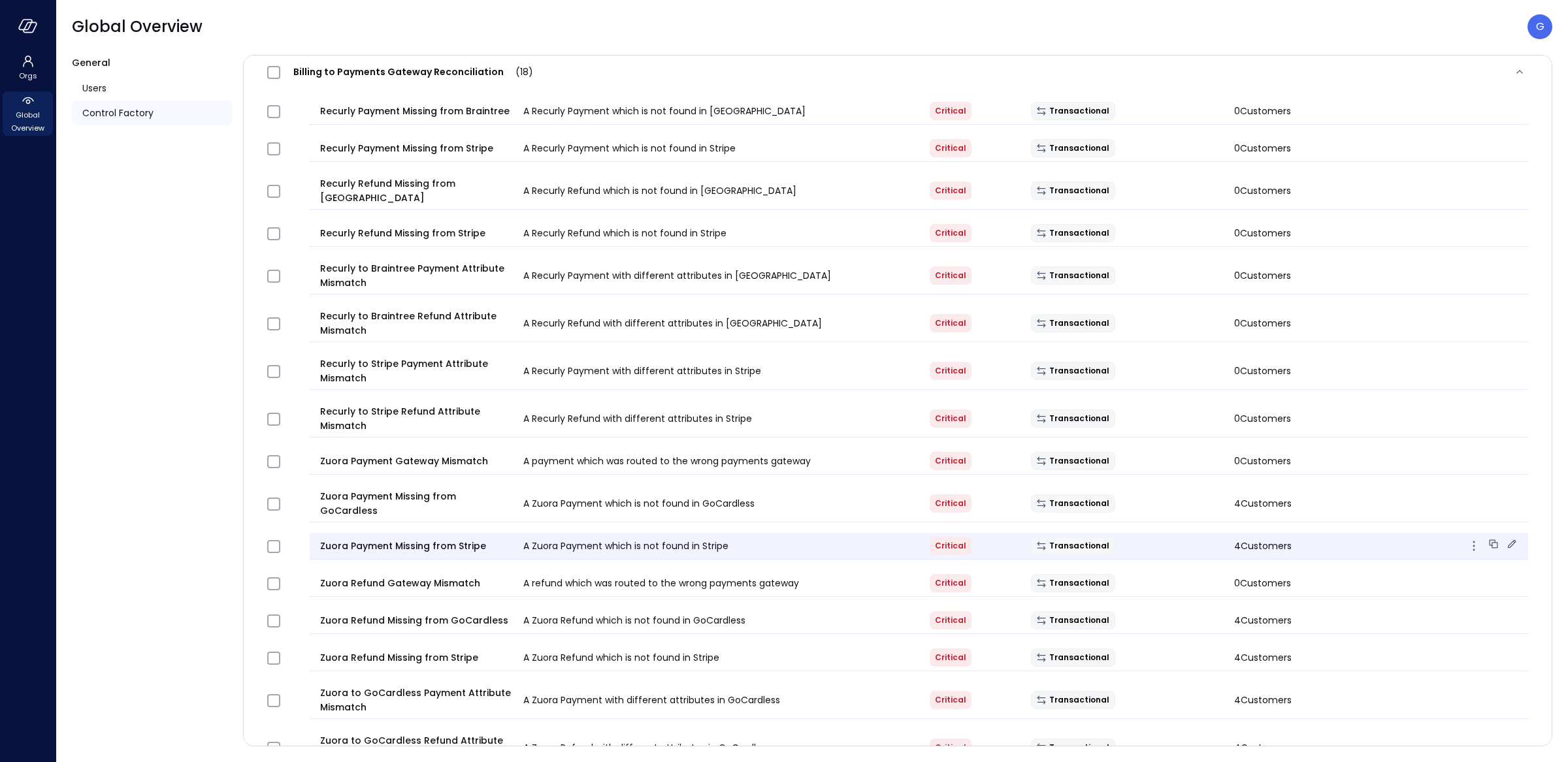
click at [456, 538] on span "Zuora Payment Missing from Stripe" at bounding box center [416, 545] width 193 height 14
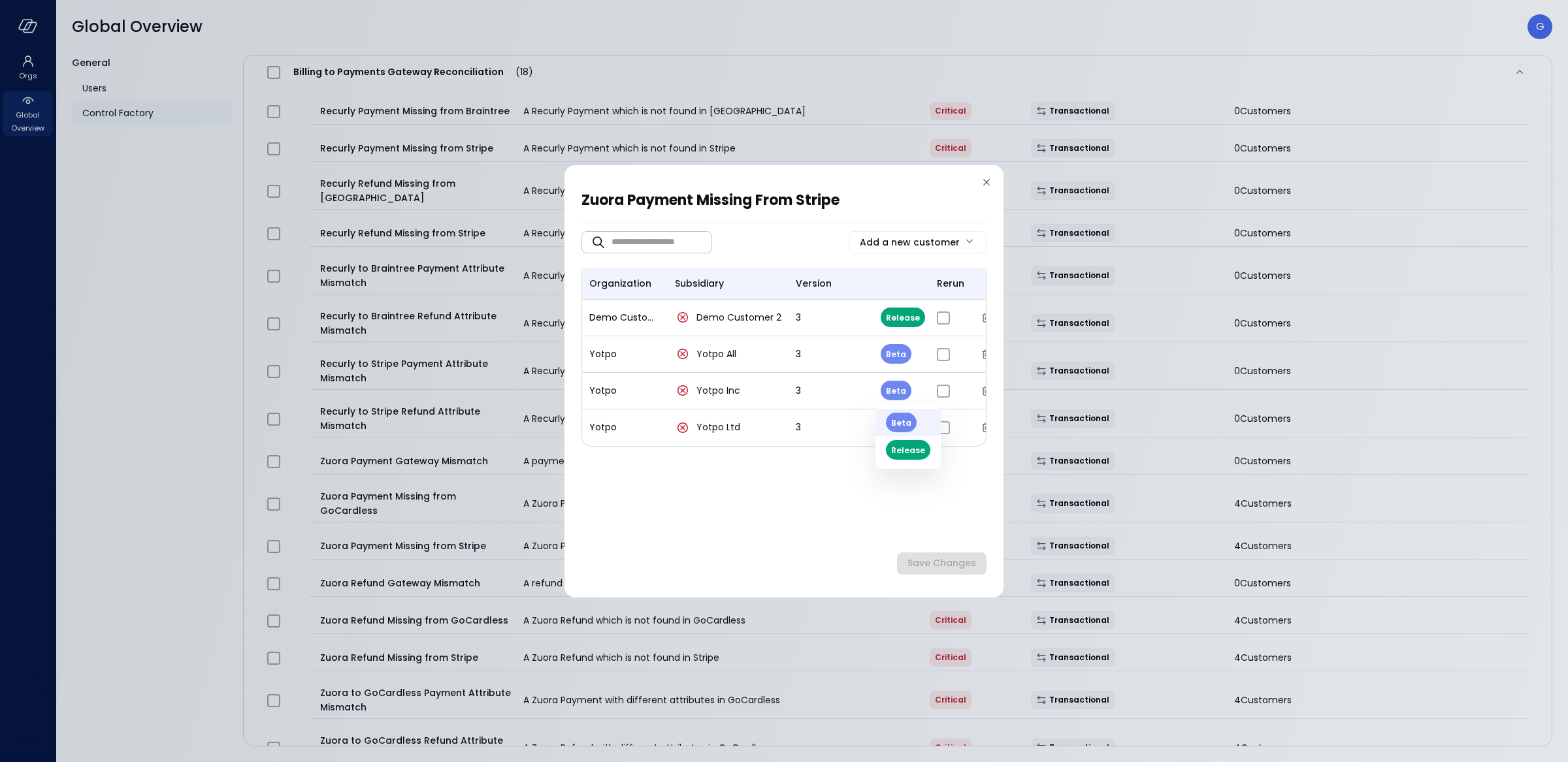
click at [895, 389] on body "Orgs Global Overview Global Overview G General Users Control Factory ​ ​ ERP 7 …" at bounding box center [784, 381] width 1568 height 762
click at [901, 445] on li "Release" at bounding box center [908, 450] width 66 height 28
type input "*"
click at [891, 355] on body "Orgs Global Overview Global Overview G General Users Control Factory ​ ​ ERP 7 …" at bounding box center [784, 381] width 1568 height 762
click at [906, 414] on li "Release" at bounding box center [908, 413] width 66 height 28
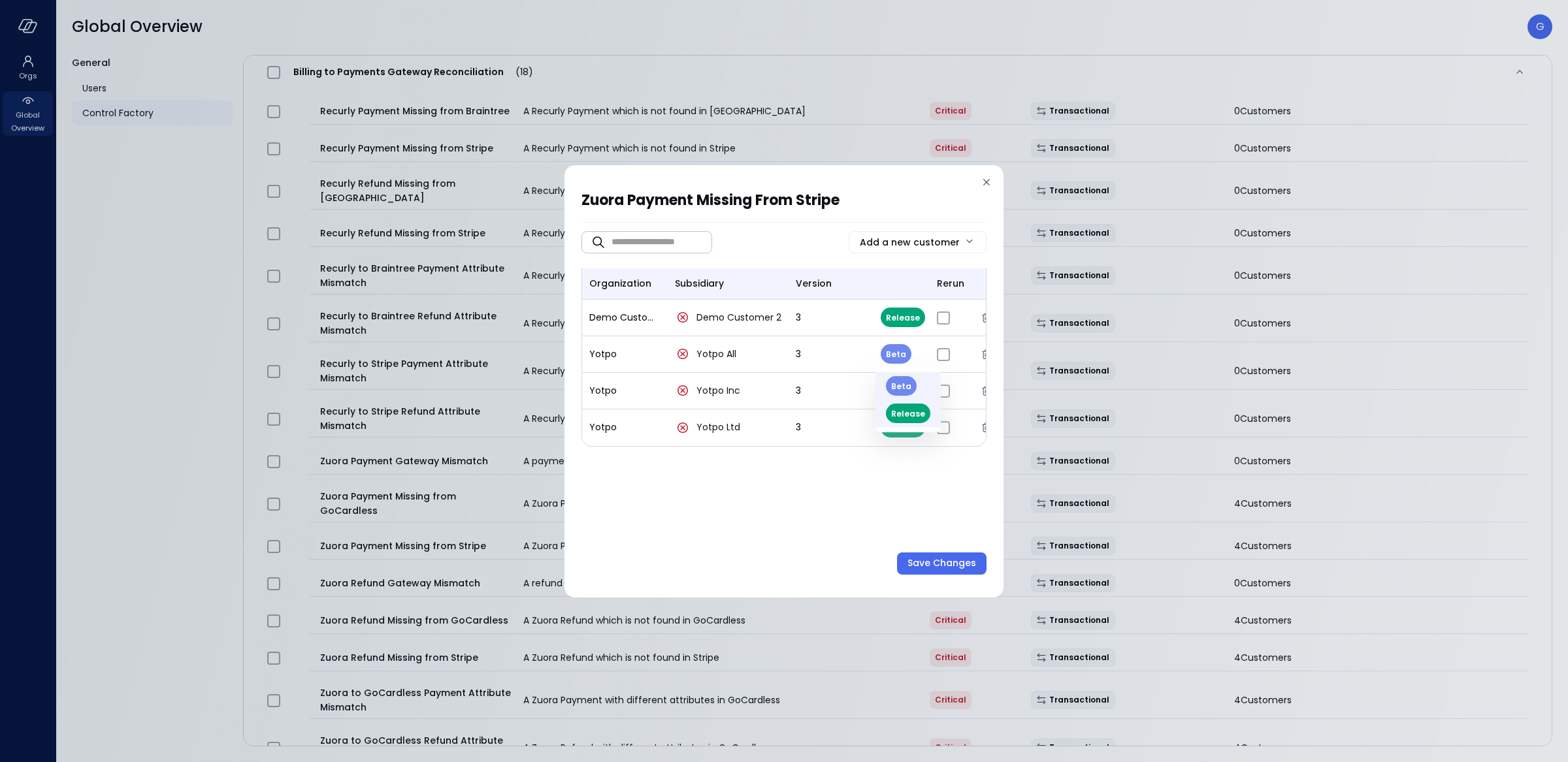
type input "*"
click at [966, 563] on div "Save Changes" at bounding box center [941, 563] width 69 height 16
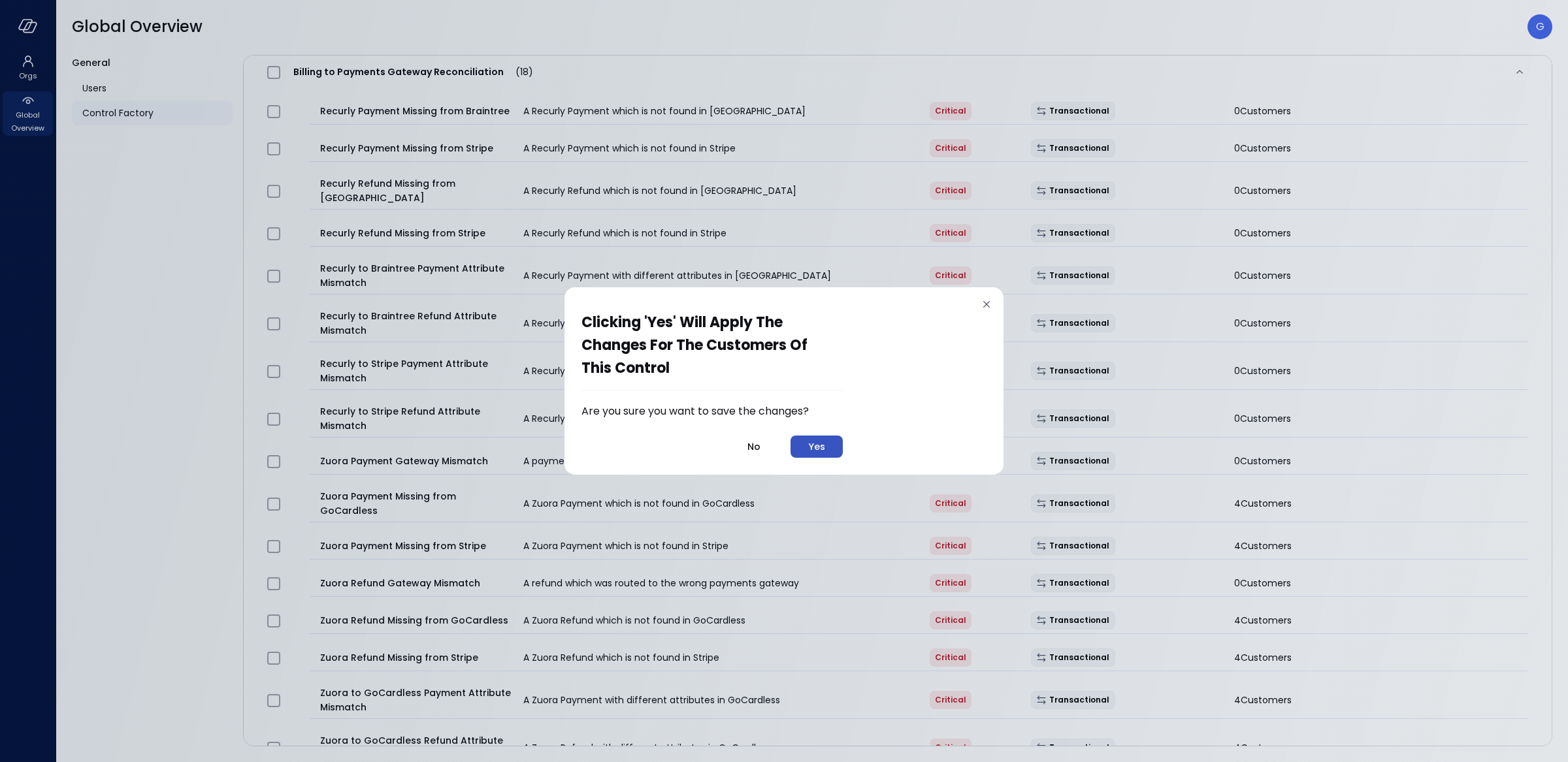
click at [826, 450] on button "Yes" at bounding box center [816, 446] width 53 height 22
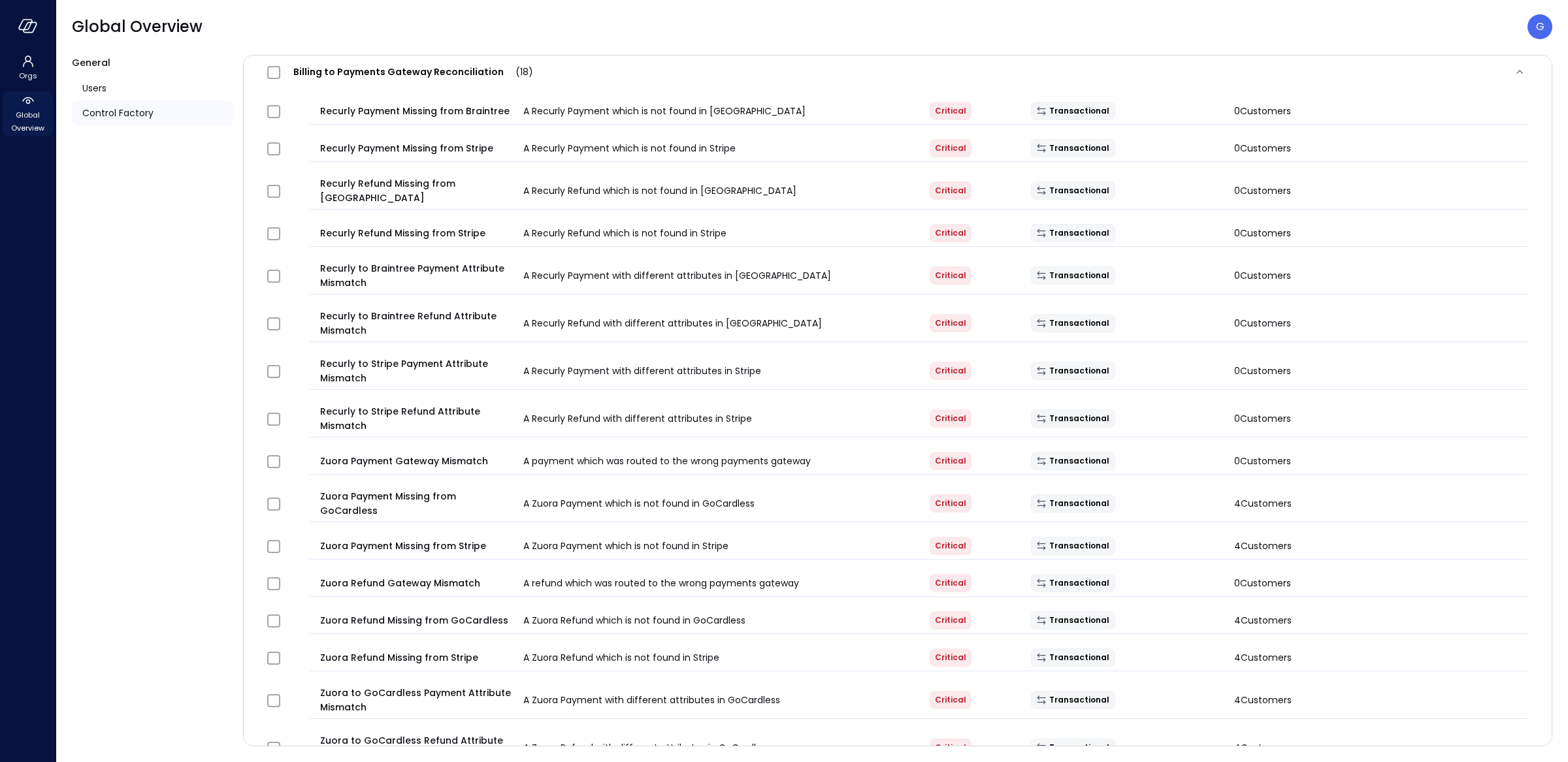
click at [38, 105] on div "Global Overview" at bounding box center [28, 113] width 51 height 45
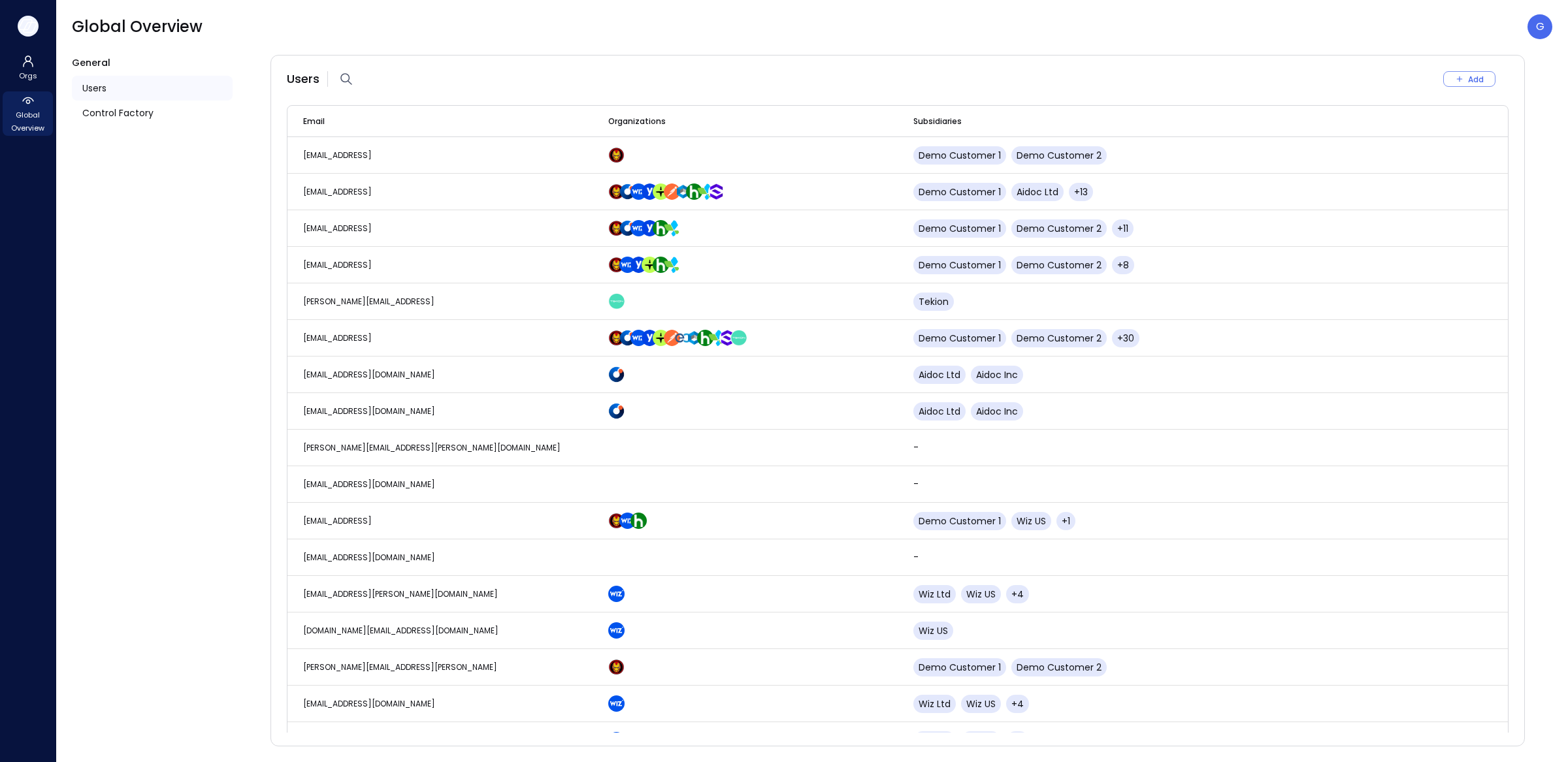
click at [34, 26] on icon "button" at bounding box center [28, 26] width 20 height 14
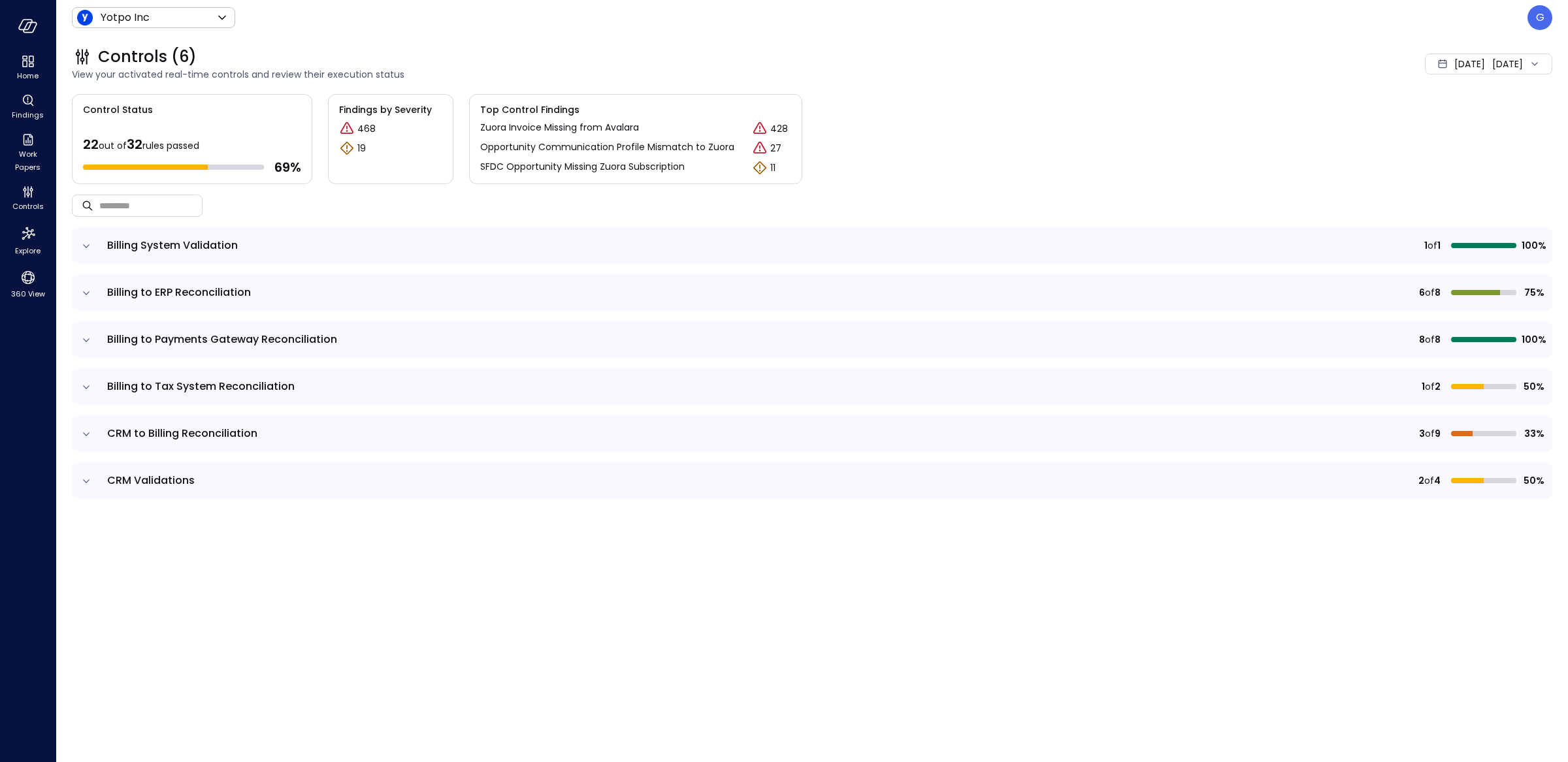
click at [85, 243] on icon "expand row" at bounding box center [85, 245] width 13 height 13
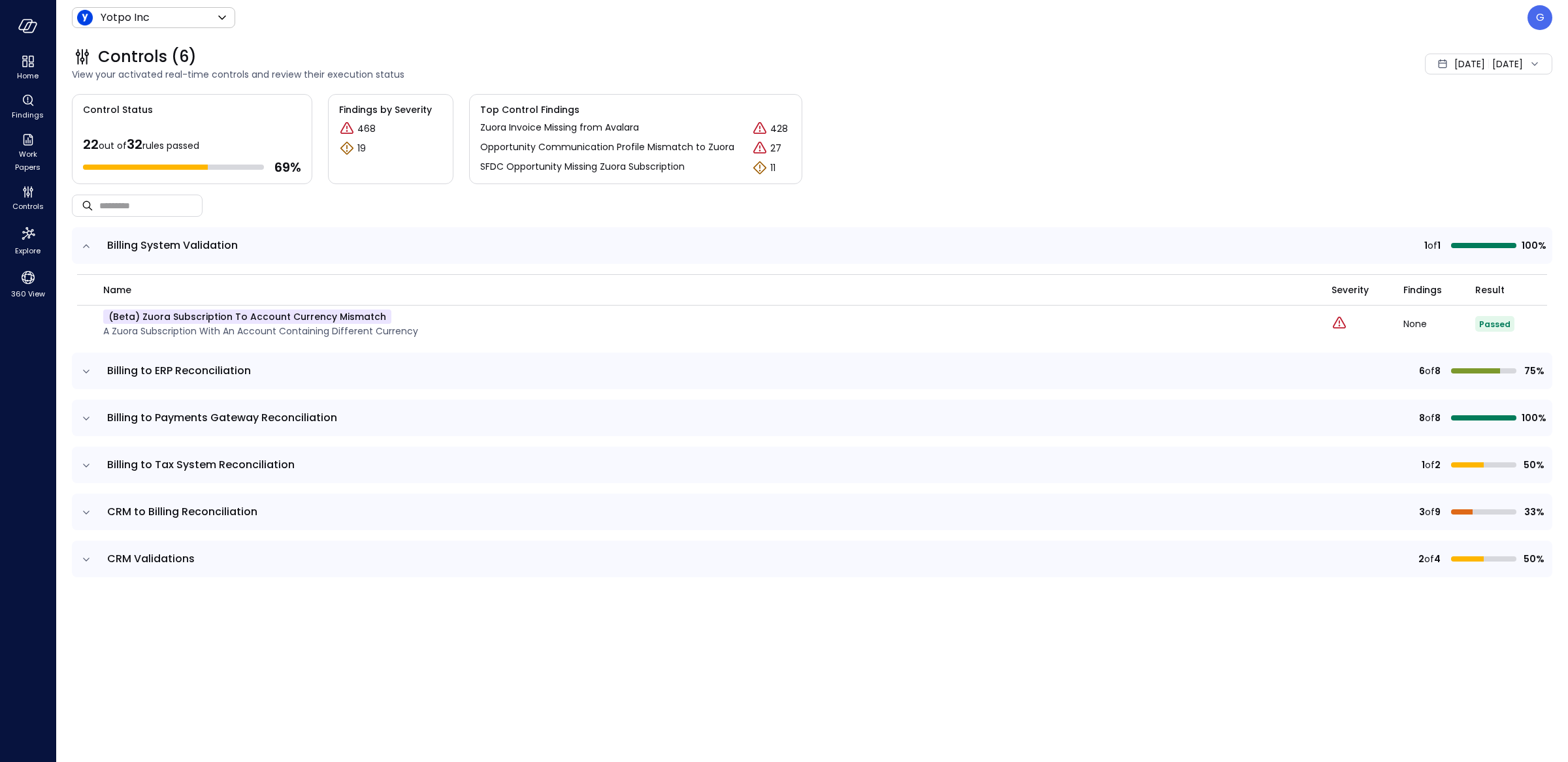
click at [85, 243] on icon "expand row" at bounding box center [85, 245] width 13 height 13
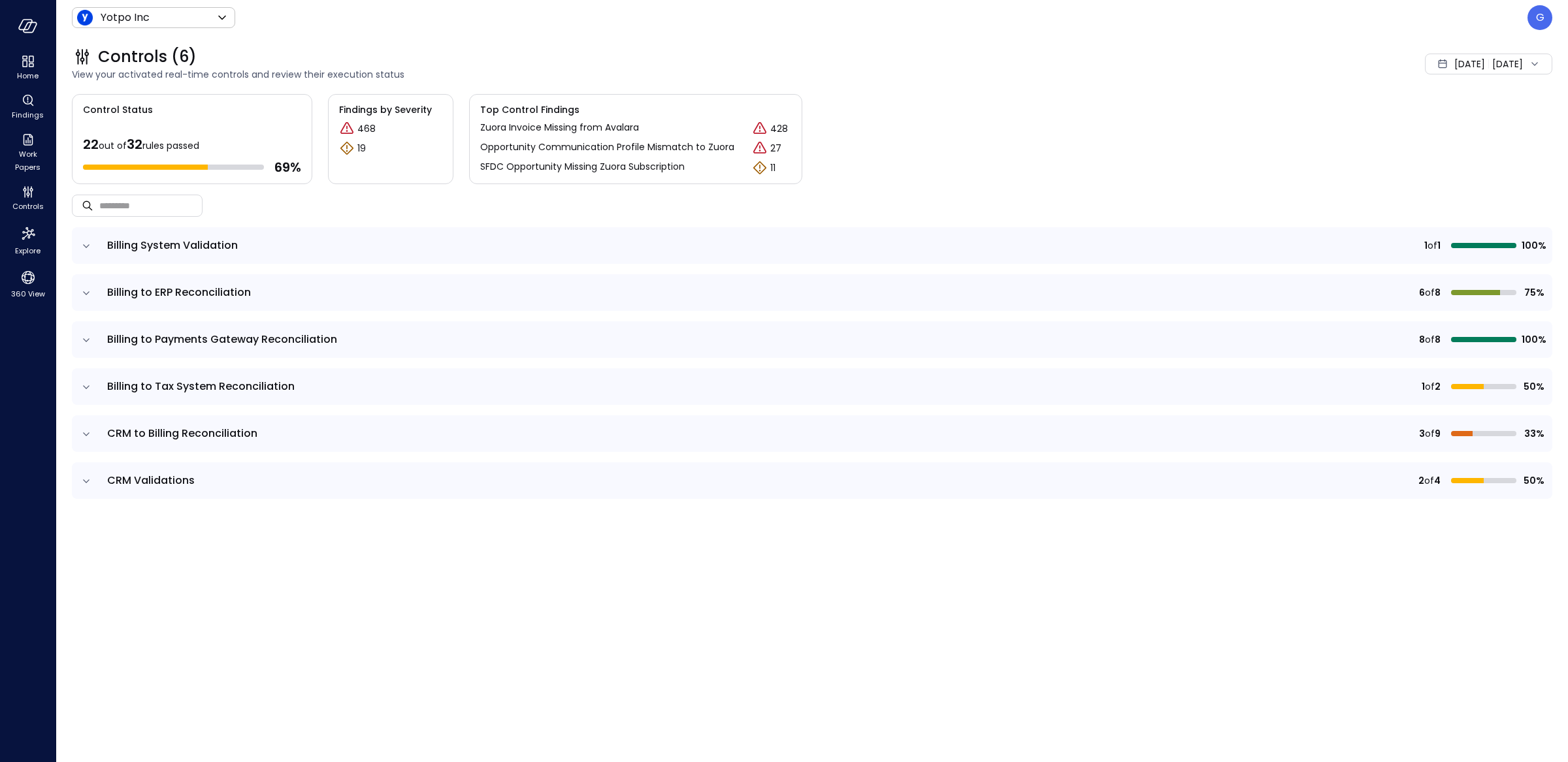
click at [85, 288] on icon "expand row" at bounding box center [85, 293] width 13 height 13
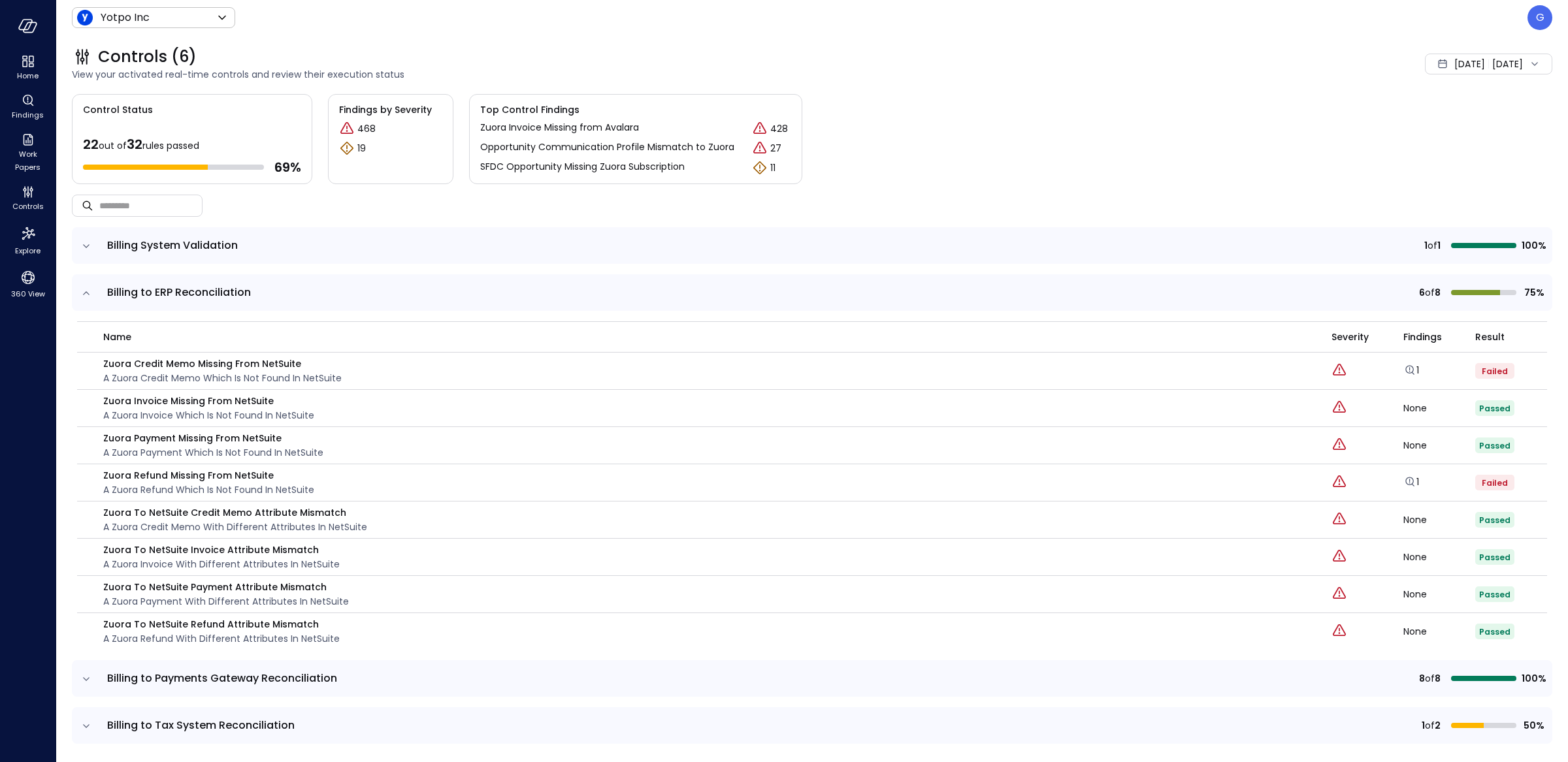
click at [85, 288] on icon "expand row" at bounding box center [85, 293] width 13 height 13
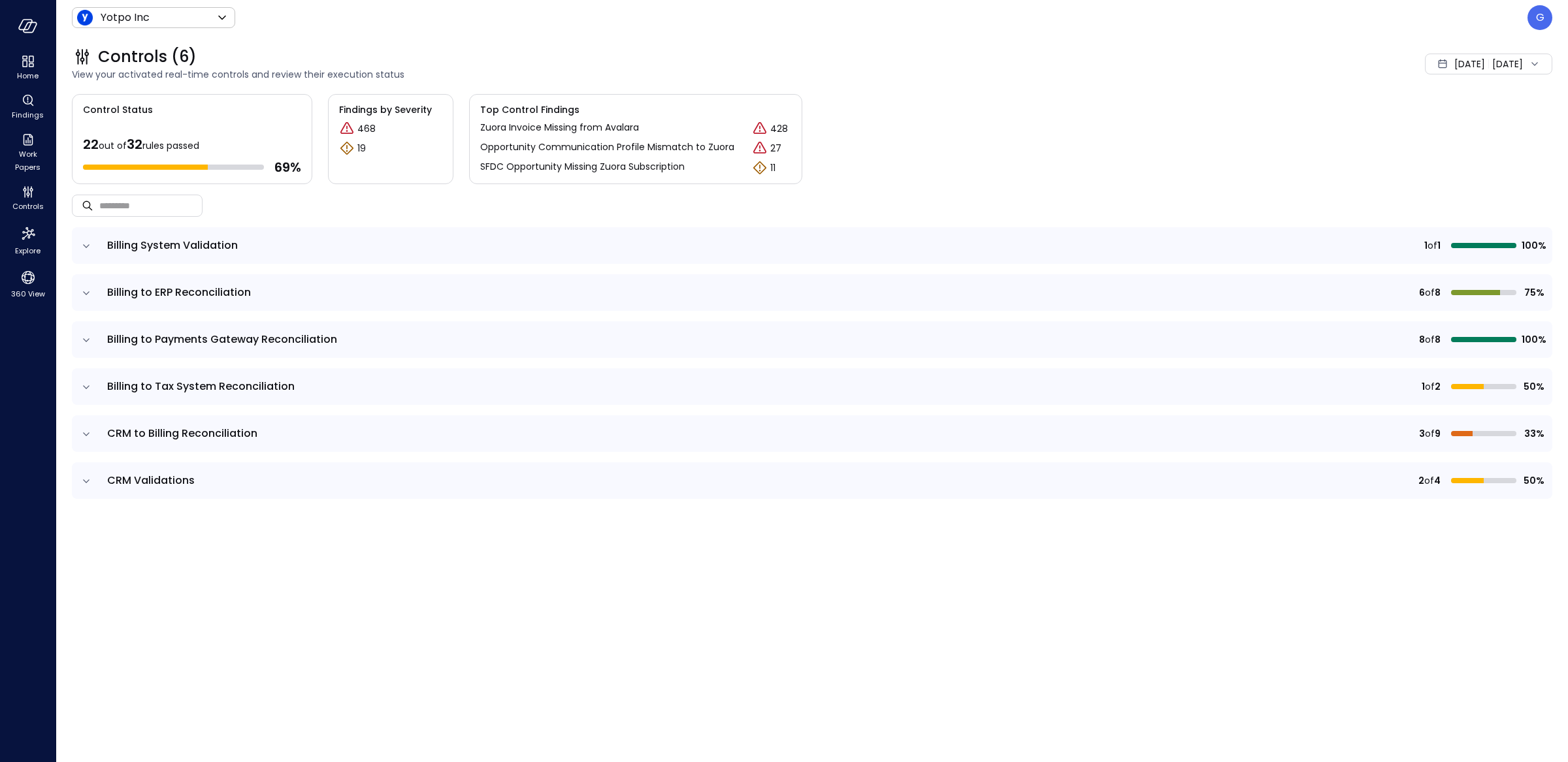
click at [90, 340] on icon "expand row" at bounding box center [85, 340] width 13 height 13
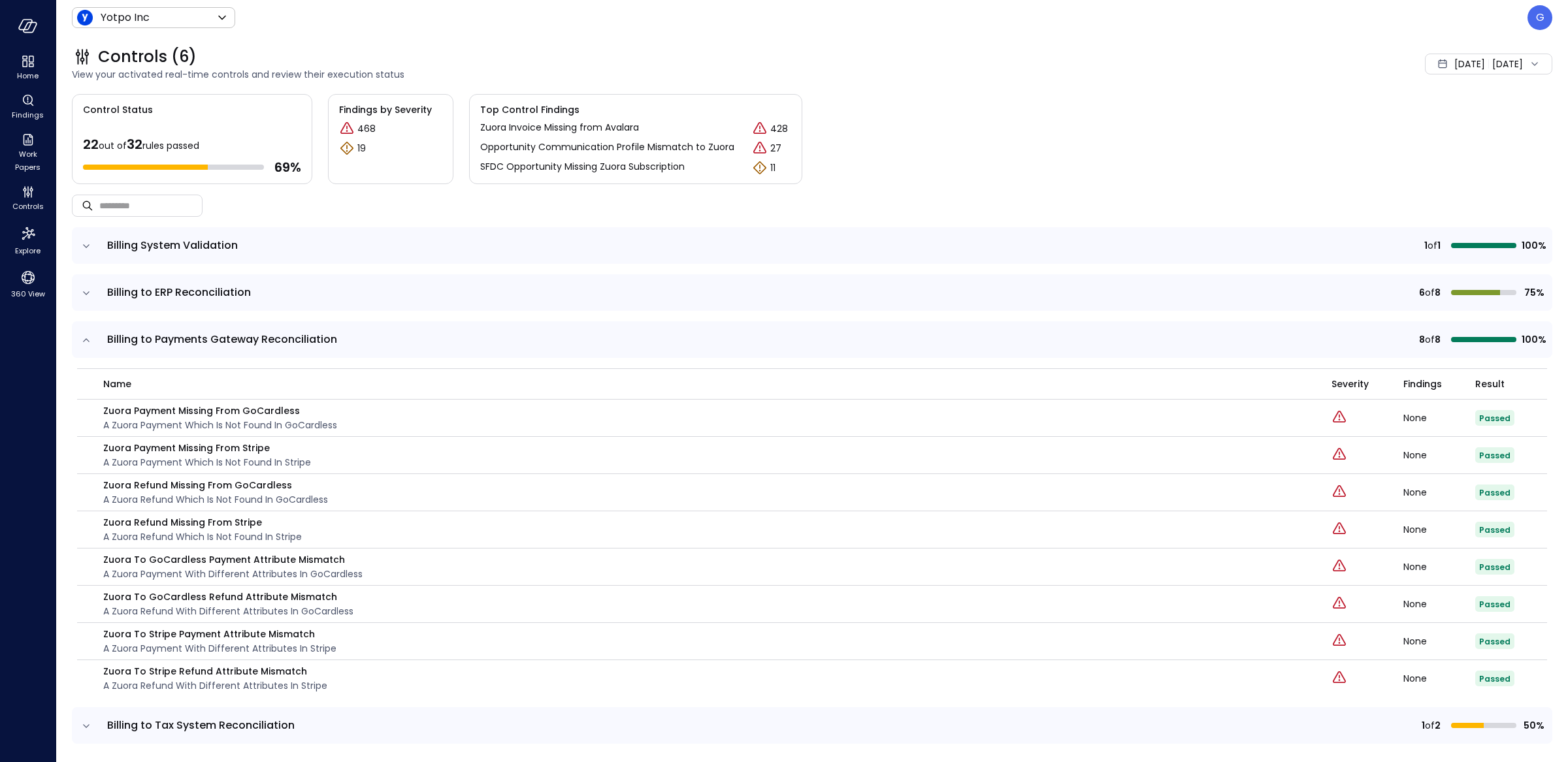
click at [90, 340] on icon "expand row" at bounding box center [85, 340] width 13 height 13
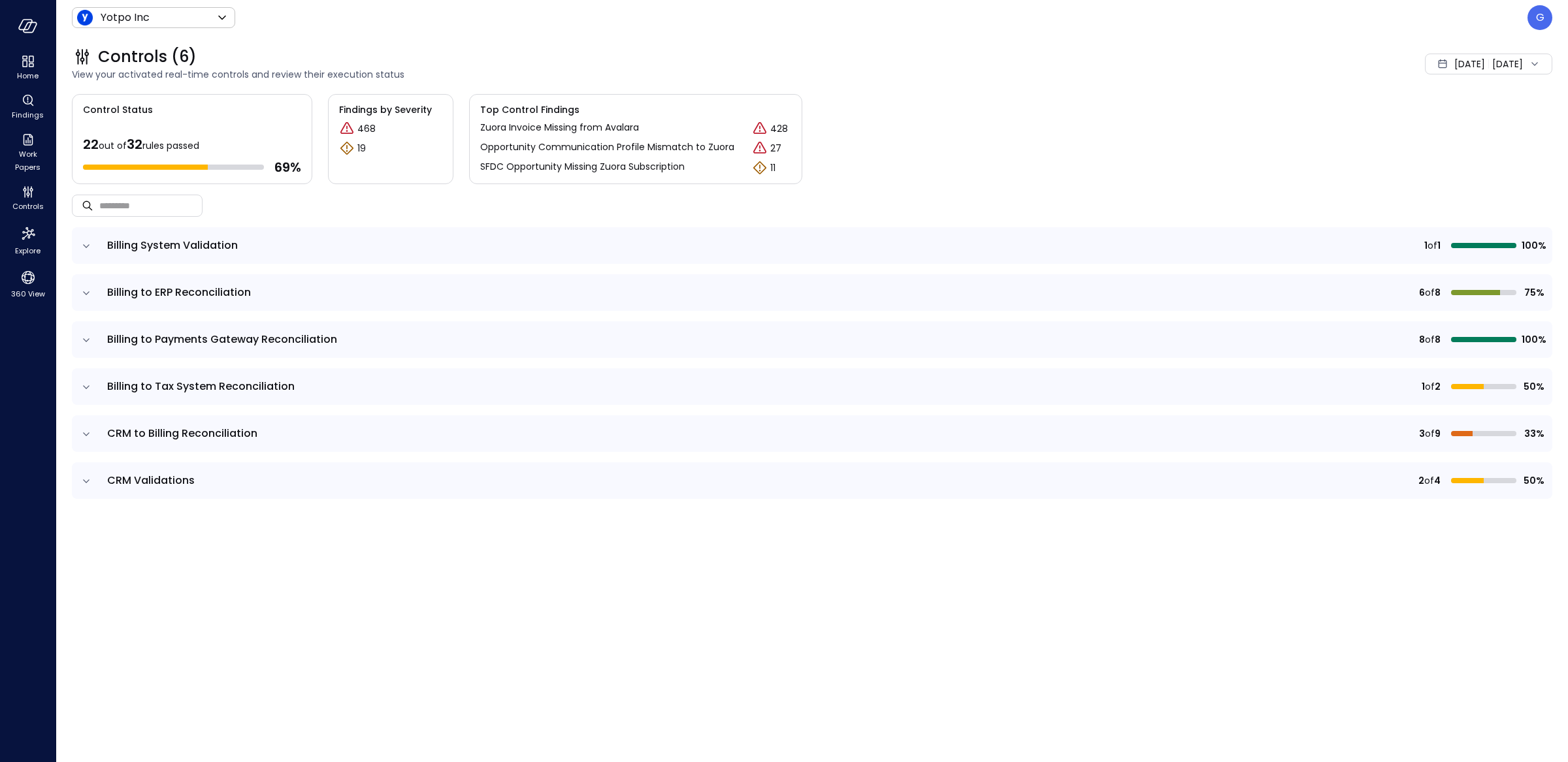
click at [85, 386] on icon "expand row" at bounding box center [85, 386] width 13 height 13
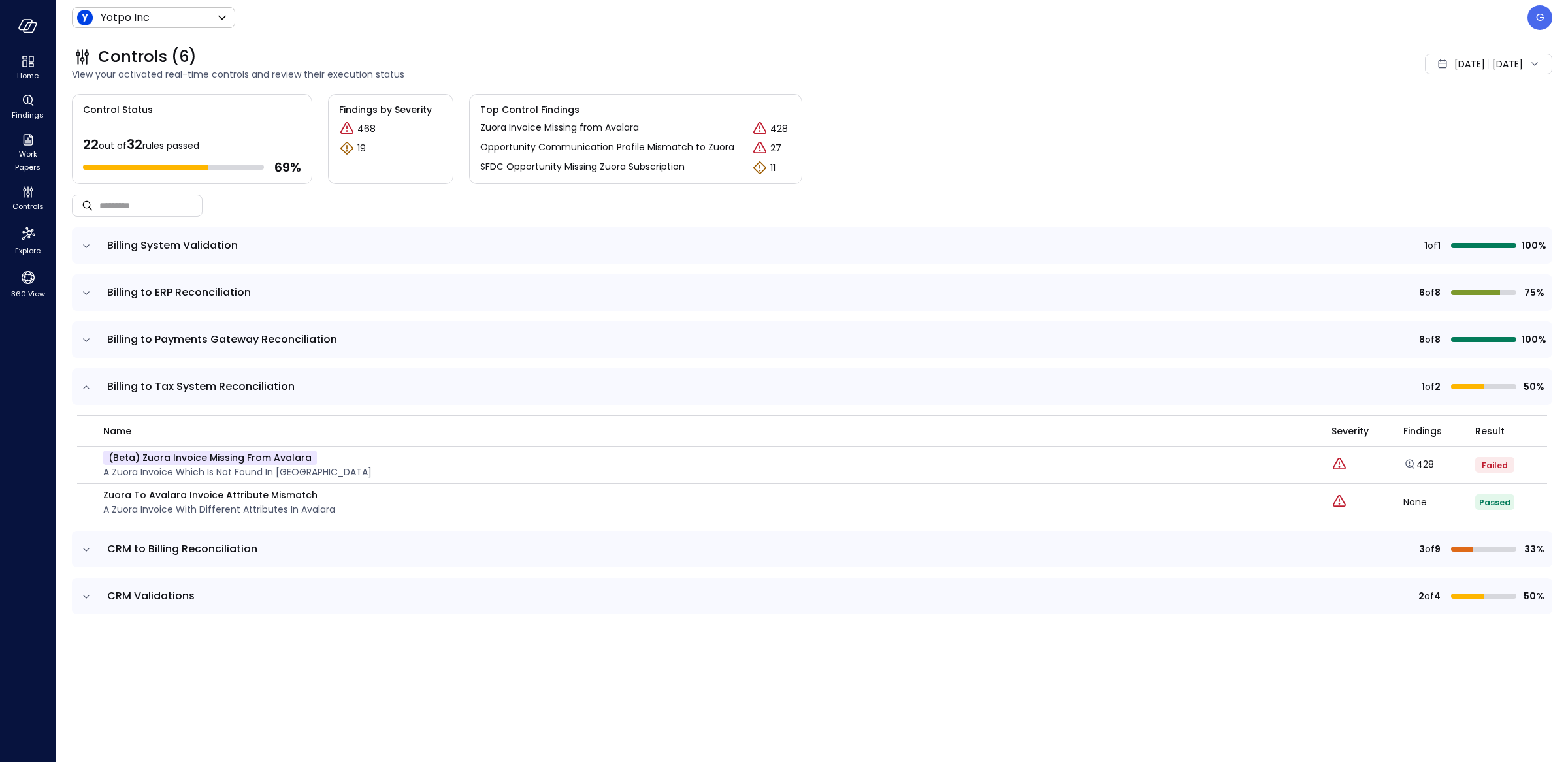
click at [84, 386] on icon "expand row" at bounding box center [85, 386] width 7 height 3
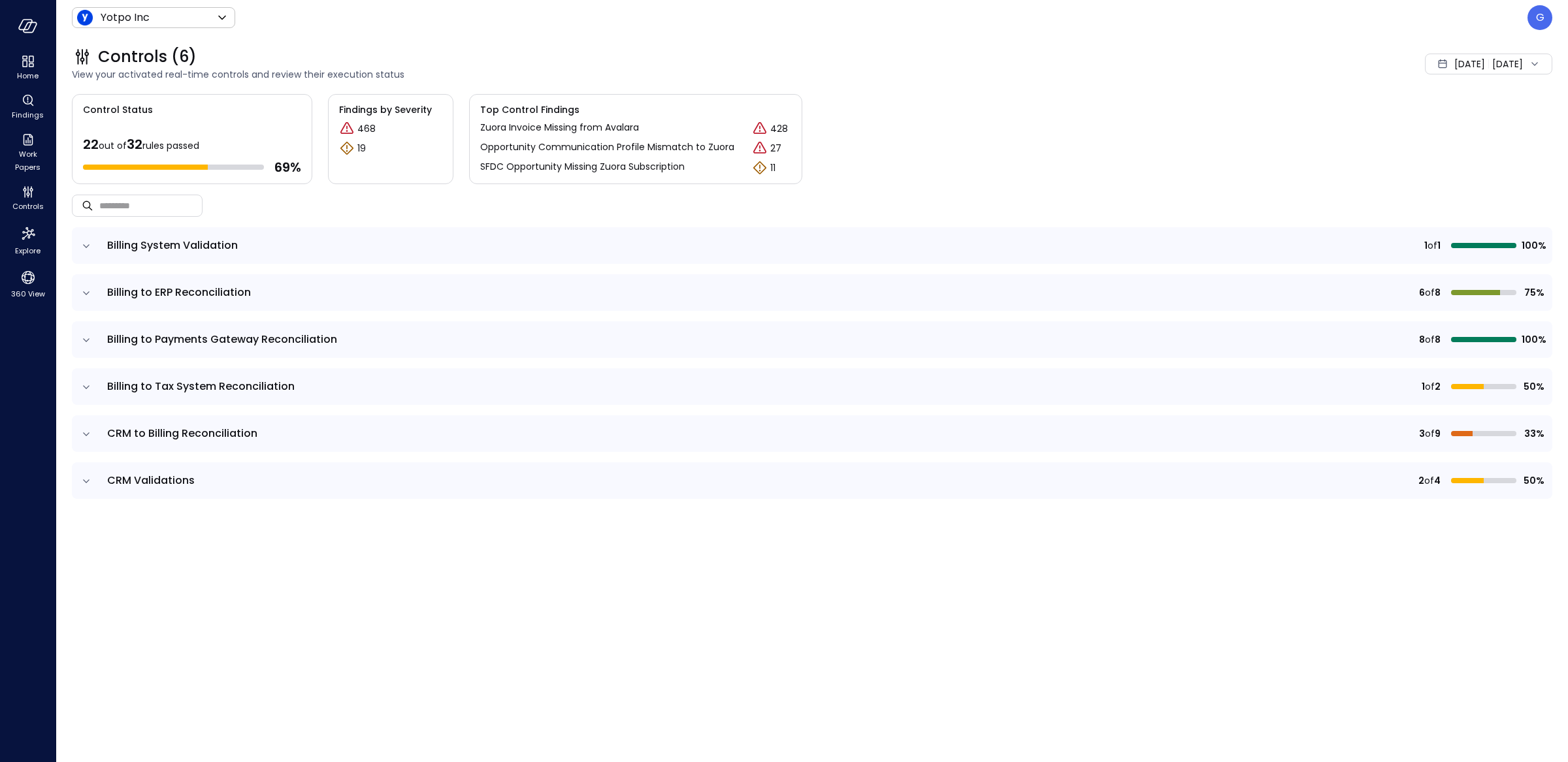
click at [84, 435] on icon "expand row" at bounding box center [85, 434] width 13 height 13
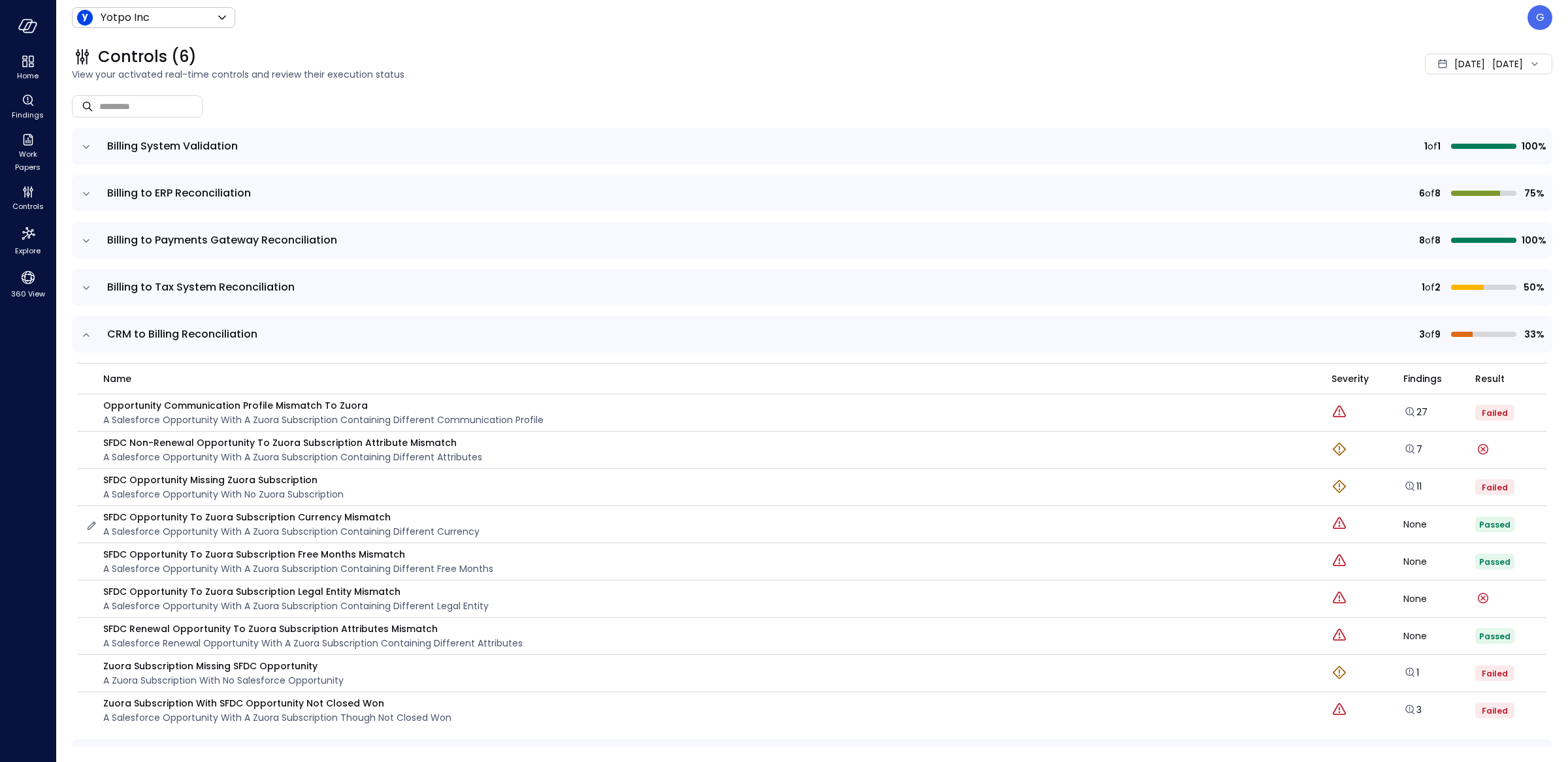
scroll to position [139, 0]
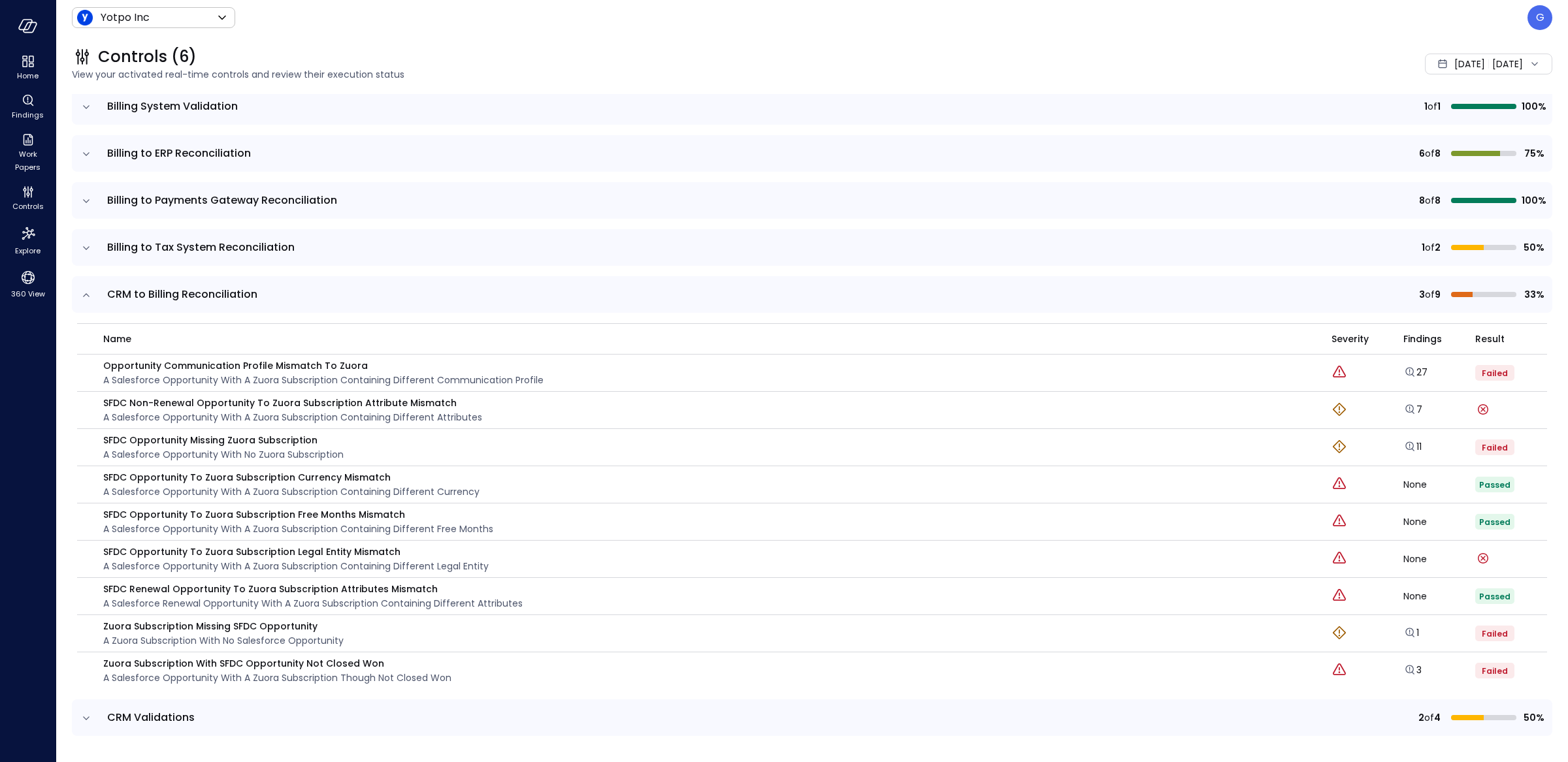
click at [84, 296] on icon "expand row" at bounding box center [85, 295] width 13 height 13
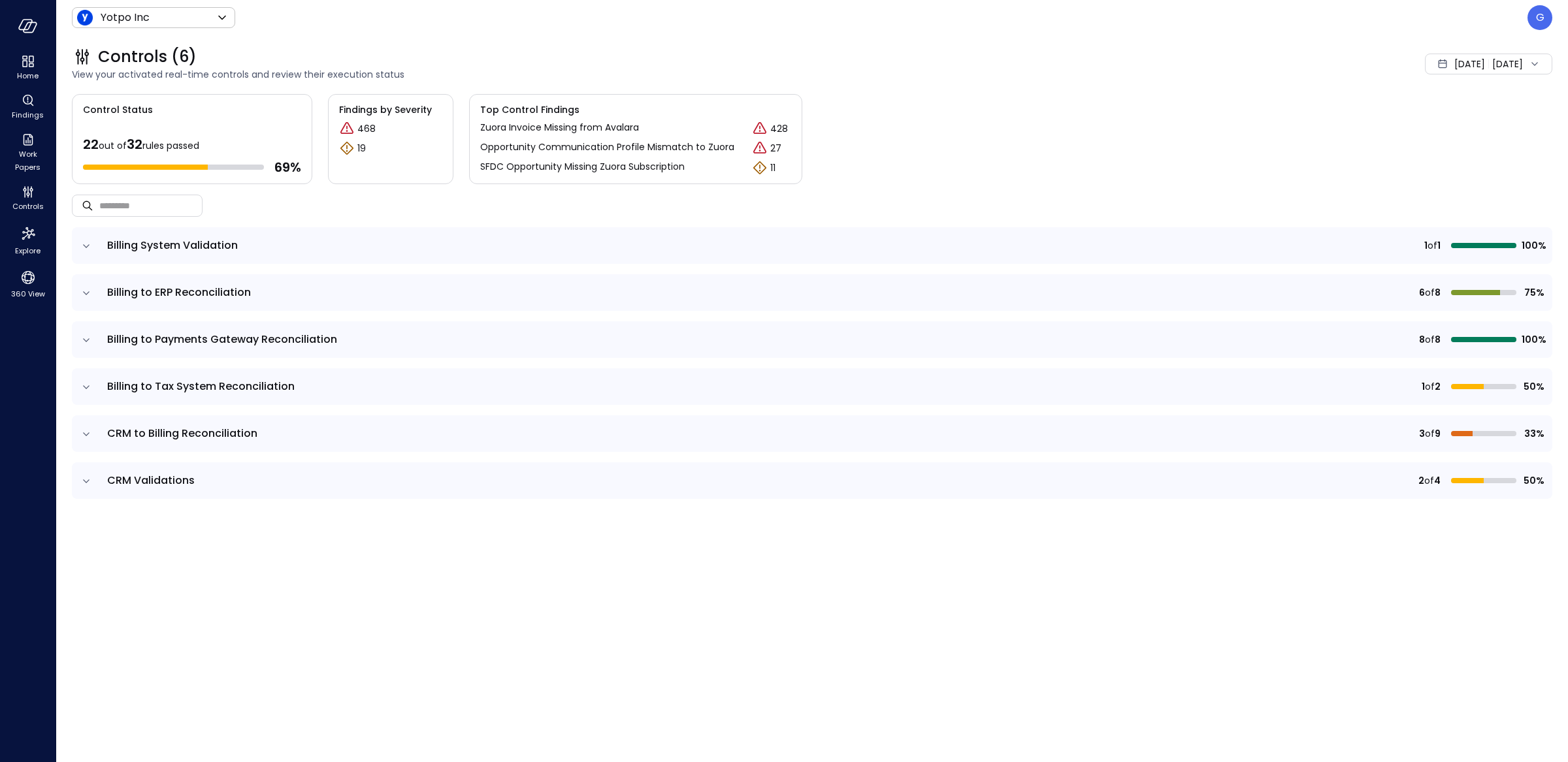
click at [85, 474] on td at bounding box center [85, 480] width 28 height 37
click at [85, 481] on icon "expand row" at bounding box center [85, 481] width 13 height 13
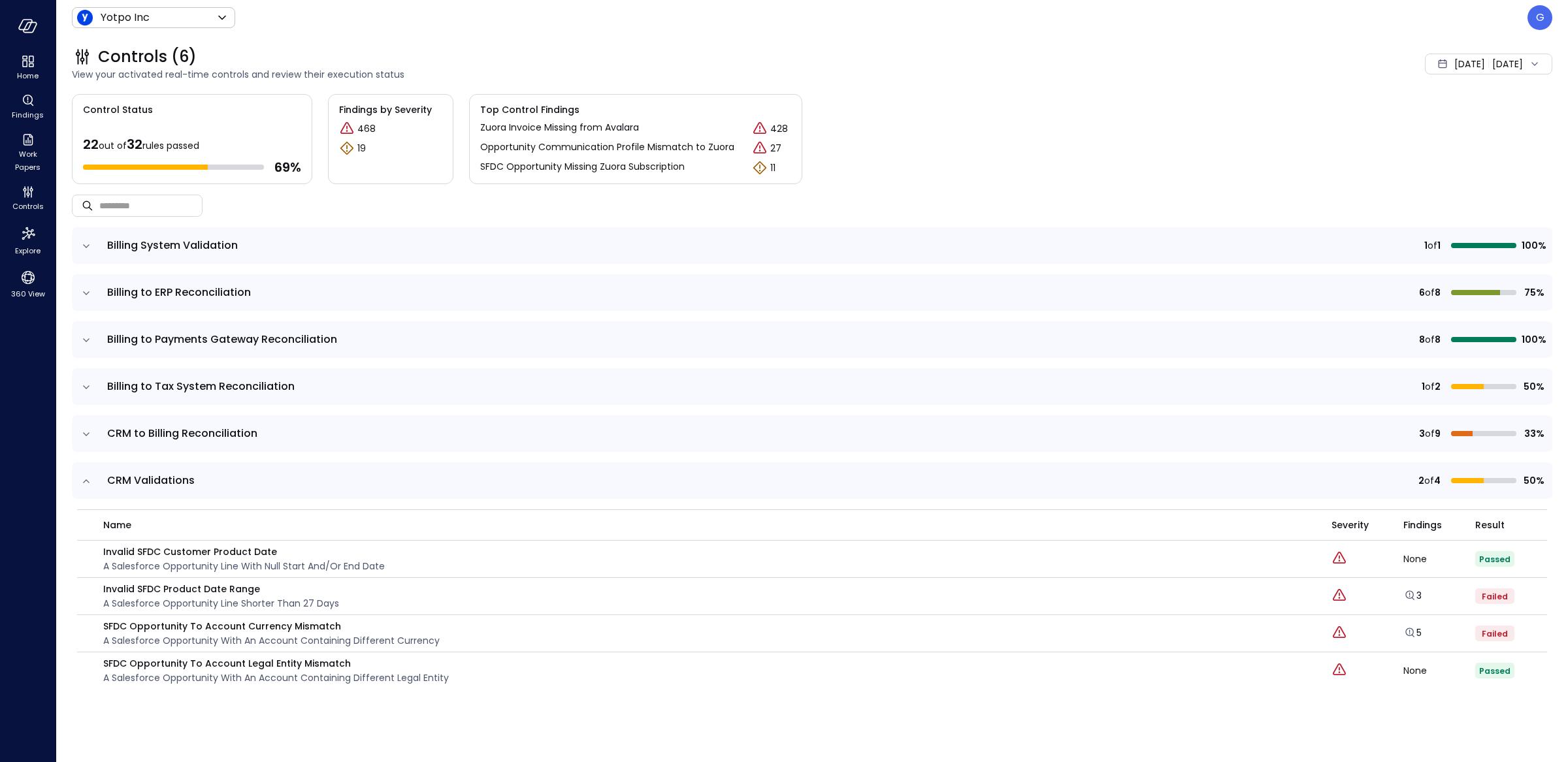
click at [85, 481] on icon "expand row" at bounding box center [85, 481] width 13 height 13
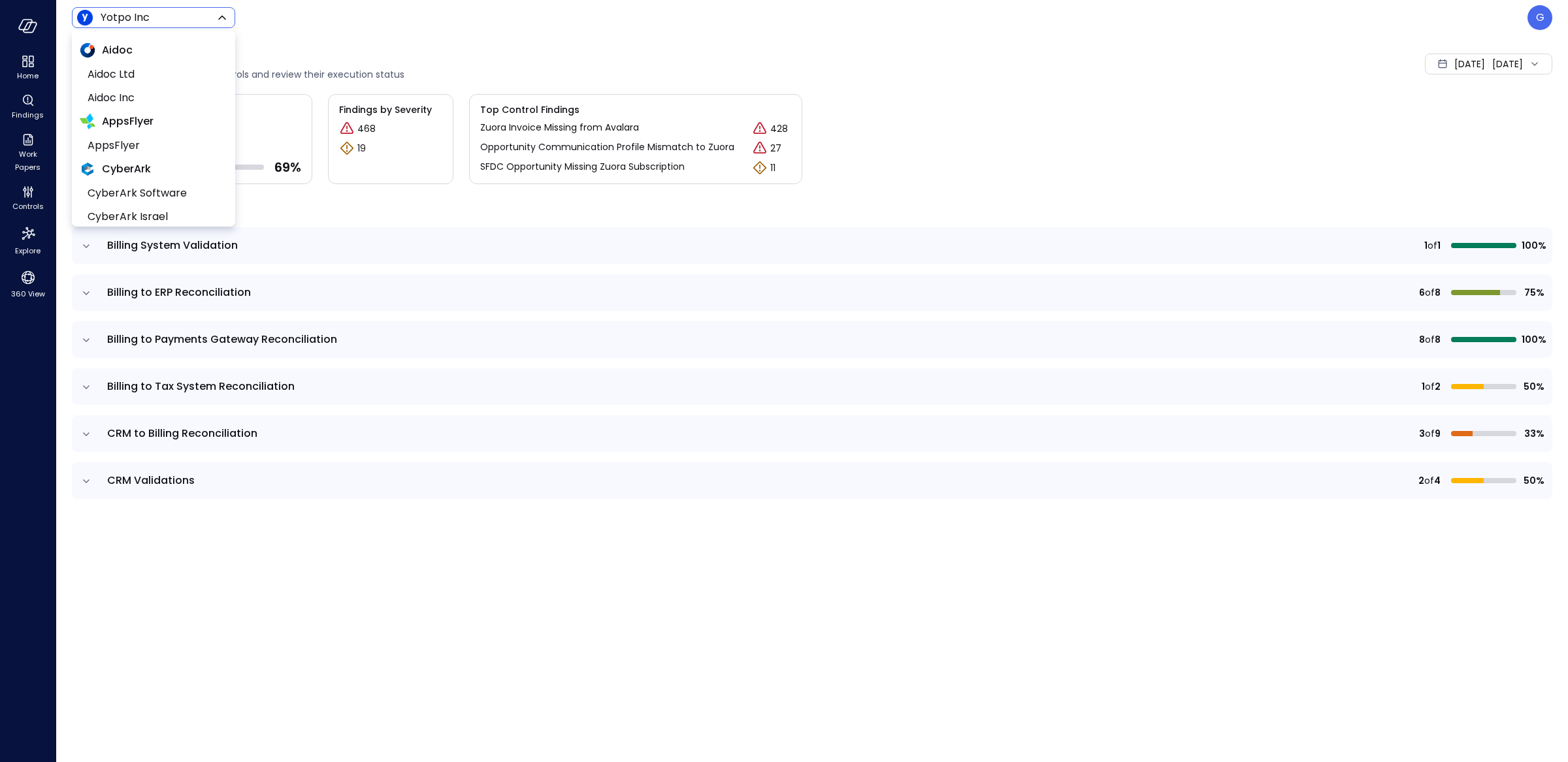
click at [120, 21] on body "Home Findings Work Papers Controls Explore 360 View Yotpo Inc ****** ​ G Contro…" at bounding box center [784, 381] width 1568 height 762
click at [1043, 64] on div at bounding box center [784, 381] width 1568 height 762
